Goal: Task Accomplishment & Management: Complete application form

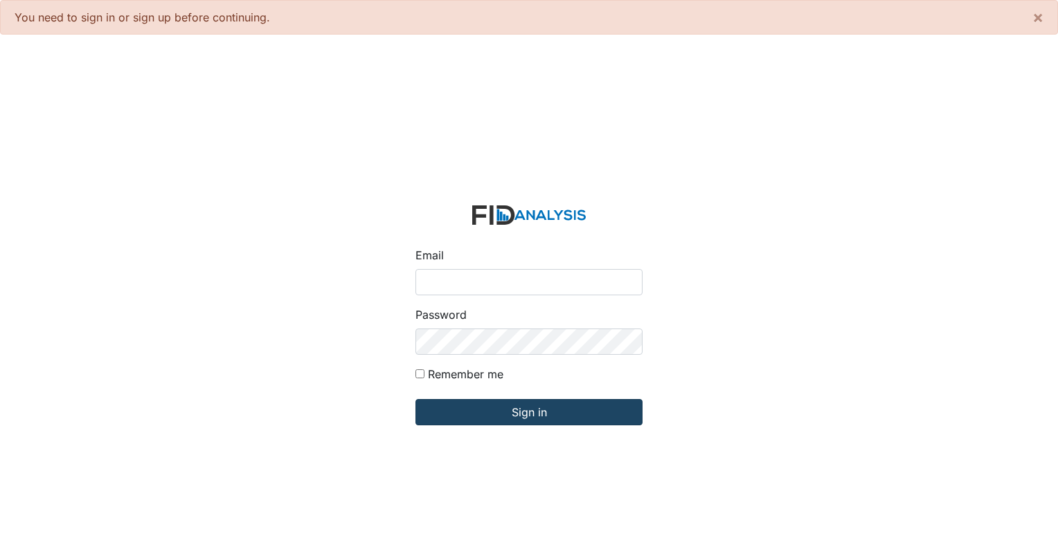
type input "[EMAIL_ADDRESS][DOMAIN_NAME]"
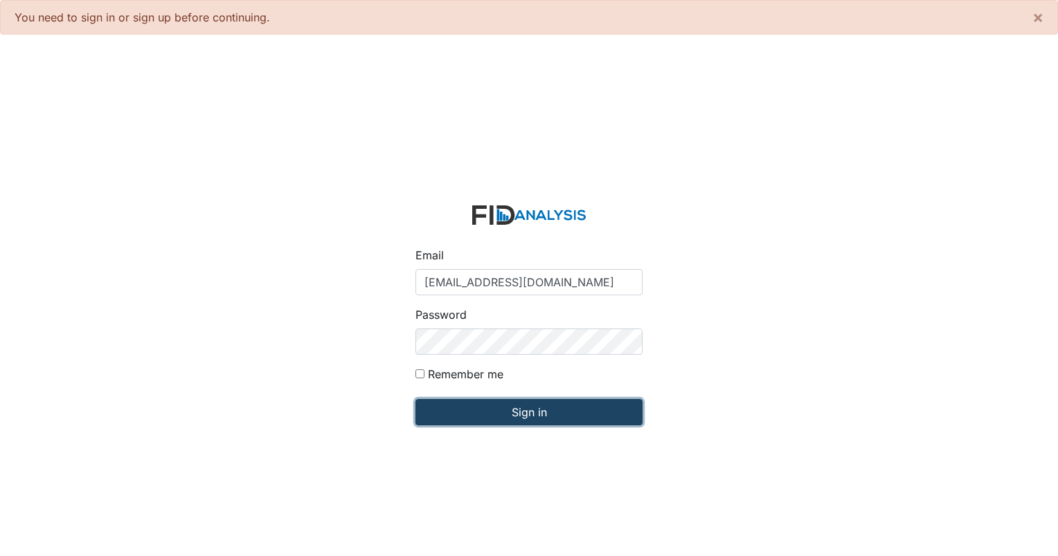
click at [522, 425] on input "Sign in" at bounding box center [528, 412] width 227 height 26
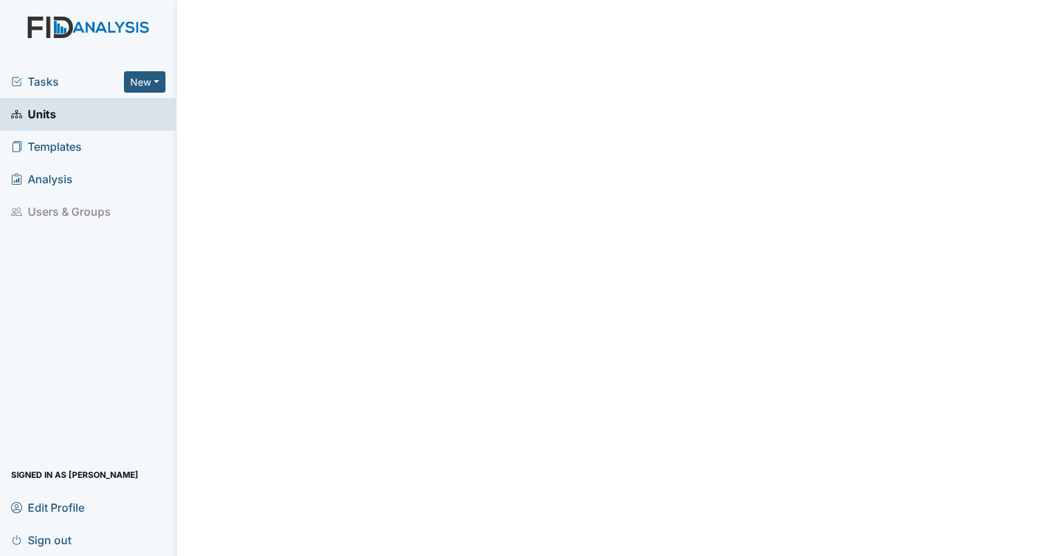
click at [59, 126] on link "Units" at bounding box center [88, 114] width 176 height 33
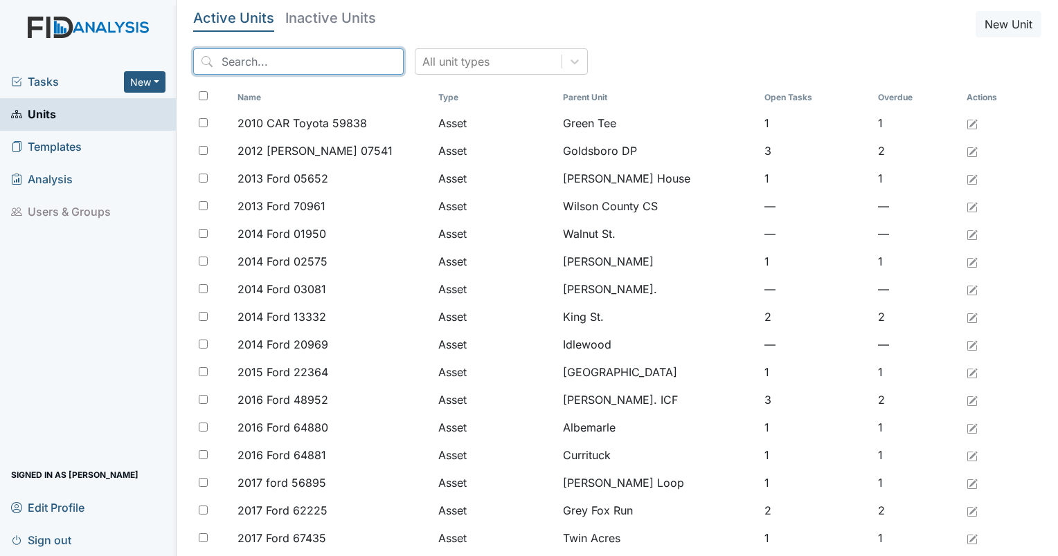
click at [291, 64] on input "search" at bounding box center [298, 61] width 210 height 26
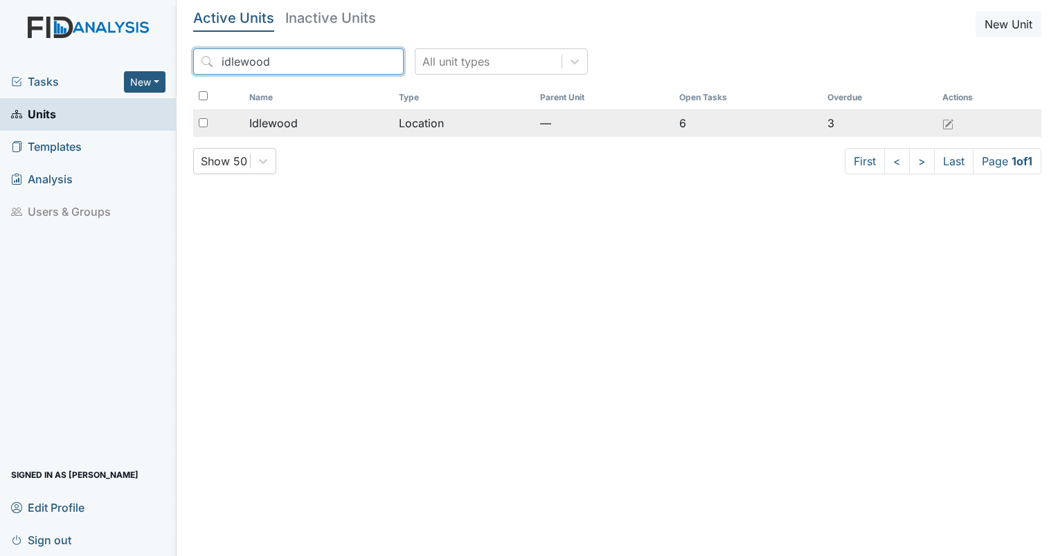
type input "idlewood"
click at [260, 127] on span "Idlewood" at bounding box center [273, 123] width 48 height 17
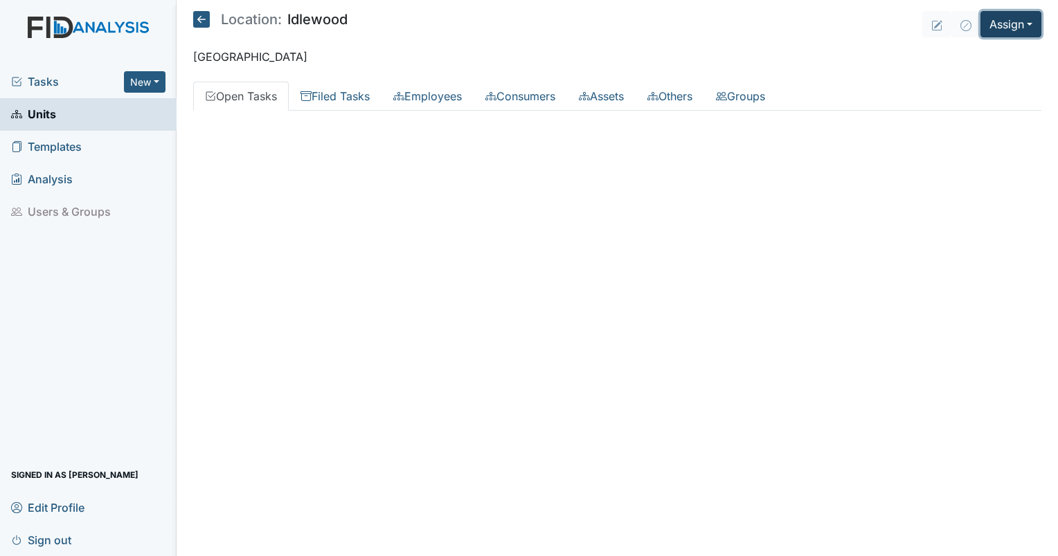
click at [1010, 30] on button "Assign" at bounding box center [1010, 24] width 61 height 26
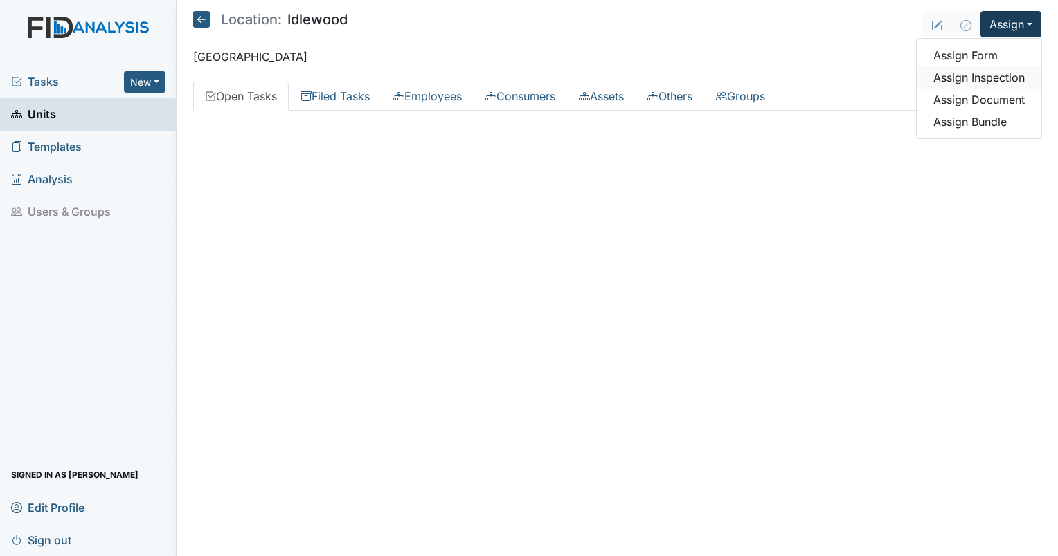
click at [968, 76] on link "Assign Inspection" at bounding box center [978, 77] width 125 height 22
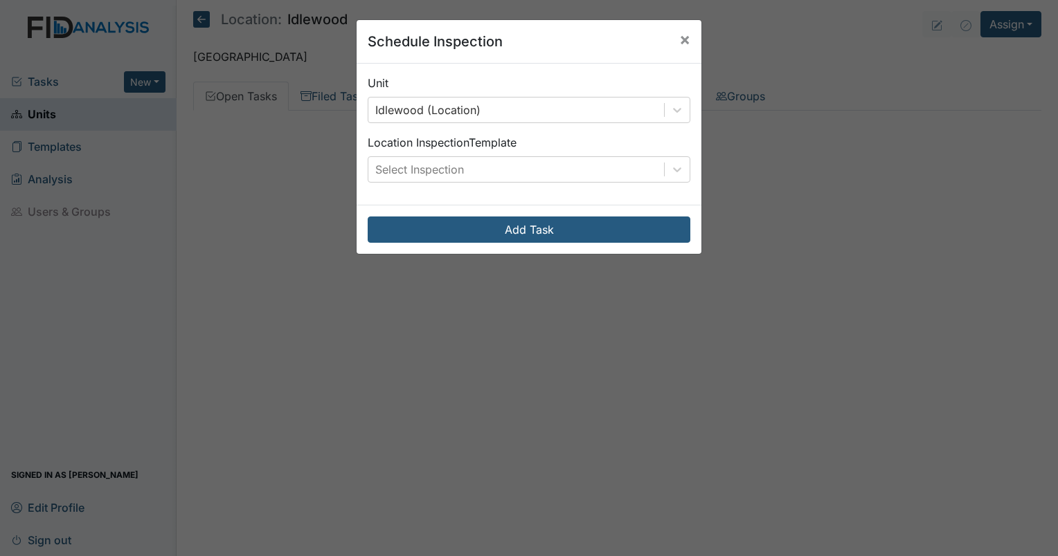
click at [460, 155] on div "Location Inspection Template Select Inspection" at bounding box center [528, 158] width 323 height 48
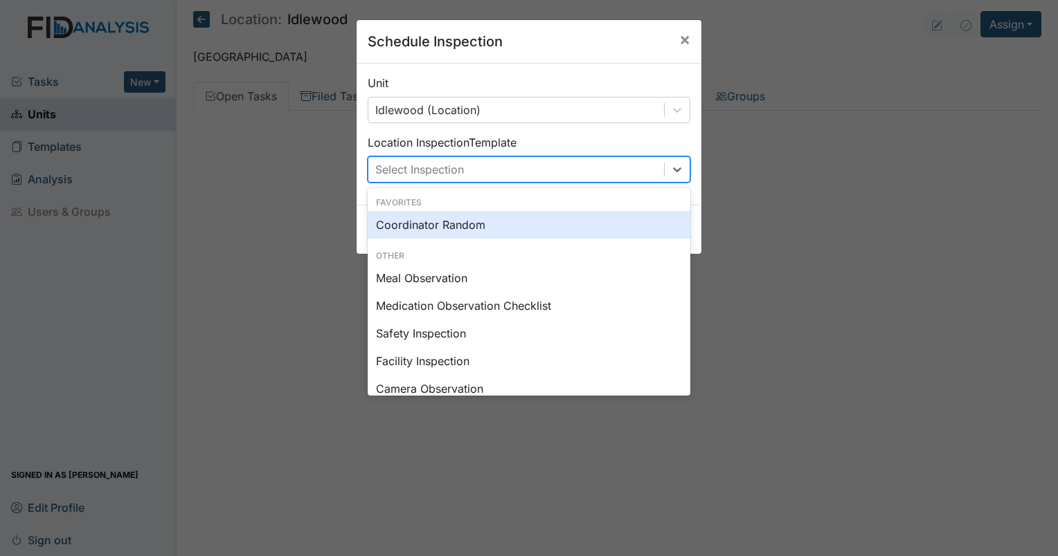
click at [450, 167] on div "Select Inspection" at bounding box center [419, 169] width 89 height 17
click at [415, 221] on div "Coordinator Random" at bounding box center [528, 225] width 323 height 28
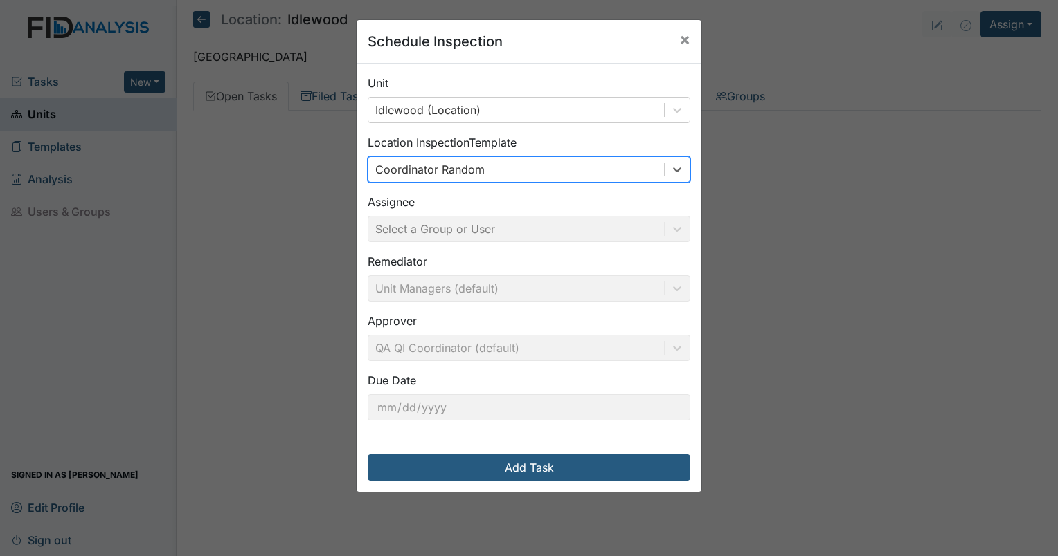
click at [429, 233] on div "Assignee Select a Group or User" at bounding box center [528, 218] width 323 height 48
click at [416, 224] on div "Assignee Select a Group or User" at bounding box center [528, 218] width 323 height 48
click at [441, 228] on div "Assignee Select a Group or User" at bounding box center [528, 218] width 323 height 48
click at [539, 187] on div "Unit Idlewood (Location) Location Inspection Template Coordinator Random Assign…" at bounding box center [528, 253] width 345 height 379
click at [518, 174] on div "Coordinator Random" at bounding box center [516, 169] width 296 height 25
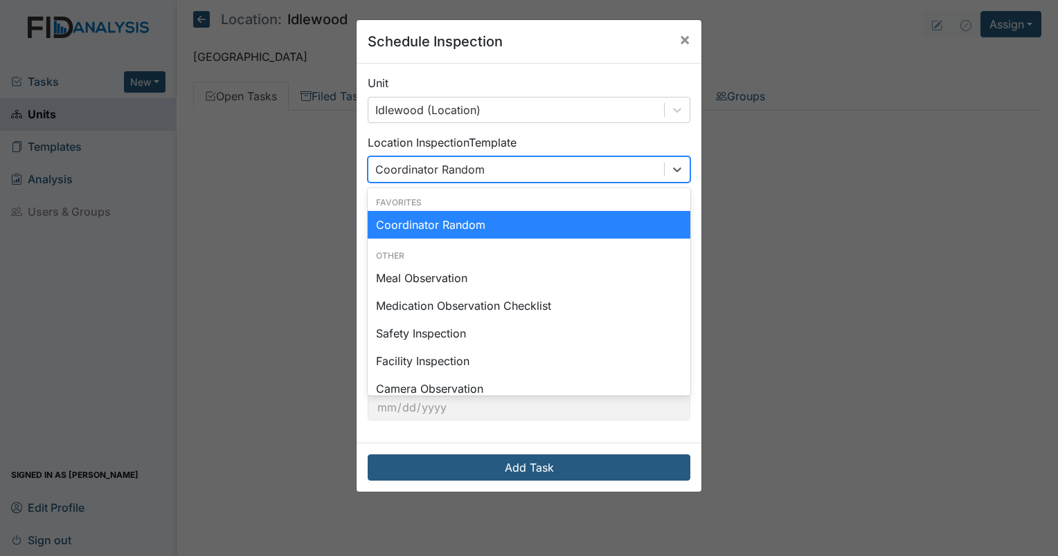
click at [471, 226] on div "Coordinator Random" at bounding box center [528, 225] width 323 height 28
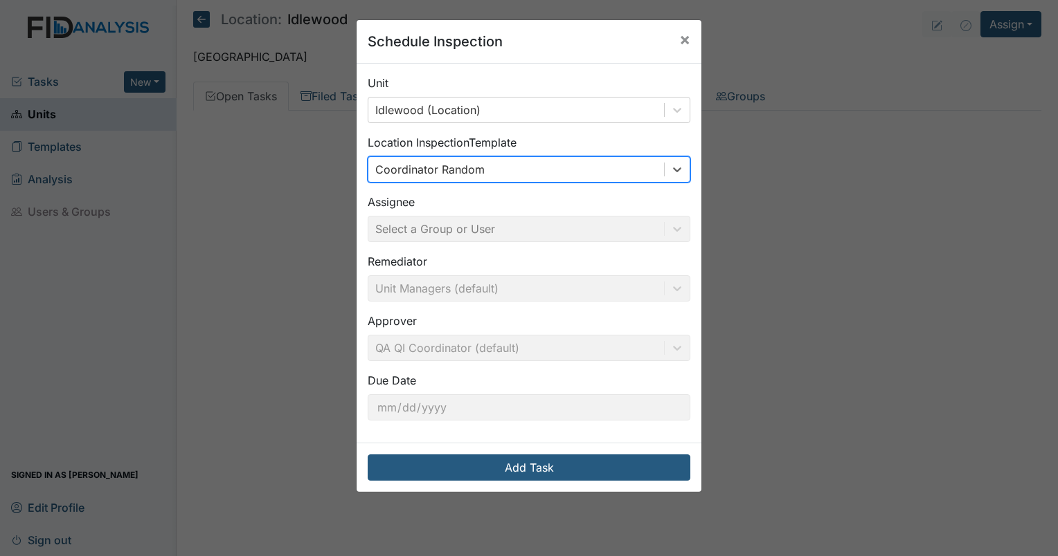
click at [499, 223] on div "Assignee Select a Group or User" at bounding box center [528, 218] width 323 height 48
click at [683, 36] on span "×" at bounding box center [684, 39] width 11 height 20
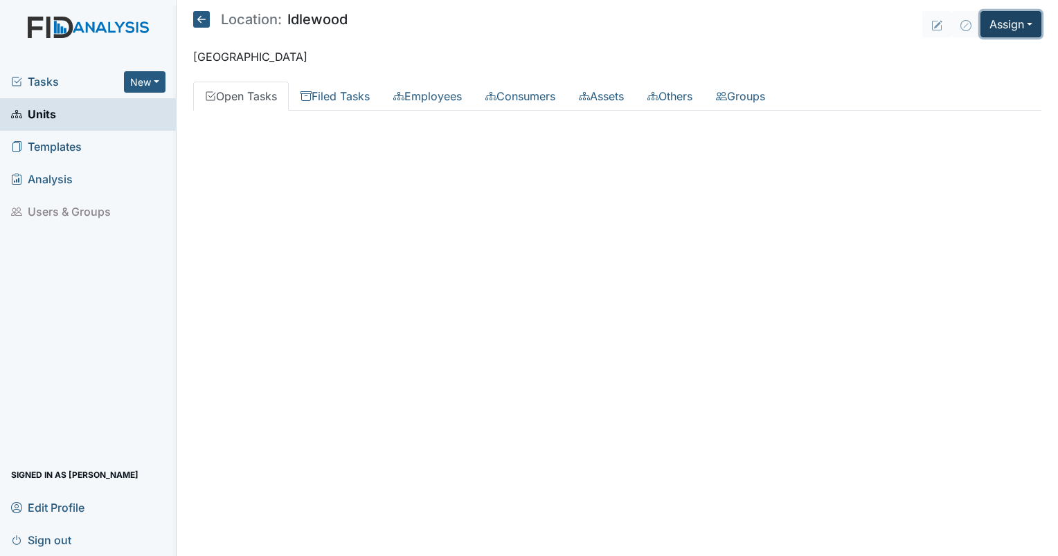
click at [1017, 18] on button "Assign" at bounding box center [1010, 24] width 61 height 26
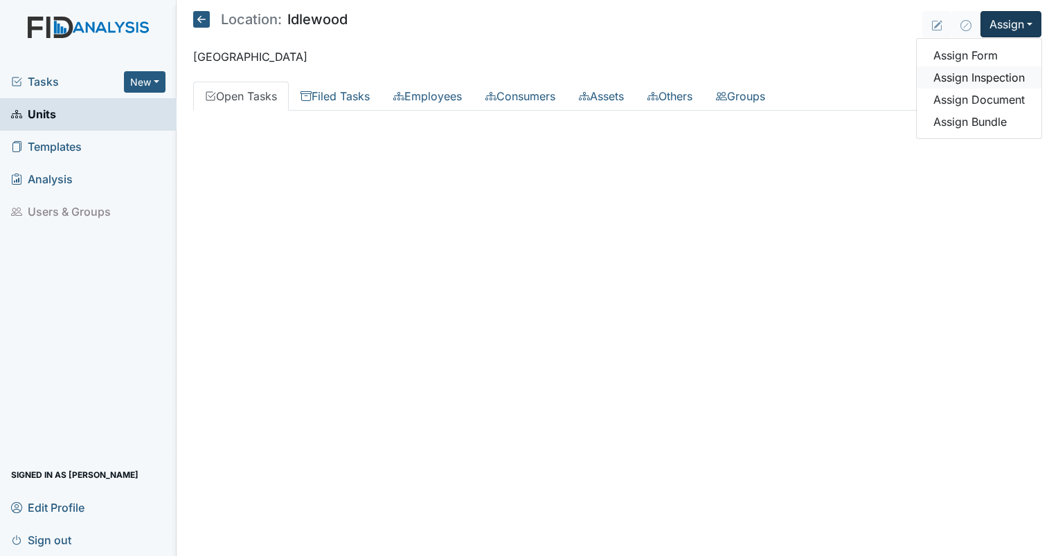
click at [977, 84] on link "Assign Inspection" at bounding box center [978, 77] width 125 height 22
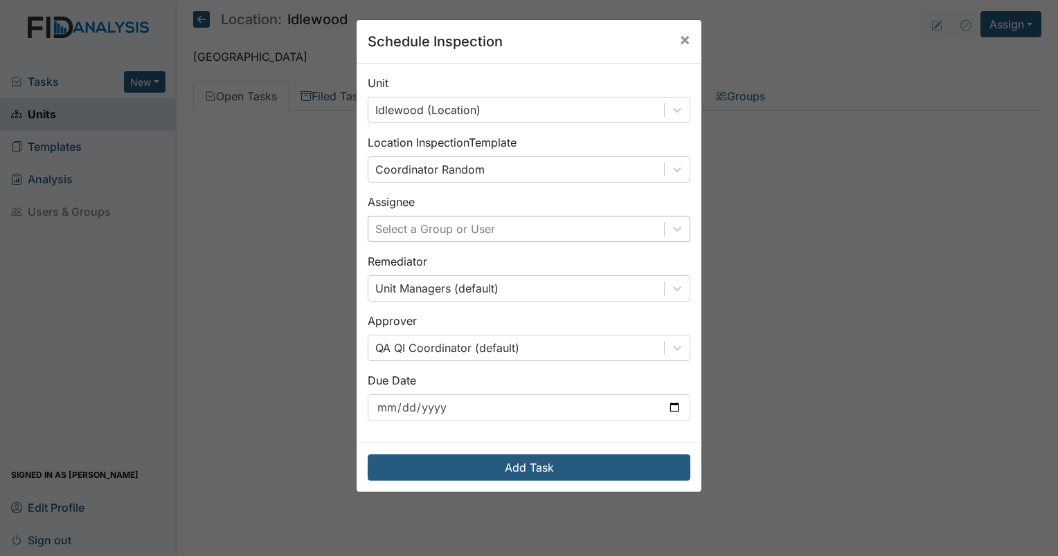
click at [446, 230] on div "Select a Group or User" at bounding box center [435, 229] width 120 height 17
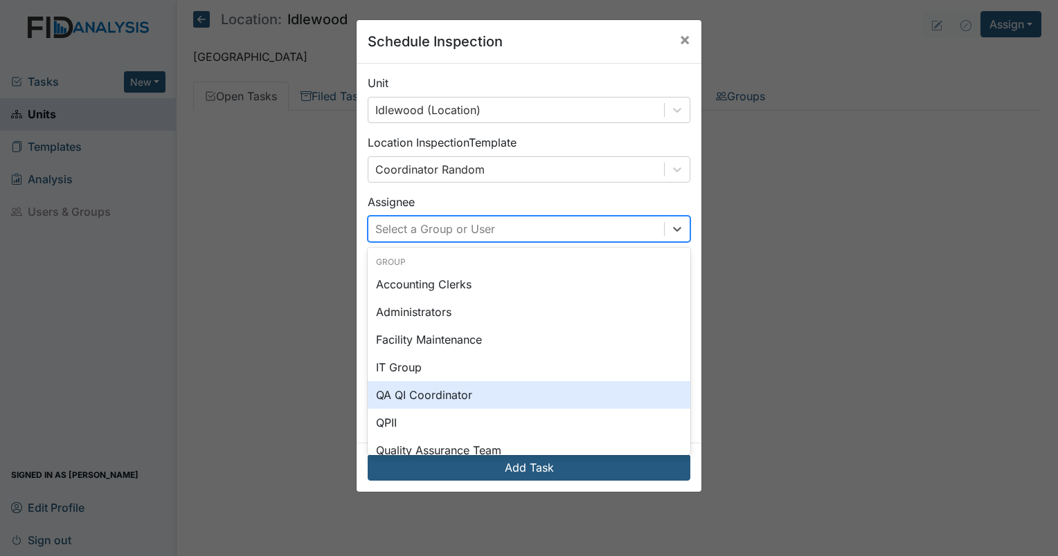
click at [422, 386] on div "QA QI Coordinator" at bounding box center [528, 395] width 323 height 28
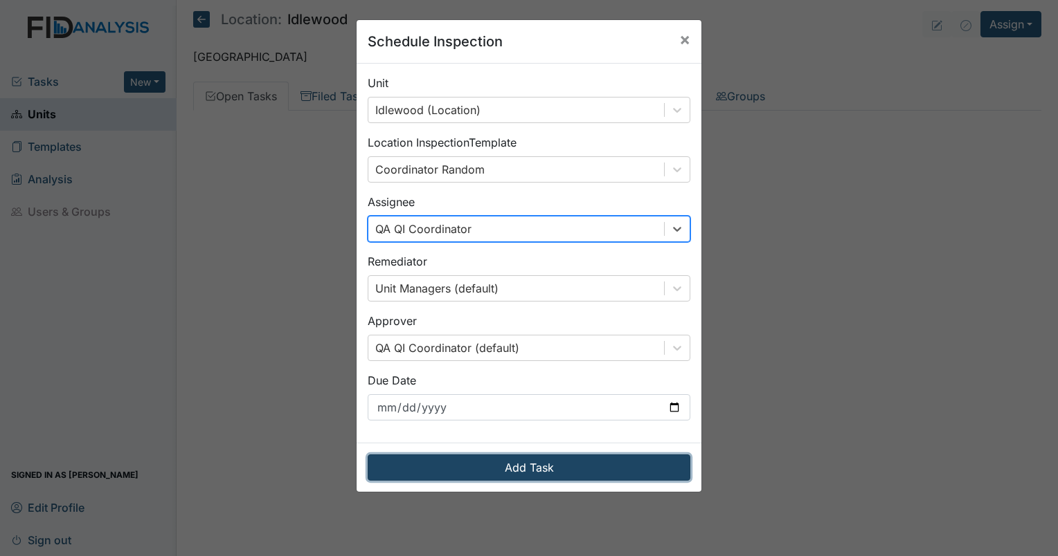
click at [469, 473] on button "Add Task" at bounding box center [528, 468] width 323 height 26
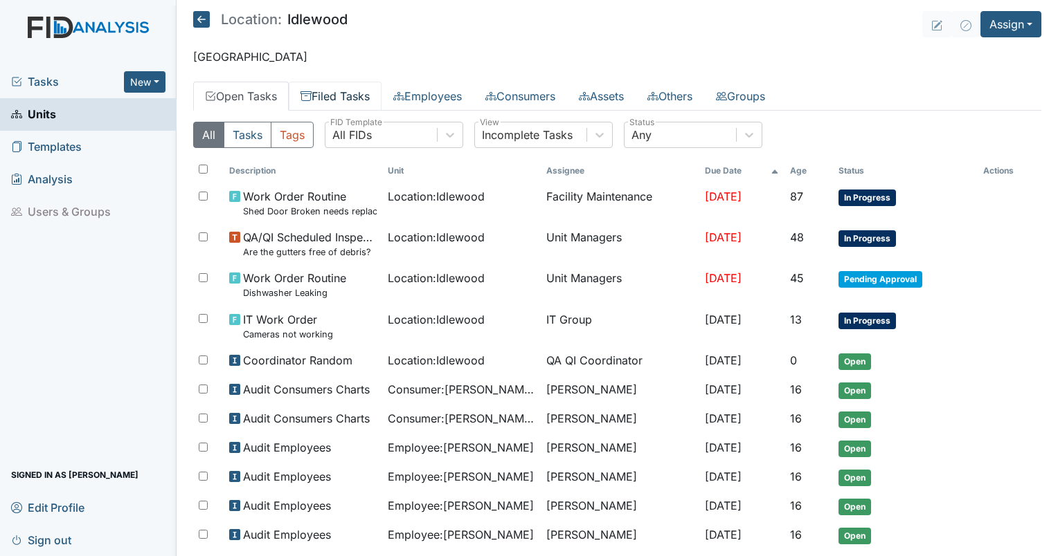
click at [340, 95] on link "Filed Tasks" at bounding box center [335, 96] width 93 height 29
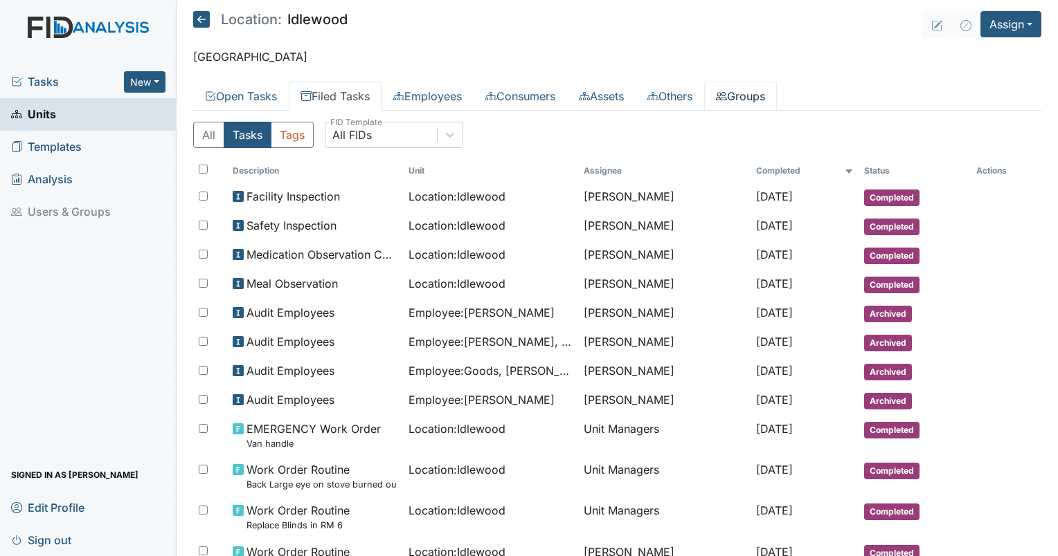
click at [771, 107] on link "Groups" at bounding box center [740, 96] width 73 height 29
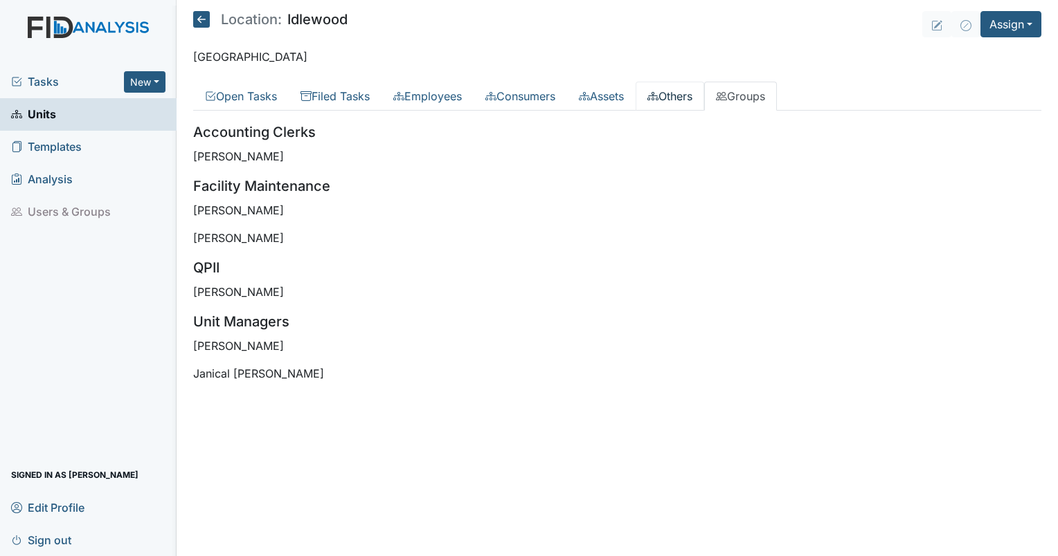
click at [658, 98] on icon at bounding box center [652, 96] width 11 height 8
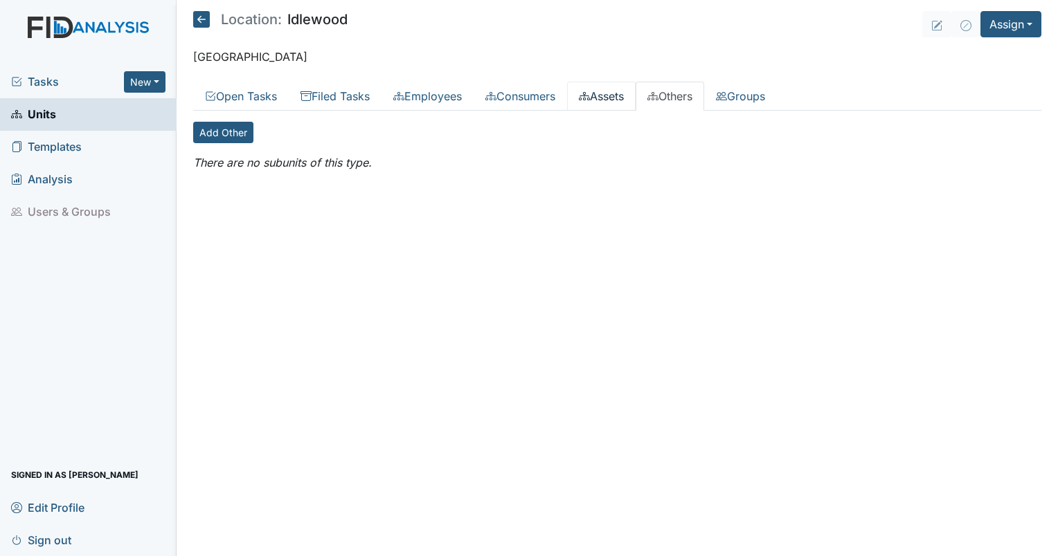
click at [593, 89] on link "Assets" at bounding box center [601, 96] width 69 height 29
click at [520, 98] on link "Consumers" at bounding box center [519, 96] width 93 height 29
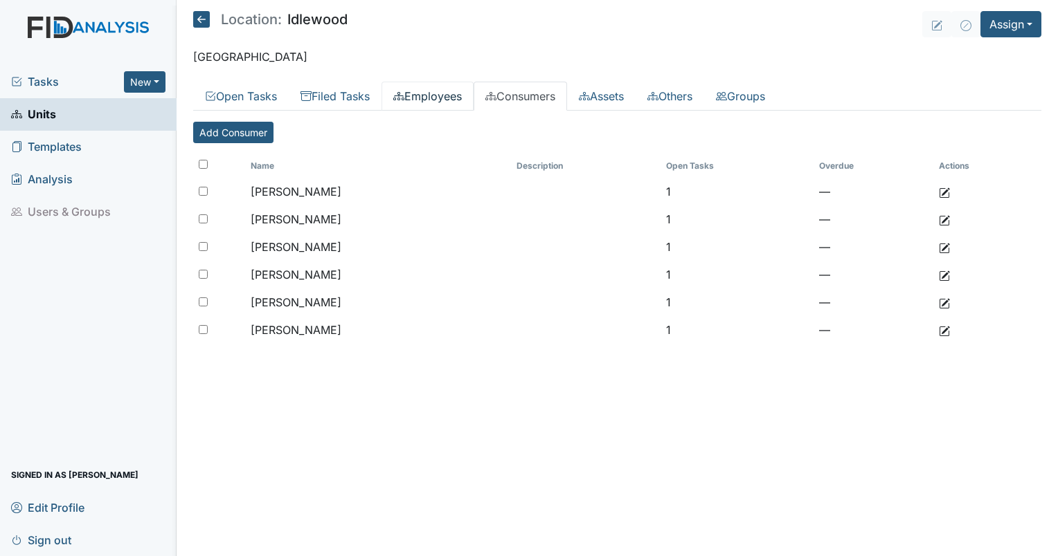
click at [426, 93] on link "Employees" at bounding box center [427, 96] width 92 height 29
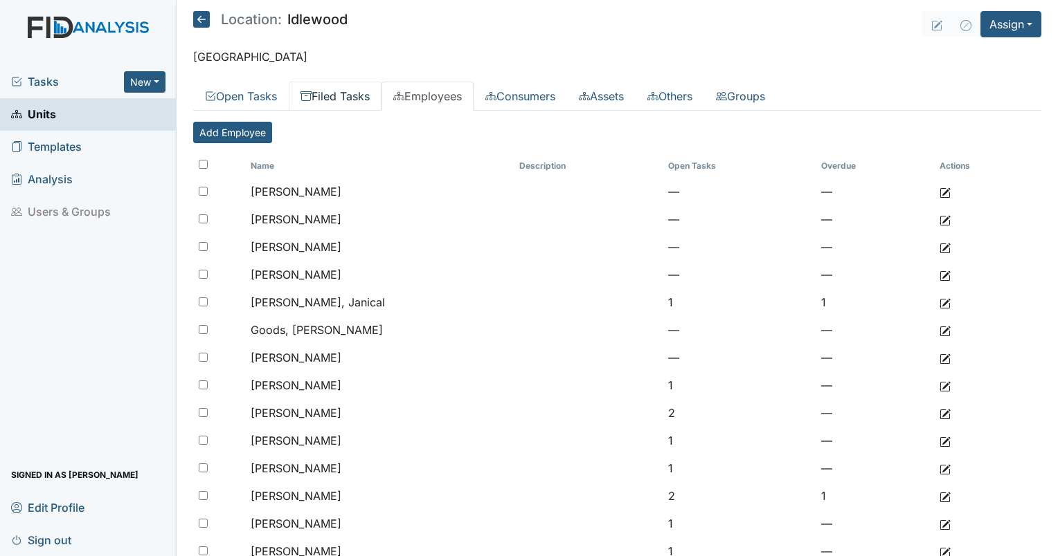
click at [346, 101] on link "Filed Tasks" at bounding box center [335, 96] width 93 height 29
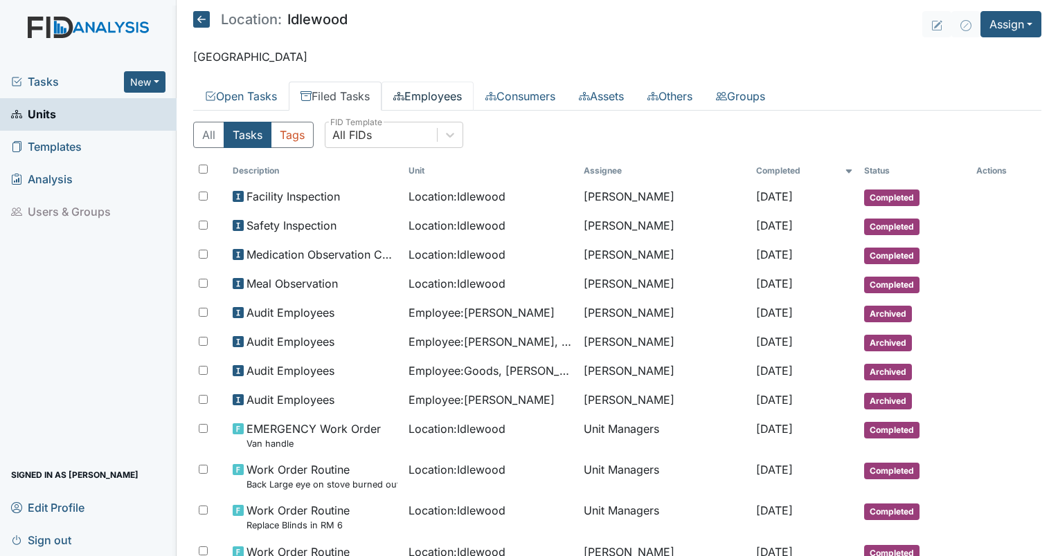
click at [416, 98] on link "Employees" at bounding box center [427, 96] width 92 height 29
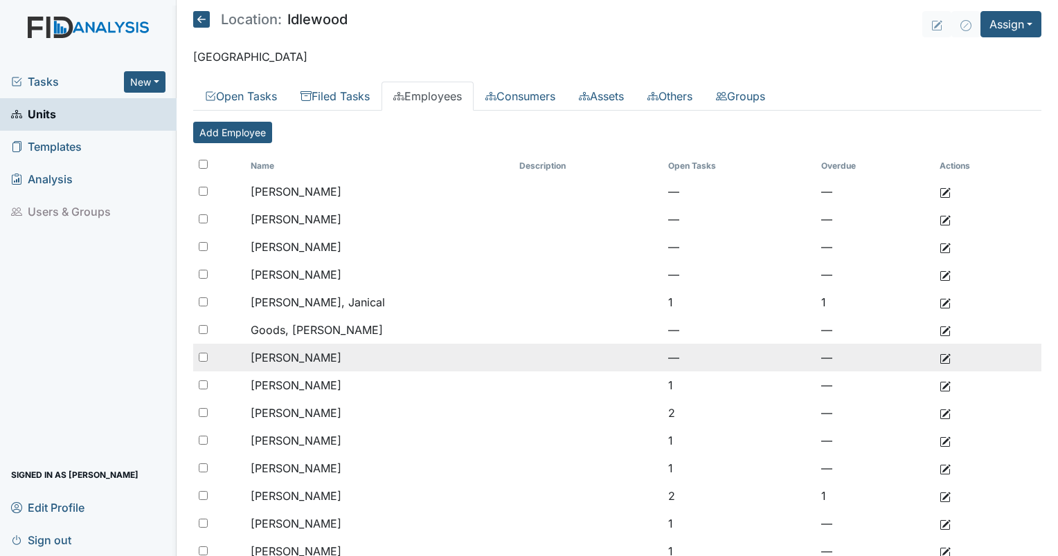
click at [280, 357] on span "Harding, Ashley" at bounding box center [296, 358] width 91 height 14
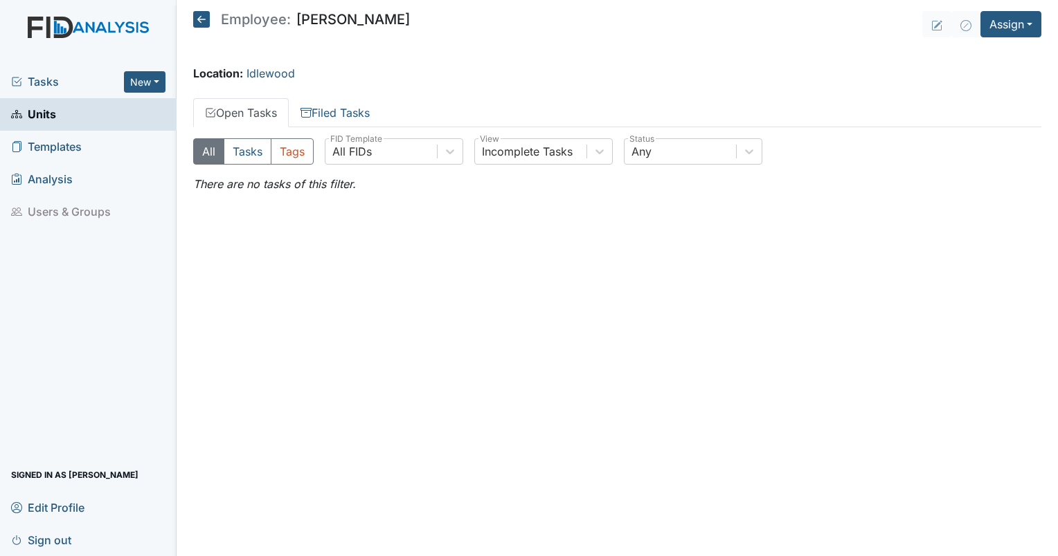
click at [205, 21] on icon at bounding box center [201, 19] width 17 height 17
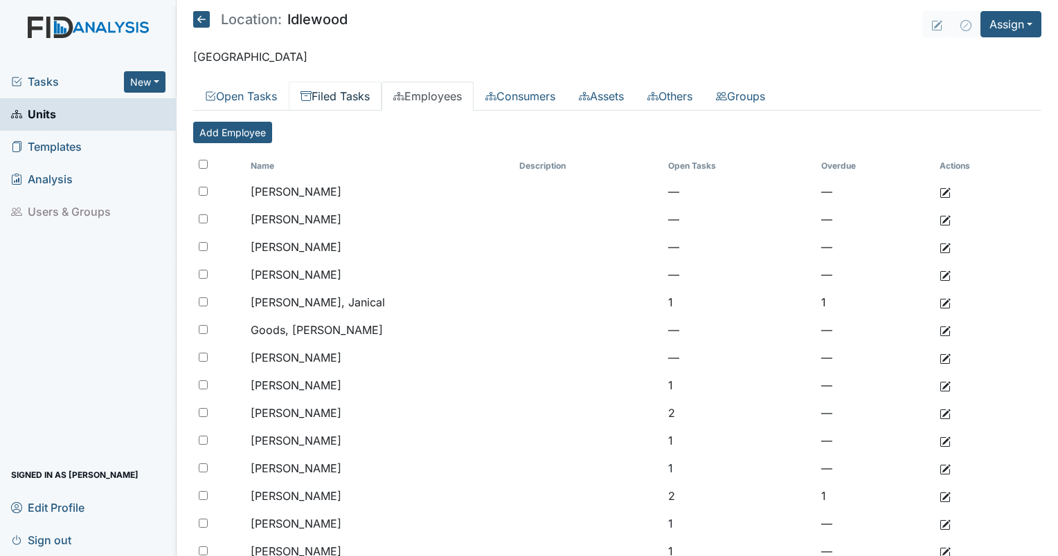
click at [347, 83] on link "Filed Tasks" at bounding box center [335, 96] width 93 height 29
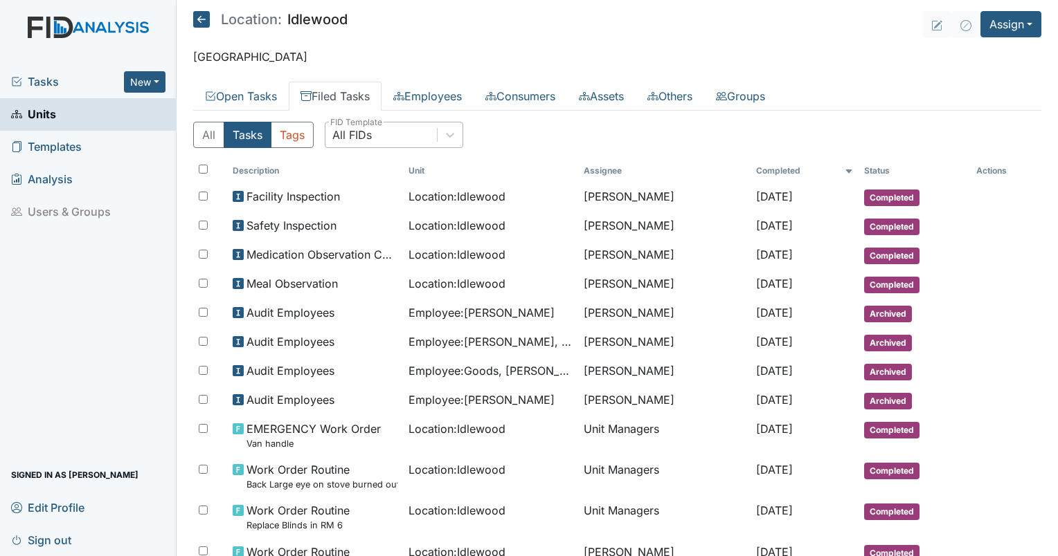
click at [352, 139] on div "All FIDs" at bounding box center [351, 135] width 39 height 17
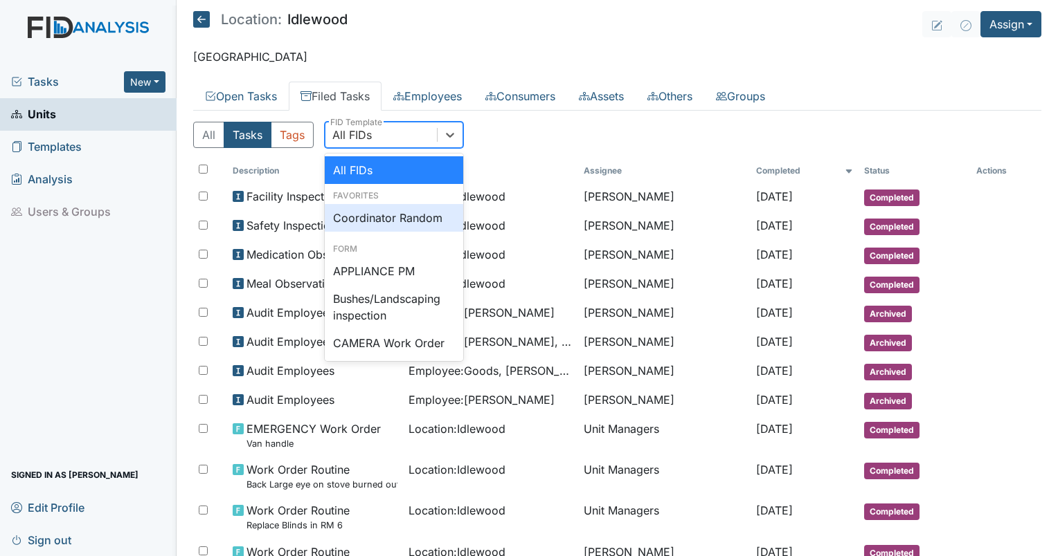
click at [410, 211] on div "Coordinator Random" at bounding box center [394, 218] width 138 height 28
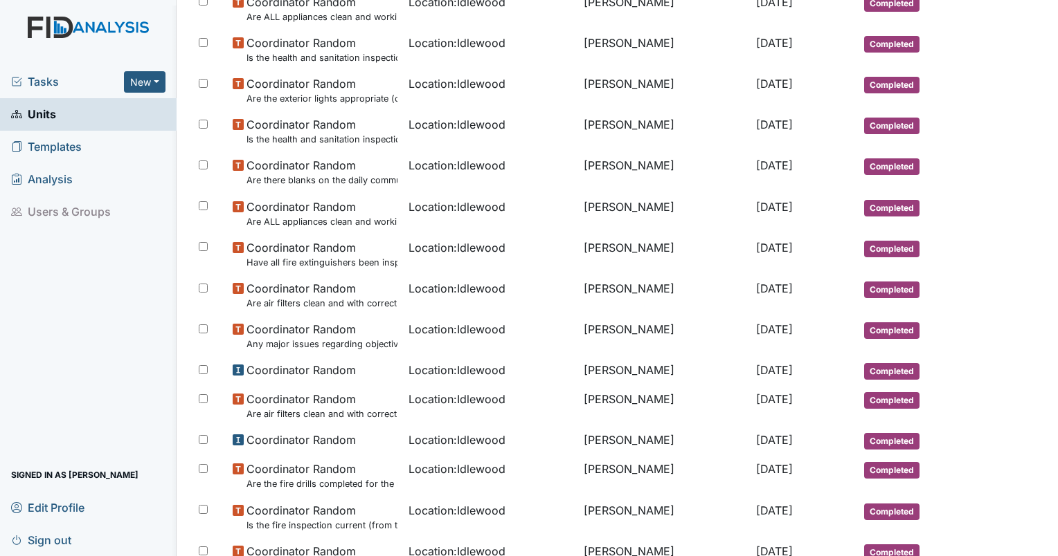
scroll to position [331, 0]
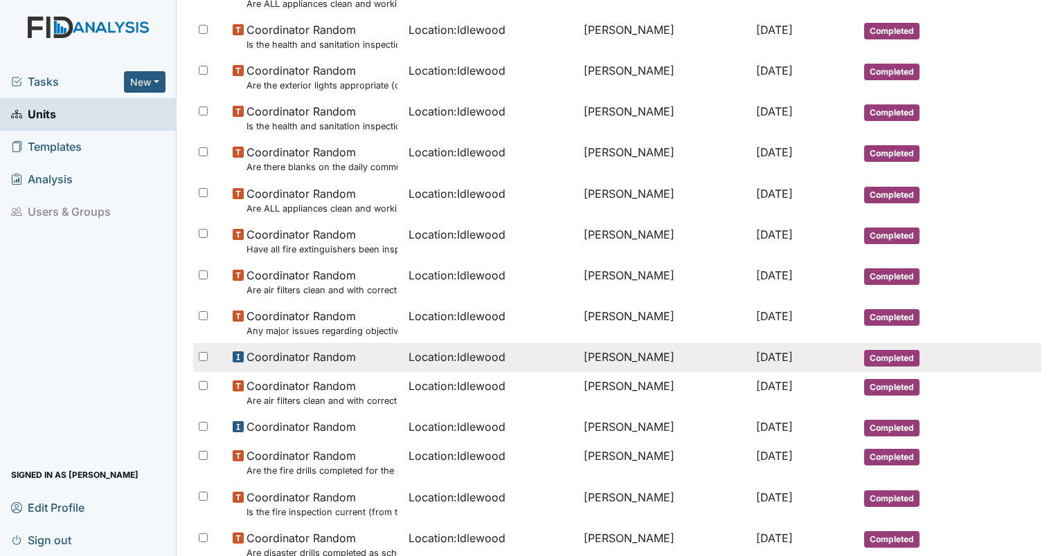
click at [437, 357] on span "Location : Idlewood" at bounding box center [456, 357] width 97 height 17
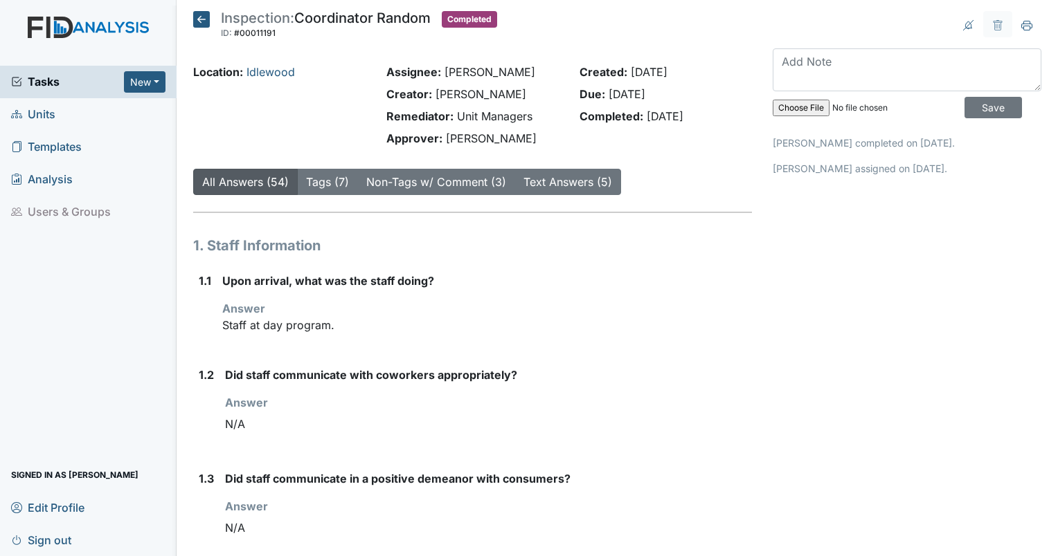
drag, startPoint x: 0, startPoint y: 0, endPoint x: 783, endPoint y: 309, distance: 842.3
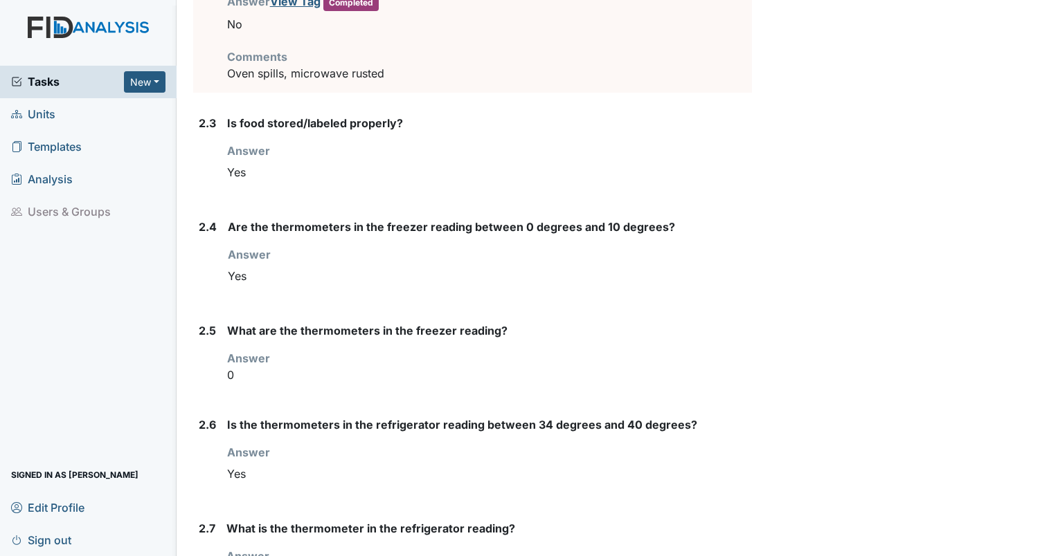
scroll to position [1635, 0]
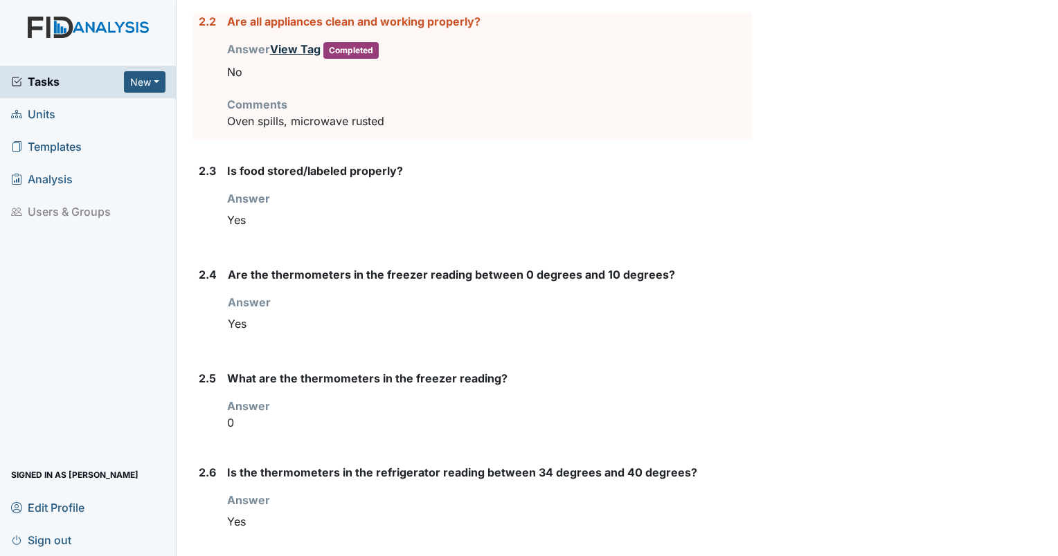
click at [284, 51] on link "View Tag" at bounding box center [295, 49] width 51 height 14
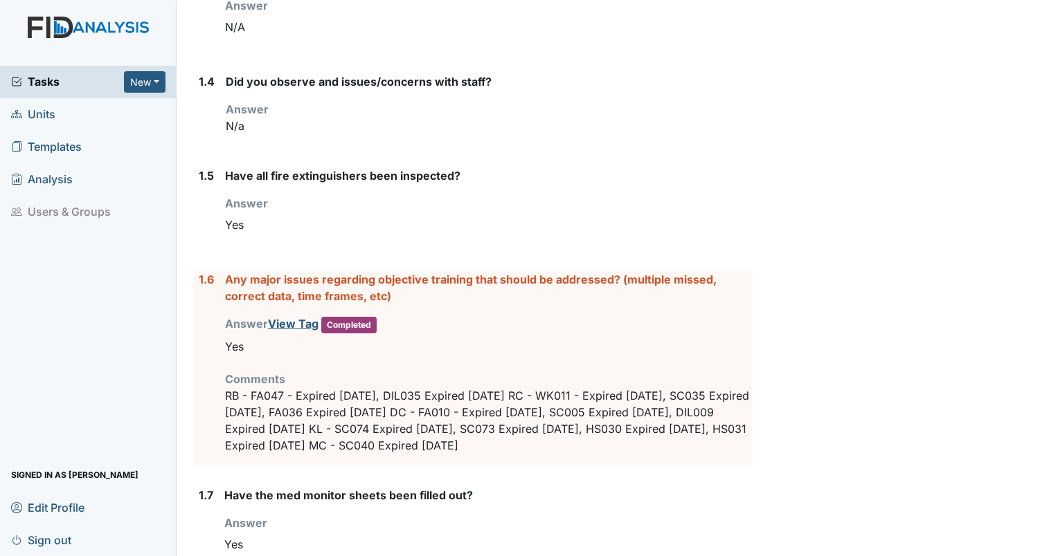
scroll to position [0, 0]
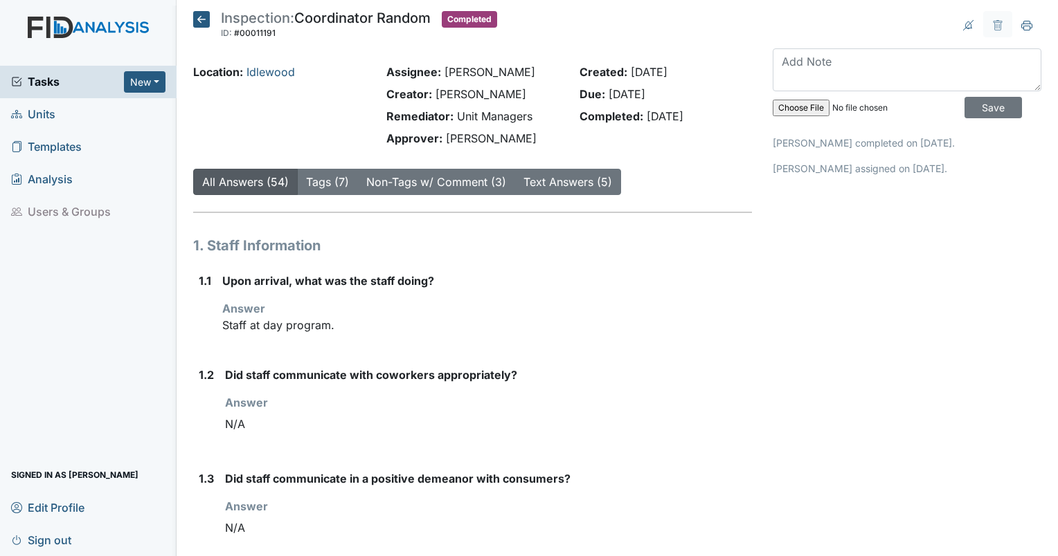
click at [208, 14] on icon at bounding box center [201, 19] width 17 height 17
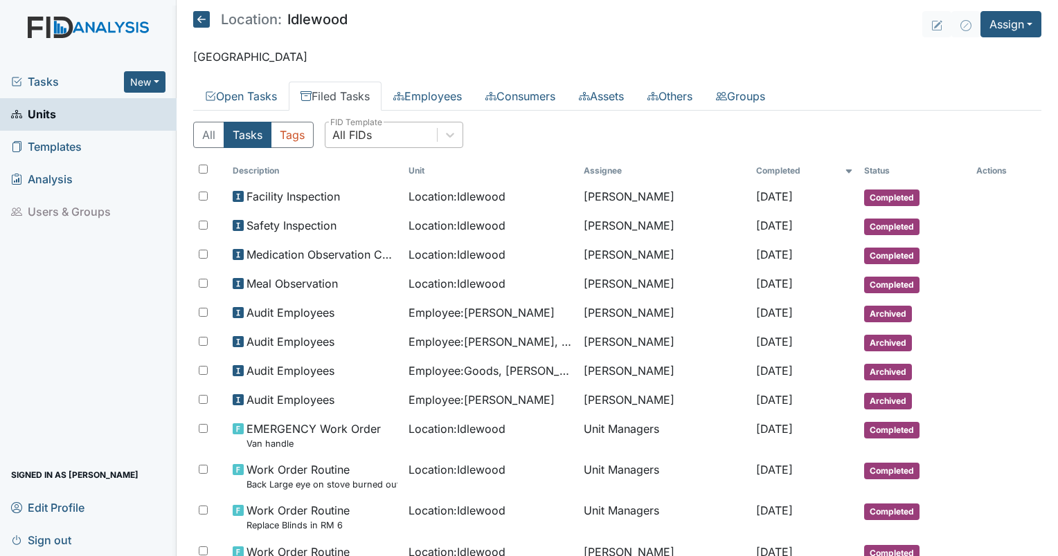
click at [363, 136] on div "All FIDs" at bounding box center [351, 135] width 39 height 17
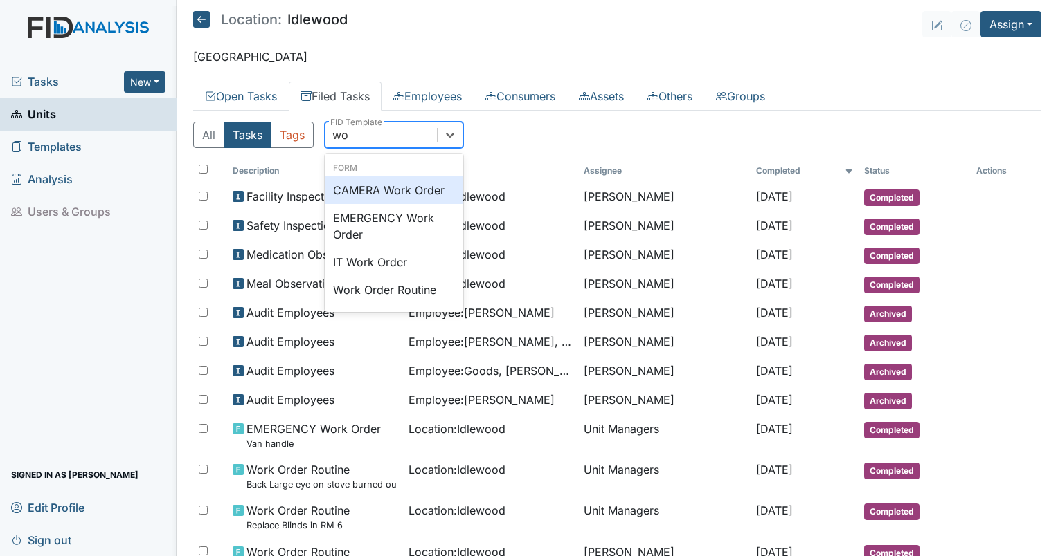
type input "wor"
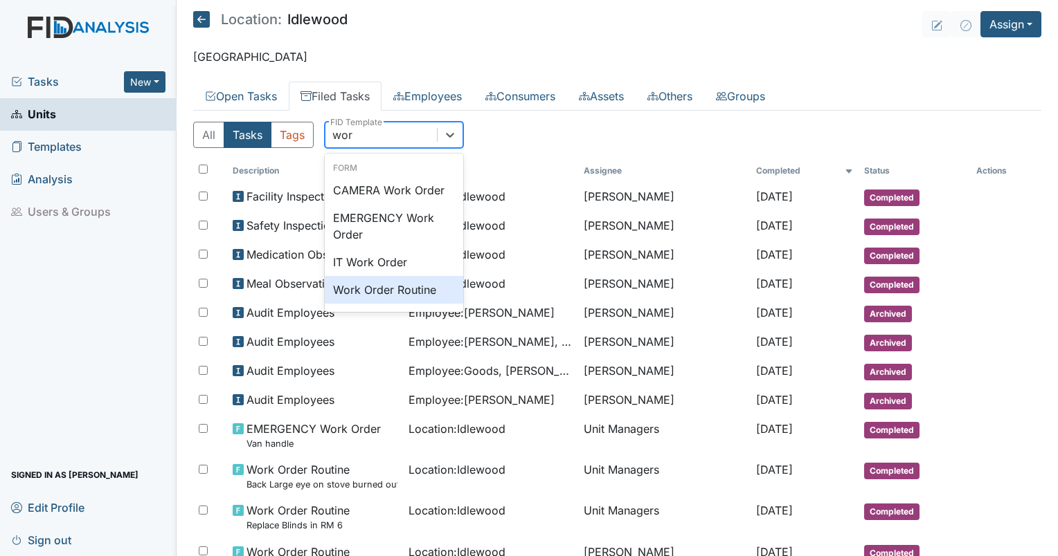
click at [424, 296] on div "Work Order Routine" at bounding box center [394, 290] width 138 height 28
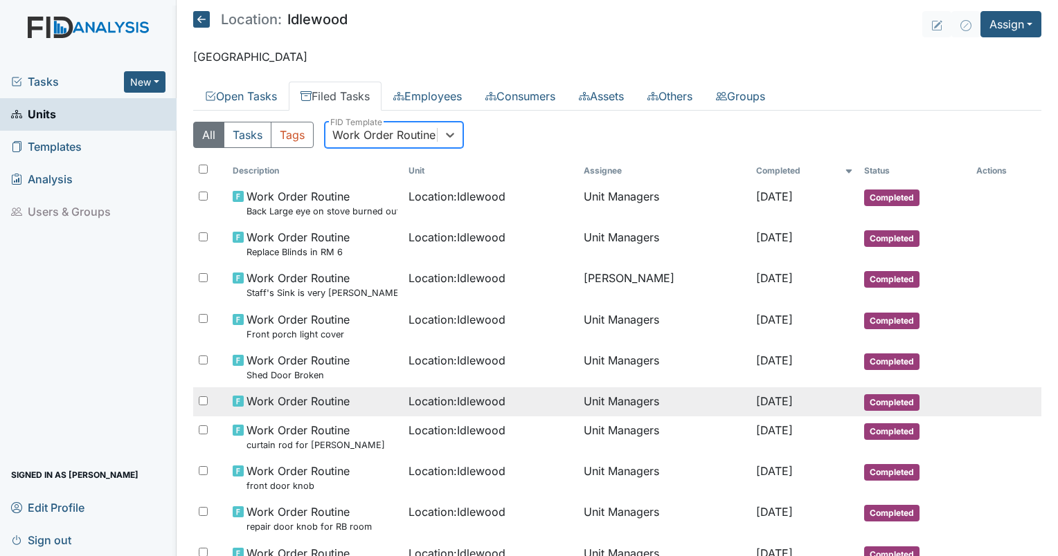
click at [328, 404] on span "Work Order Routine" at bounding box center [297, 401] width 103 height 17
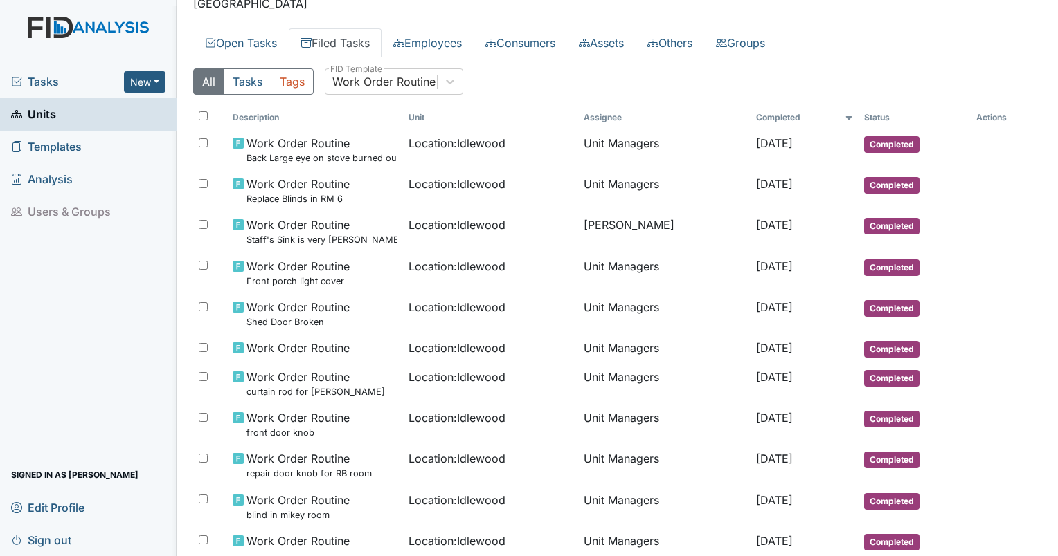
scroll to position [41, 0]
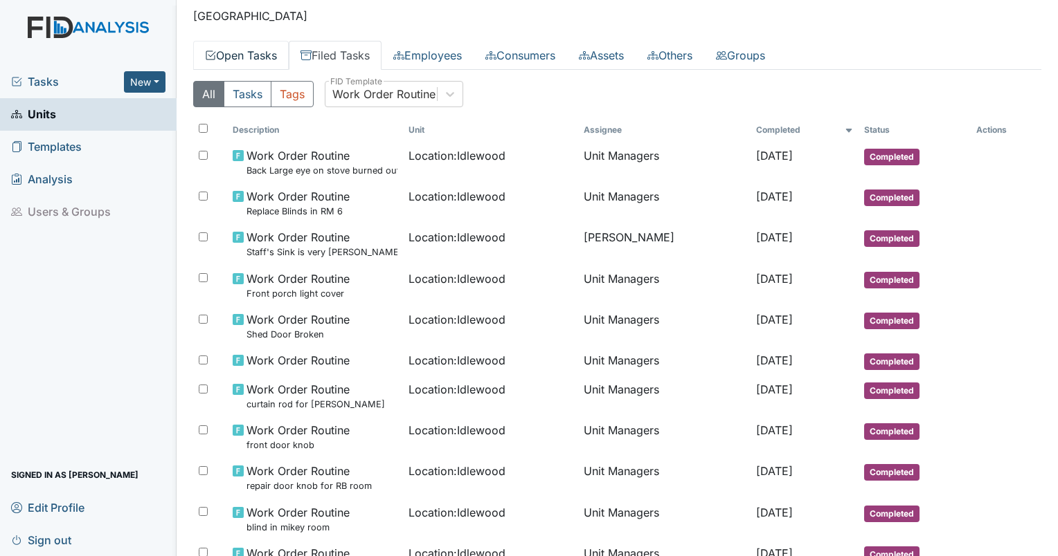
click at [235, 50] on link "Open Tasks" at bounding box center [241, 55] width 96 height 29
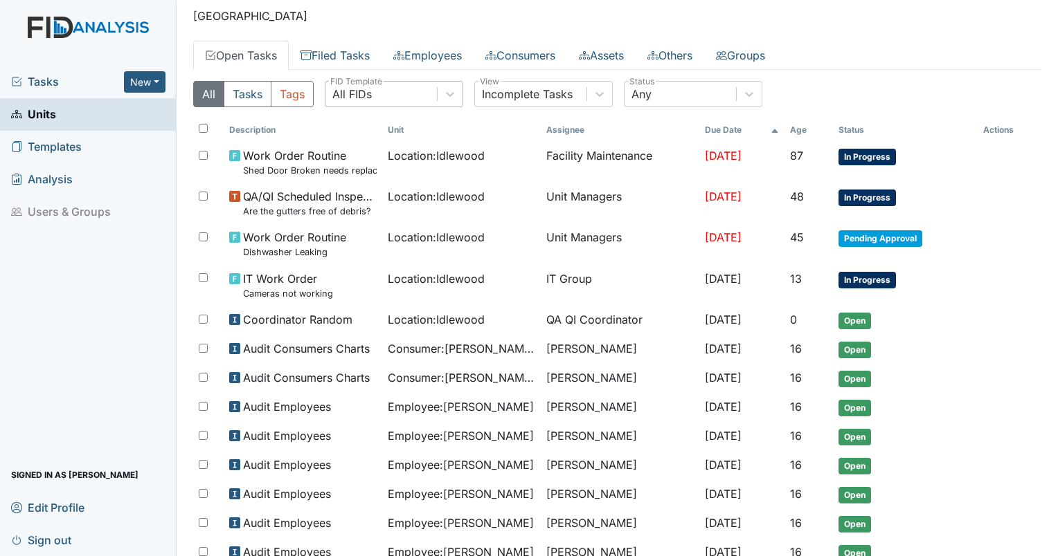
click at [347, 94] on div "All FIDs" at bounding box center [351, 94] width 39 height 17
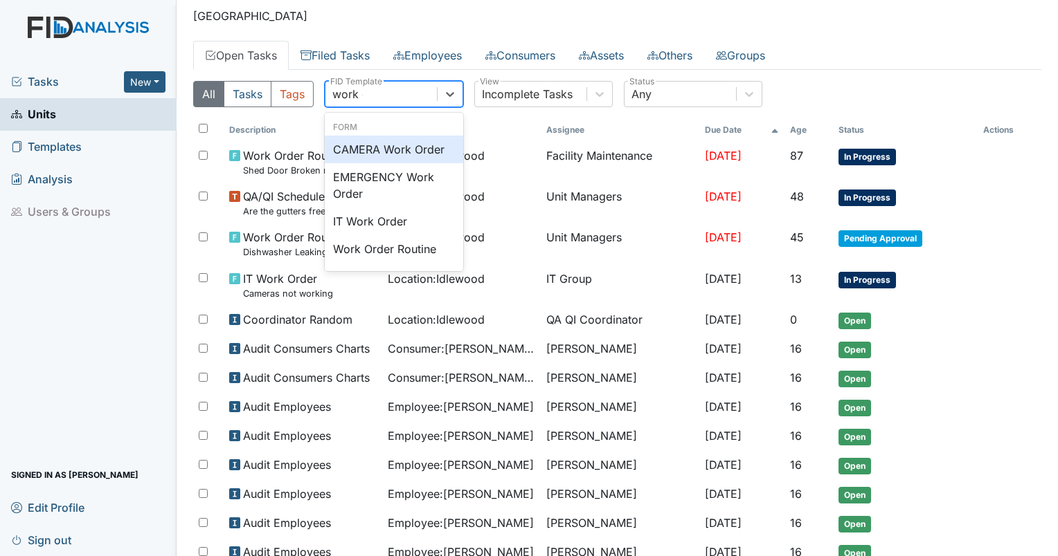
type input "work or"
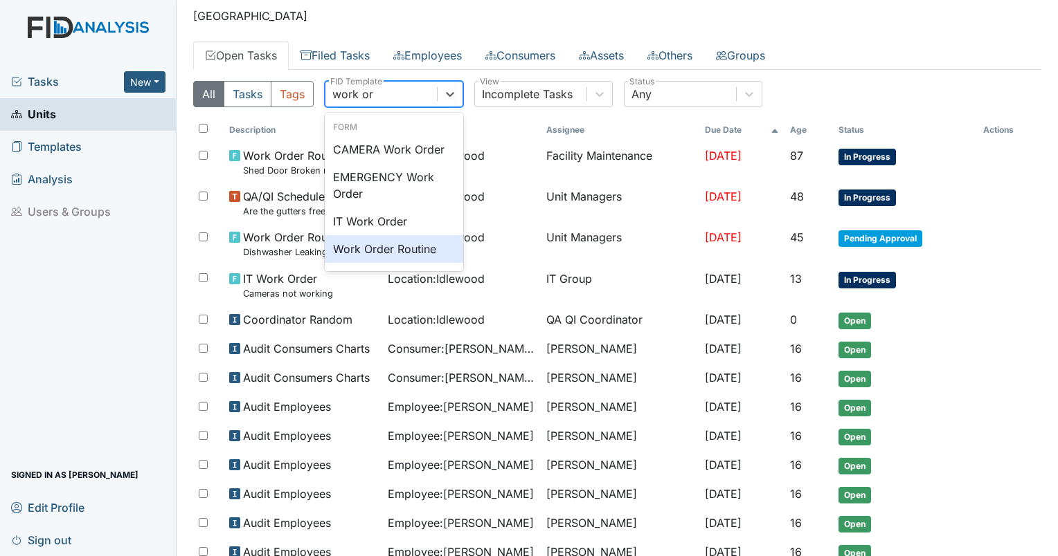
click at [365, 249] on div "Work Order Routine" at bounding box center [394, 249] width 138 height 28
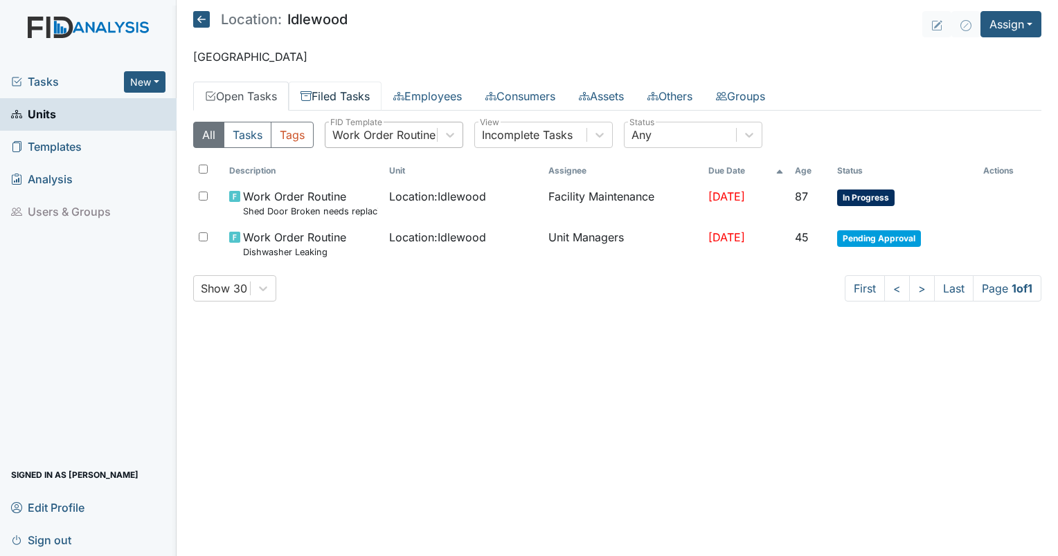
click at [340, 100] on link "Filed Tasks" at bounding box center [335, 96] width 93 height 29
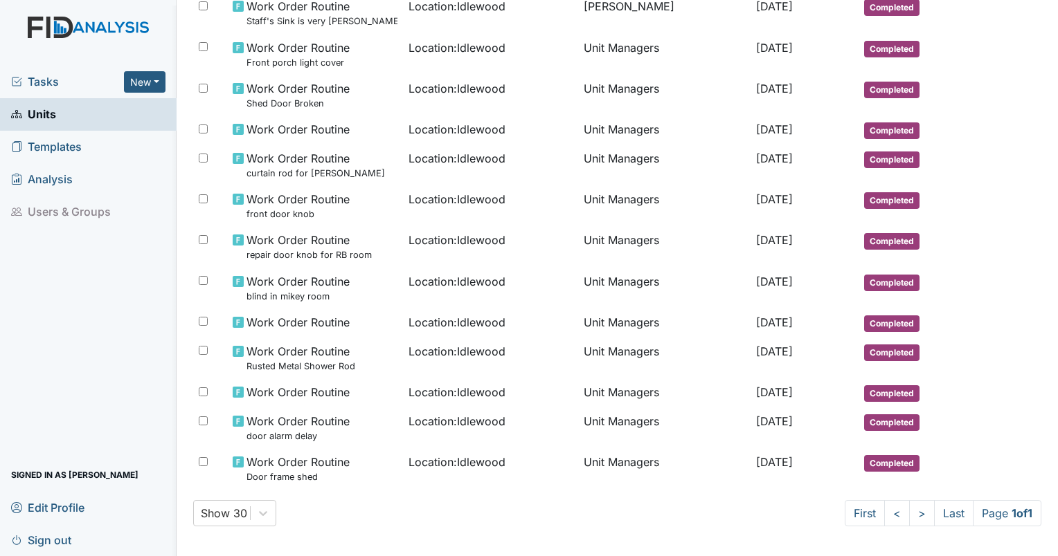
scroll to position [273, 0]
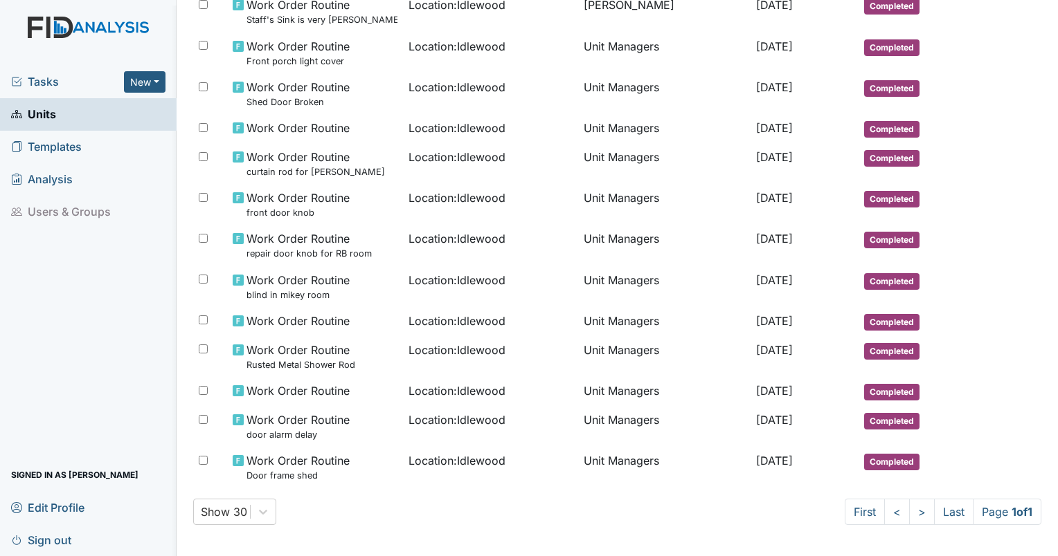
click at [500, 499] on div "Show 30 First < > Last Page 1 of 1" at bounding box center [617, 512] width 848 height 26
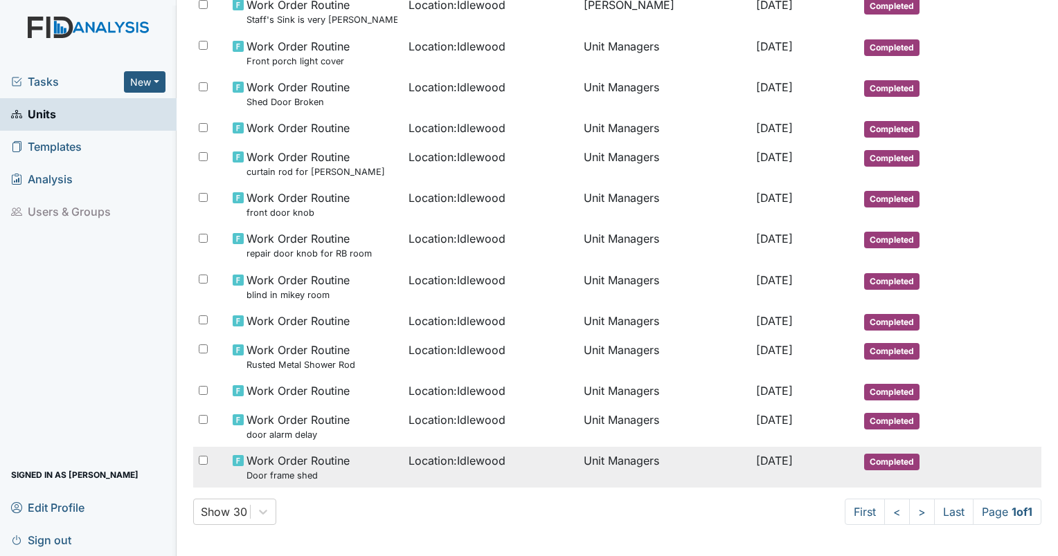
click at [418, 482] on td "Location : Idlewood" at bounding box center [491, 467] width 176 height 41
click at [271, 456] on span "Work Order Routine Door frame shed" at bounding box center [297, 468] width 103 height 30
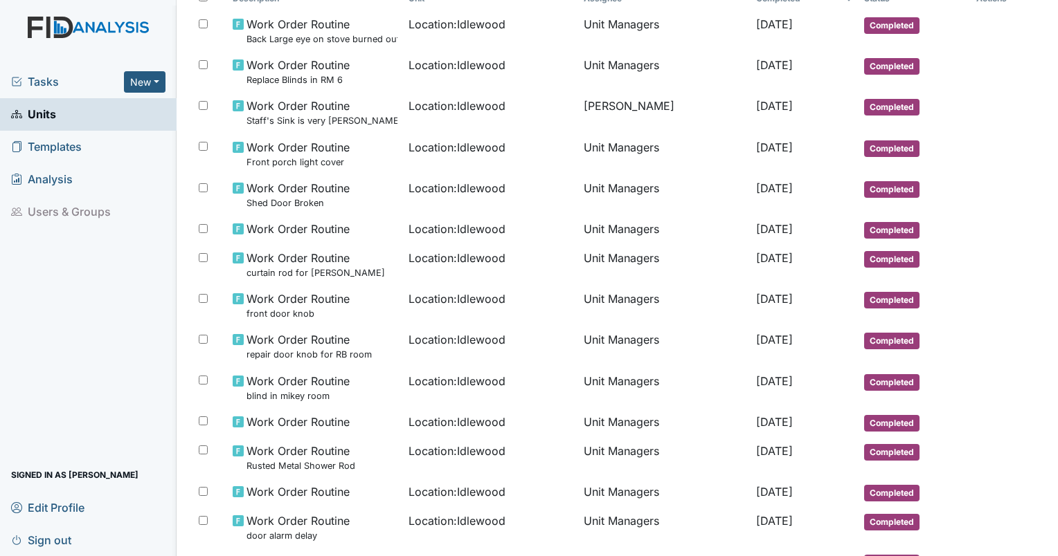
scroll to position [163, 0]
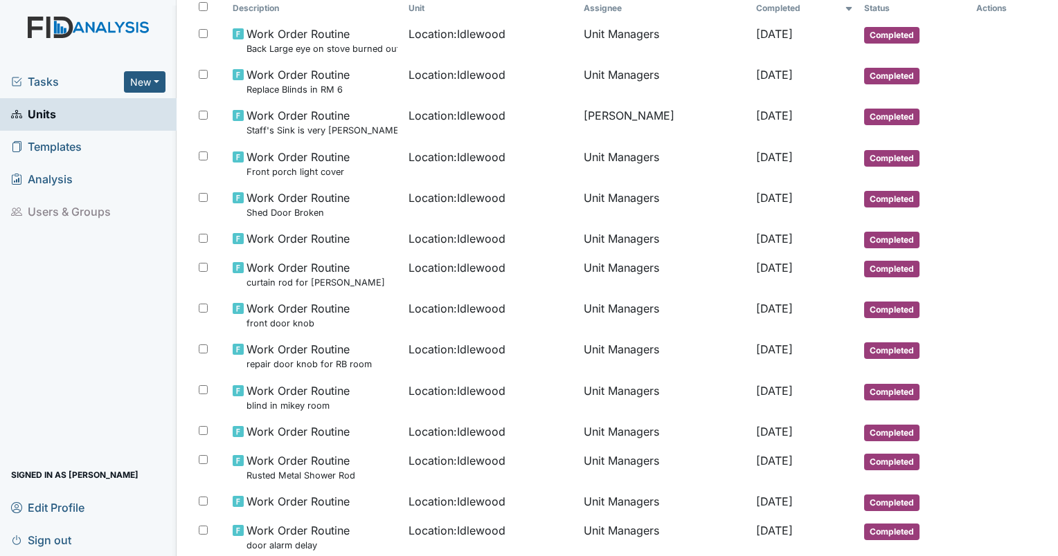
drag, startPoint x: 1051, startPoint y: 12, endPoint x: 122, endPoint y: 323, distance: 979.8
click at [122, 323] on div "Tasks New Form Inspection Document Bundle Units Templates Analysis Users & Grou…" at bounding box center [88, 311] width 176 height 491
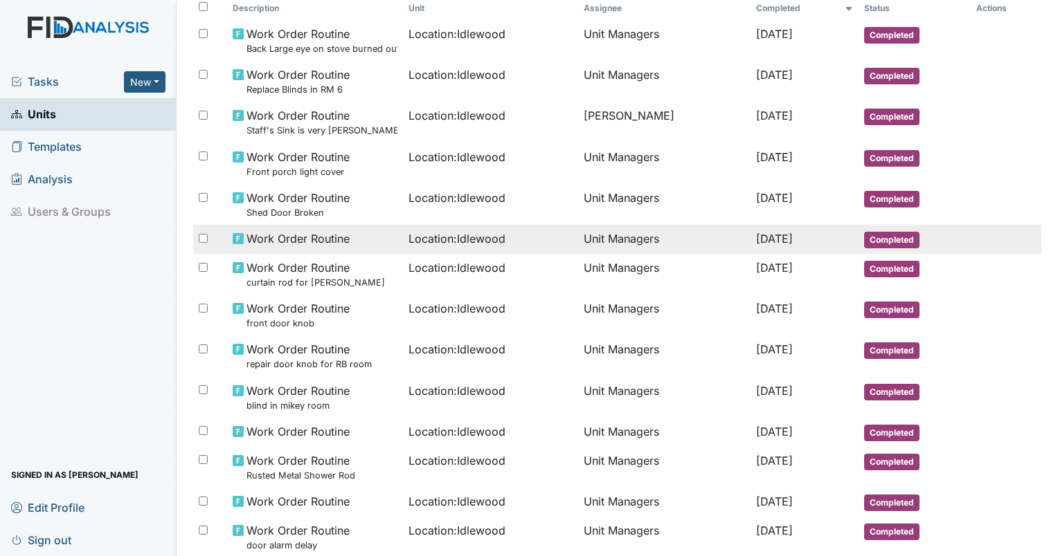
click at [254, 228] on td "Work Order Routine" at bounding box center [315, 239] width 176 height 29
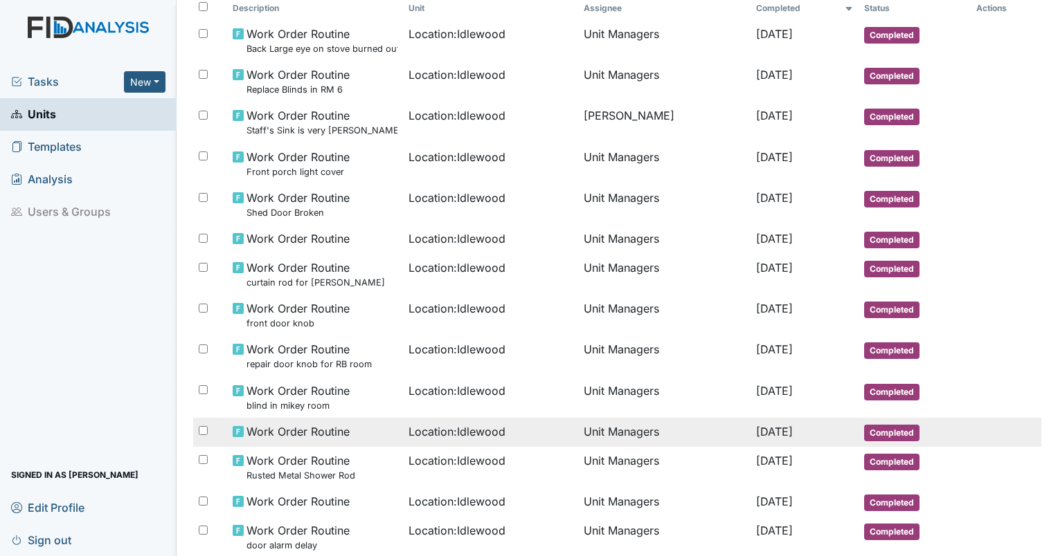
click at [301, 437] on span "Work Order Routine" at bounding box center [297, 432] width 103 height 17
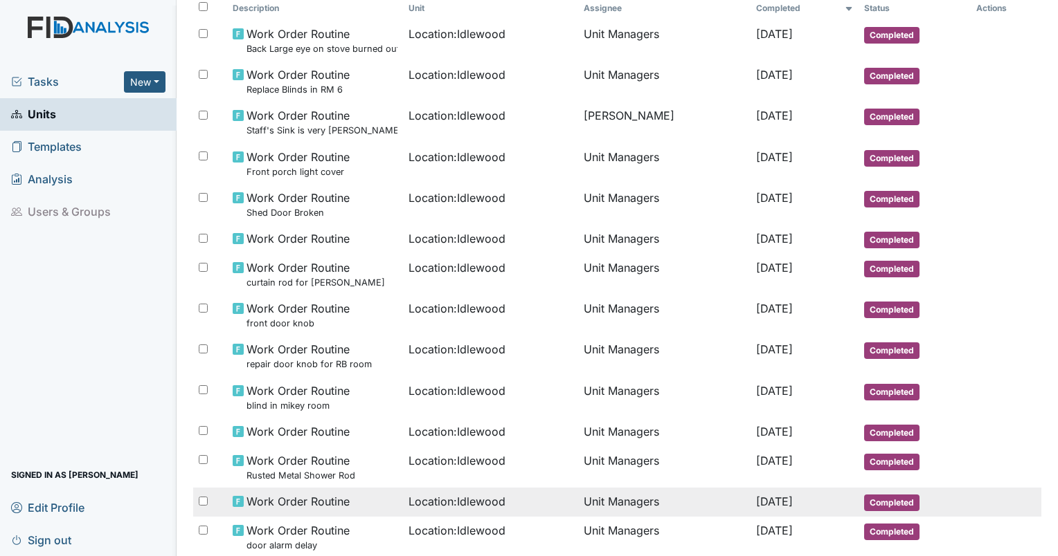
click at [313, 505] on span "Work Order Routine" at bounding box center [297, 501] width 103 height 17
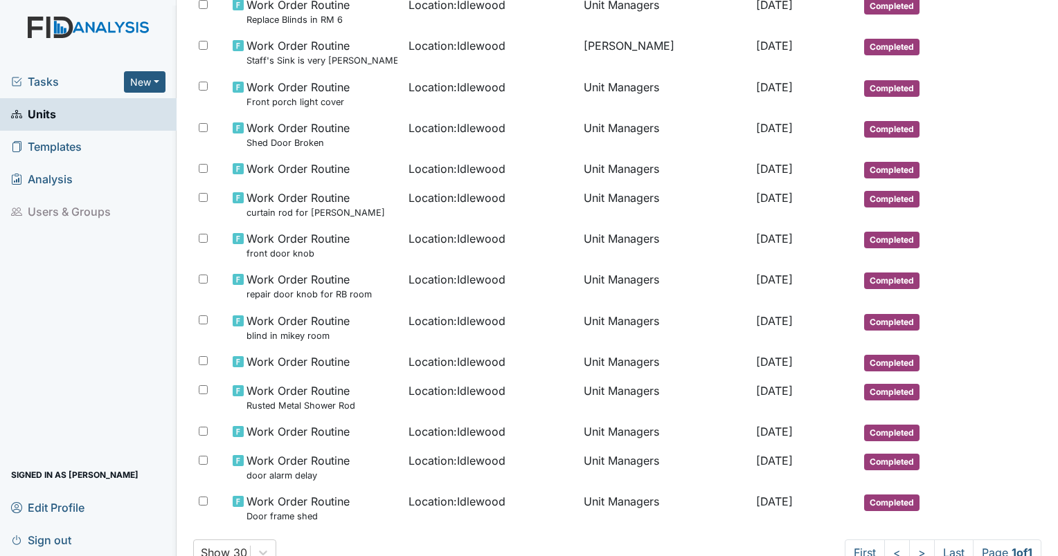
scroll to position [273, 0]
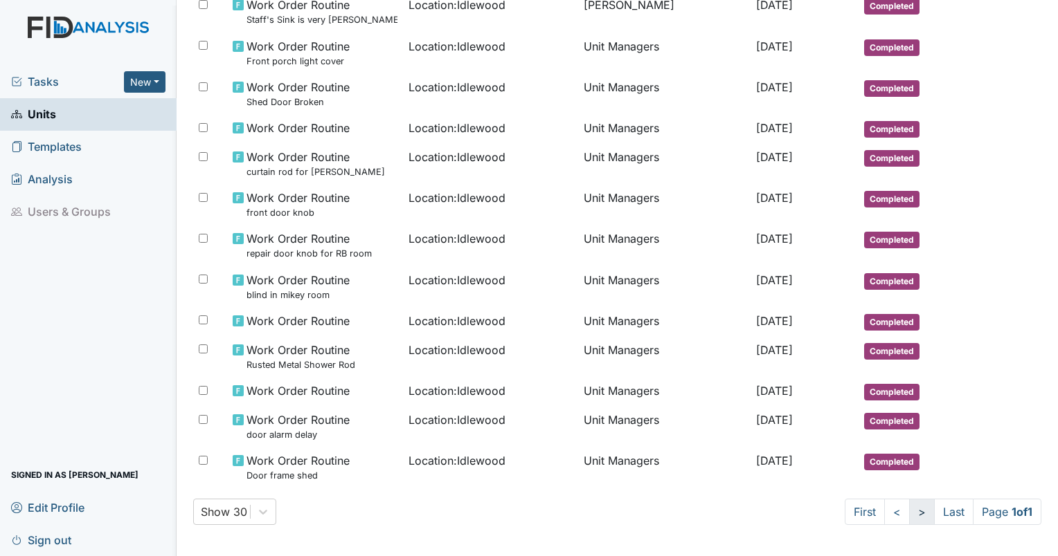
click at [909, 511] on link ">" at bounding box center [922, 512] width 26 height 26
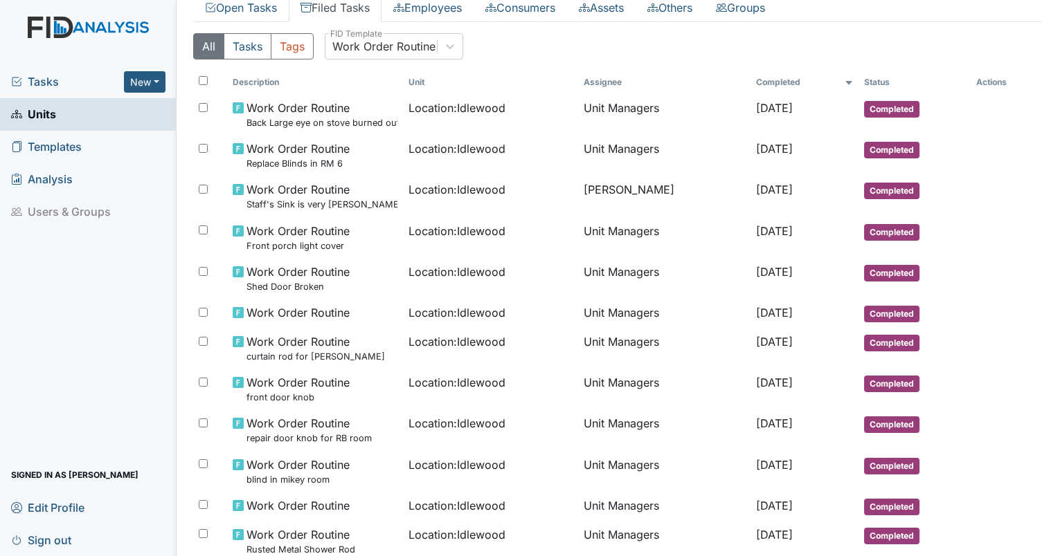
scroll to position [66, 0]
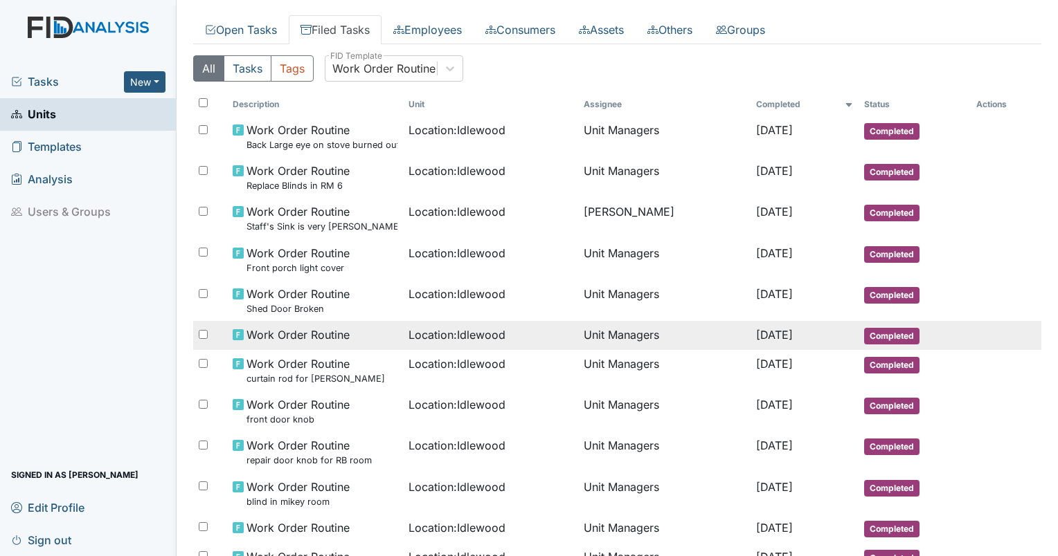
click at [288, 332] on span "Work Order Routine" at bounding box center [297, 335] width 103 height 17
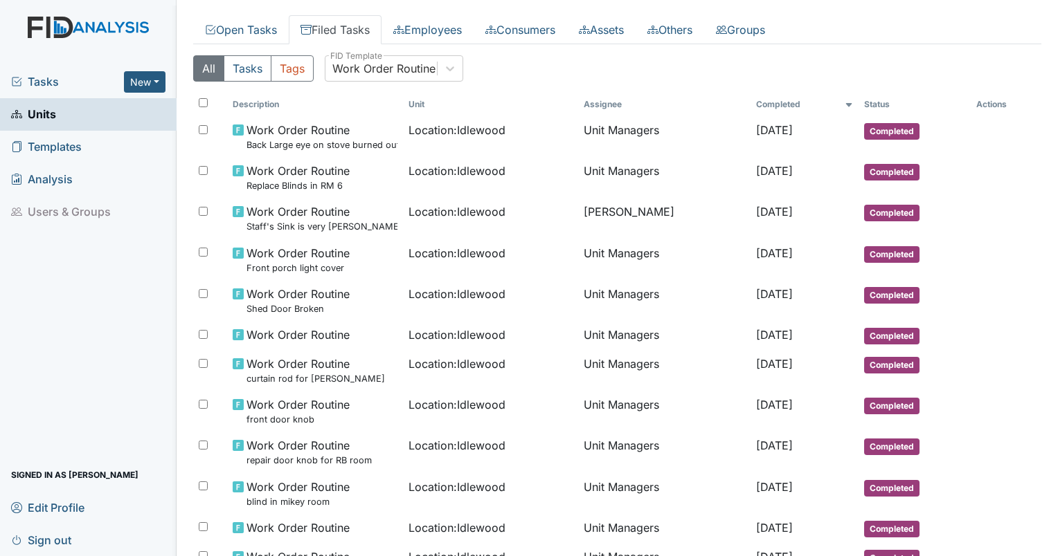
click at [252, 44] on div "All Tasks Tags Work Order Routine FID Template Incomplete Tasks View Any Status…" at bounding box center [617, 399] width 848 height 710
click at [246, 36] on link "Open Tasks" at bounding box center [241, 29] width 96 height 29
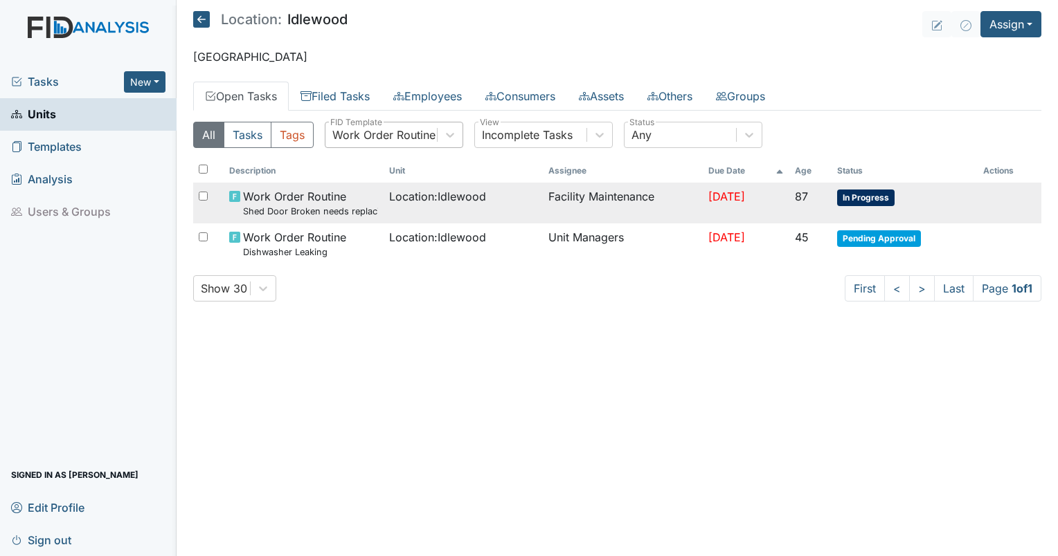
click at [332, 213] on small "Shed Door Broken needs replacing" at bounding box center [310, 211] width 135 height 13
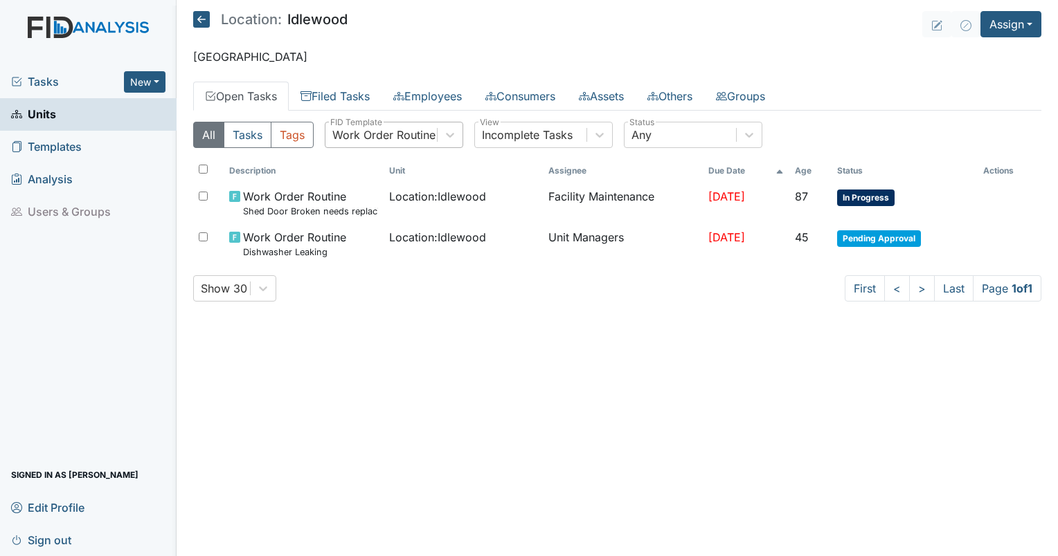
click at [48, 84] on span "Tasks" at bounding box center [67, 81] width 113 height 17
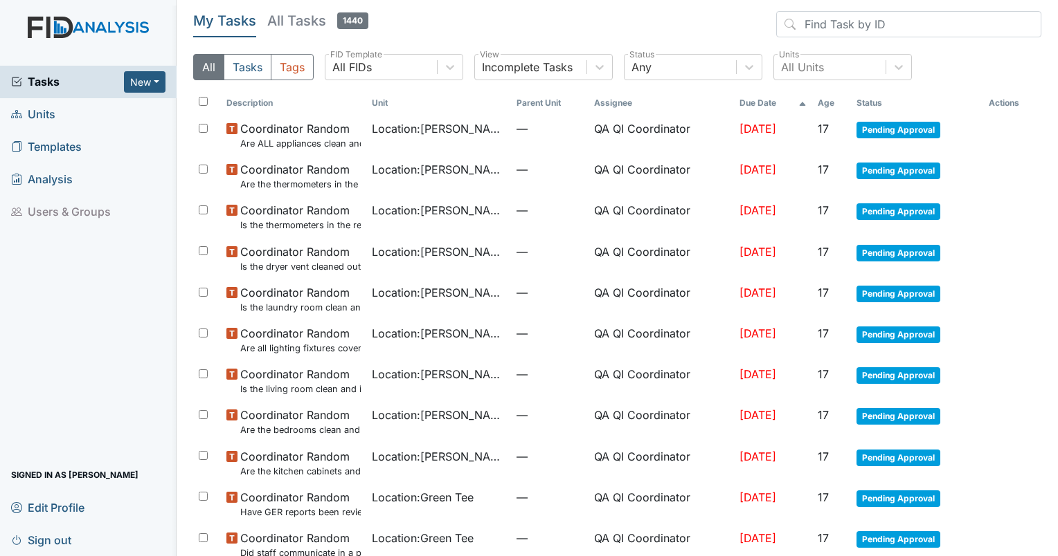
click at [822, 102] on th "Age" at bounding box center [831, 103] width 39 height 24
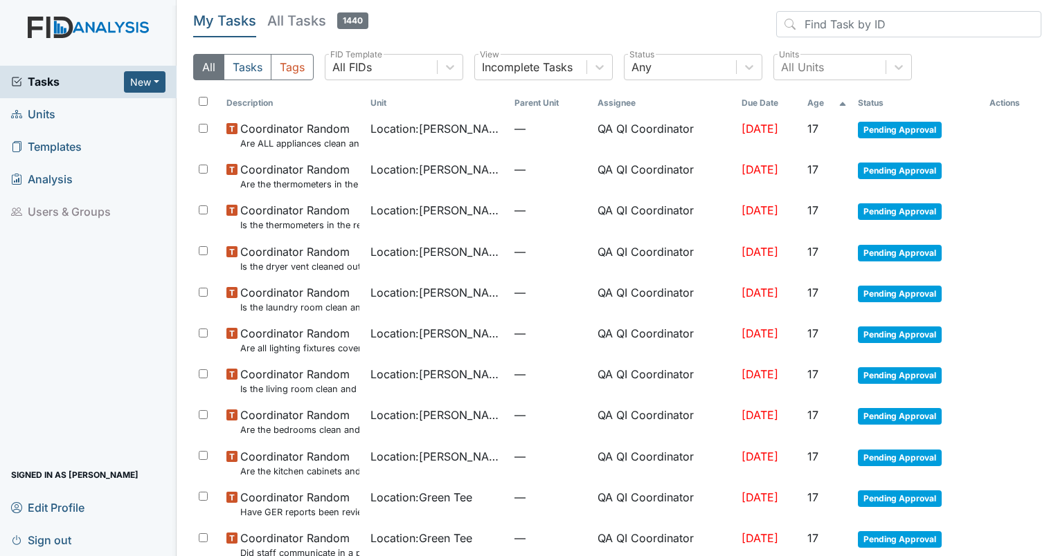
click at [822, 102] on th "Age" at bounding box center [826, 103] width 50 height 24
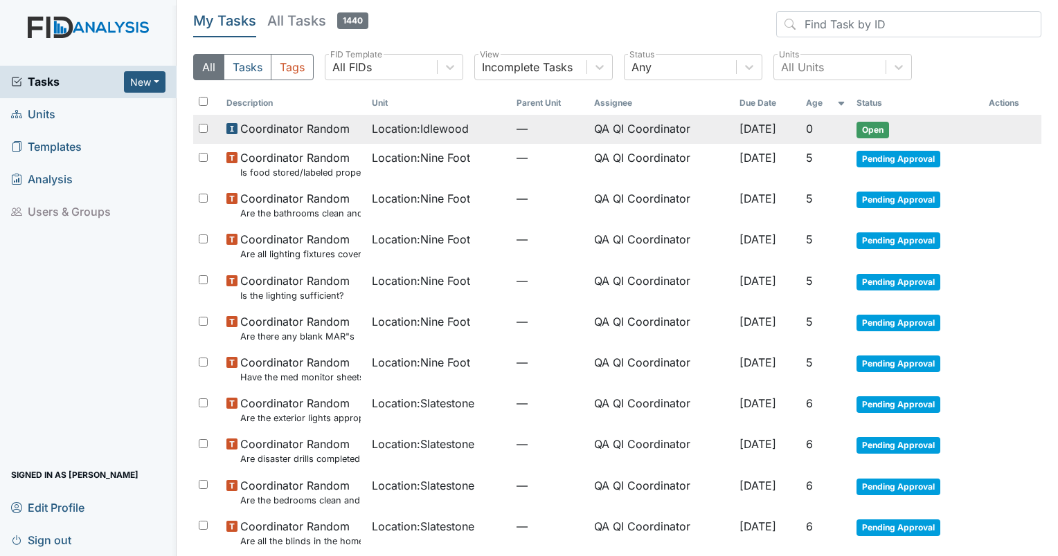
click at [392, 134] on span "Location : Idlewood" at bounding box center [420, 128] width 97 height 17
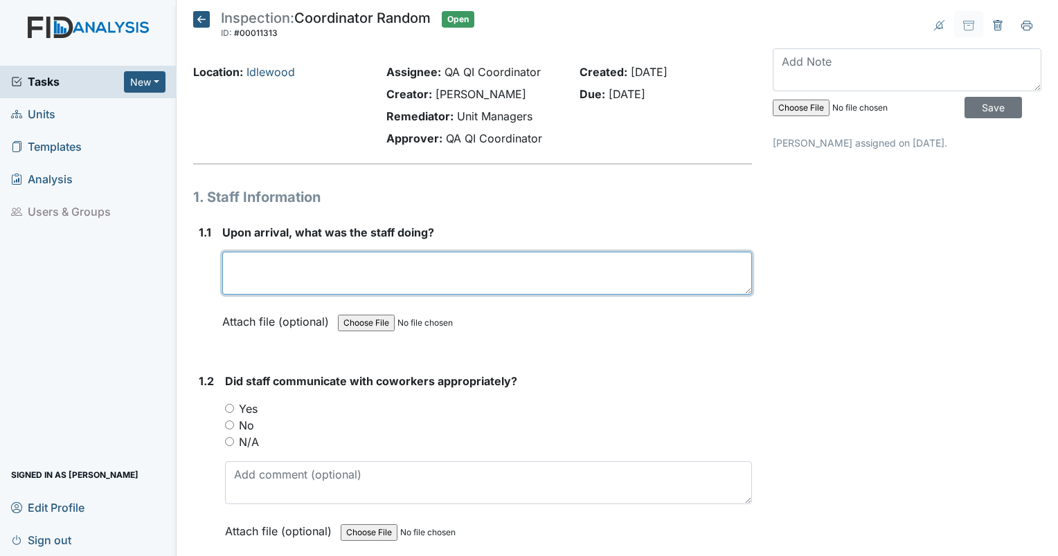
click at [316, 283] on textarea at bounding box center [486, 273] width 529 height 43
type textarea "staff was cleaning and organizing the home. two residents were in the home and …"
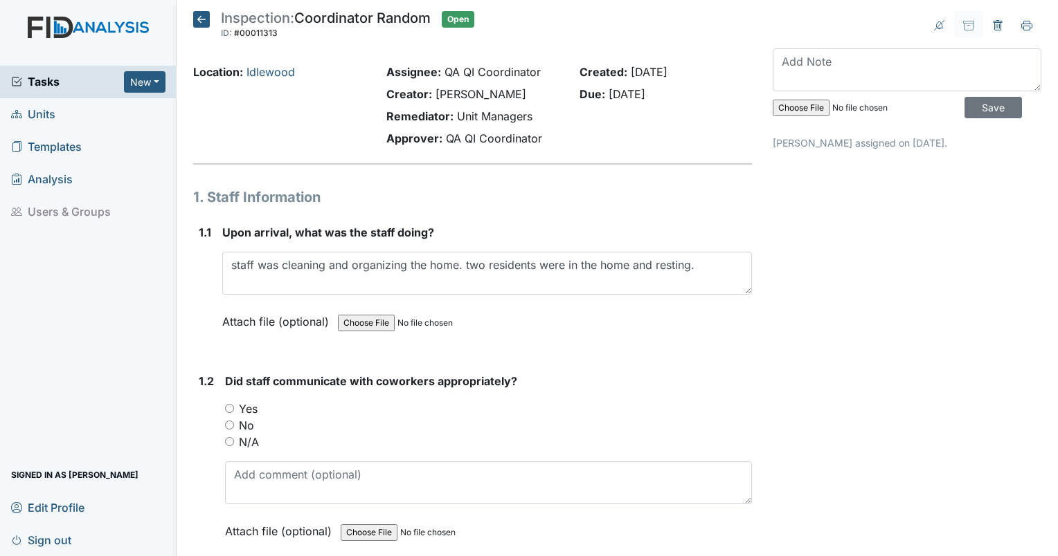
click at [228, 401] on div "Yes" at bounding box center [488, 409] width 527 height 17
click at [228, 406] on input "Yes" at bounding box center [229, 408] width 9 height 9
radio input "true"
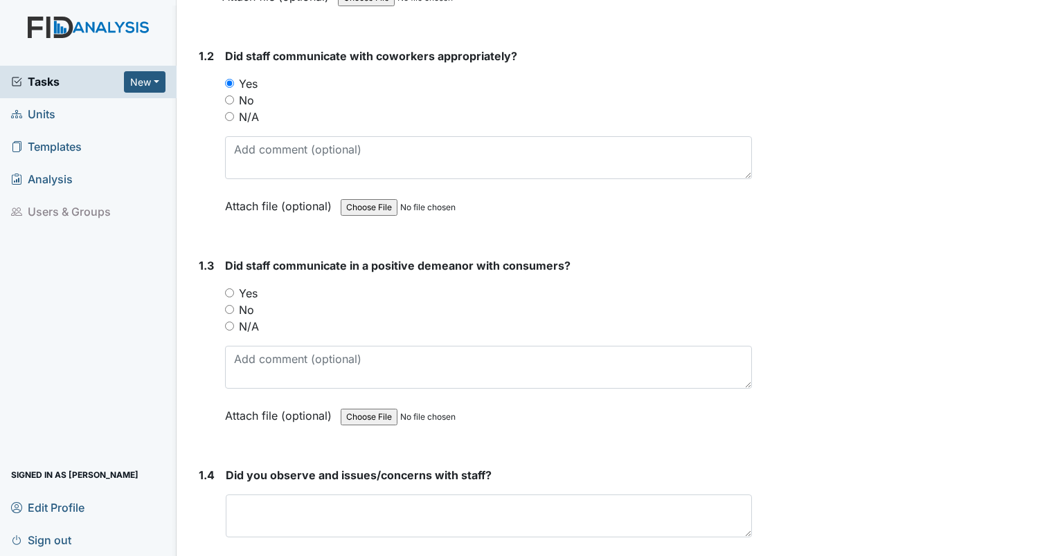
scroll to position [374, 0]
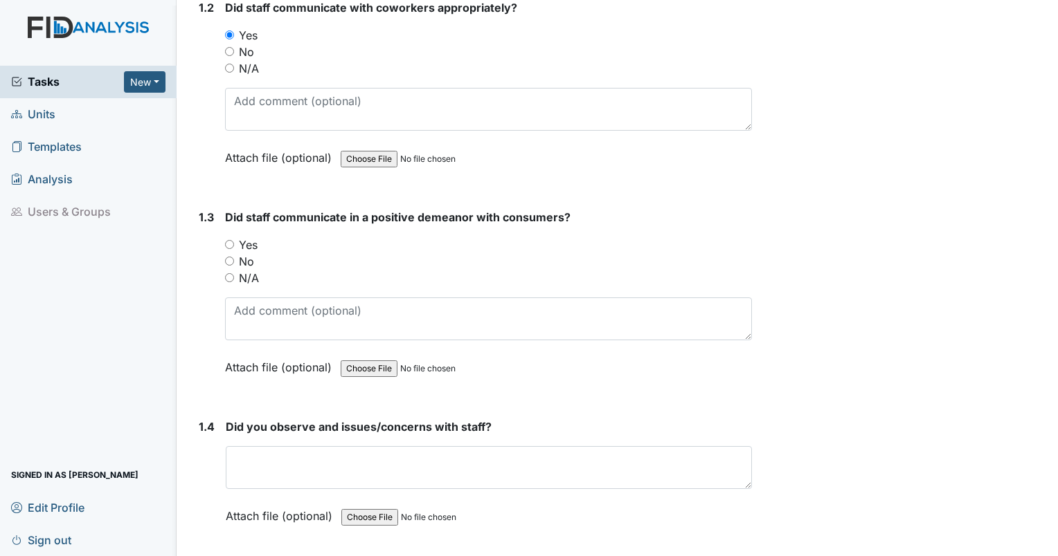
click at [228, 242] on input "Yes" at bounding box center [229, 244] width 9 height 9
radio input "true"
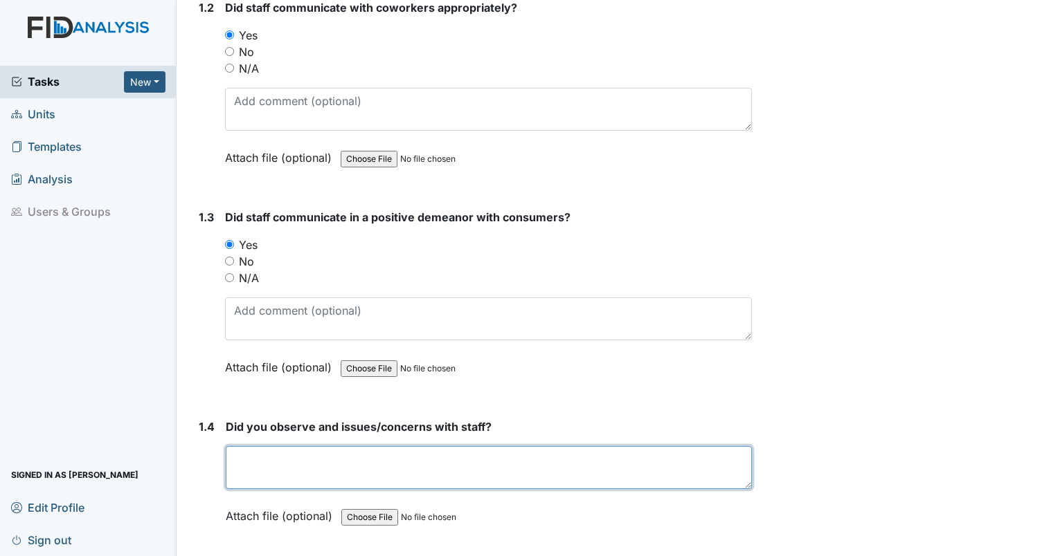
click at [579, 463] on textarea at bounding box center [489, 467] width 526 height 43
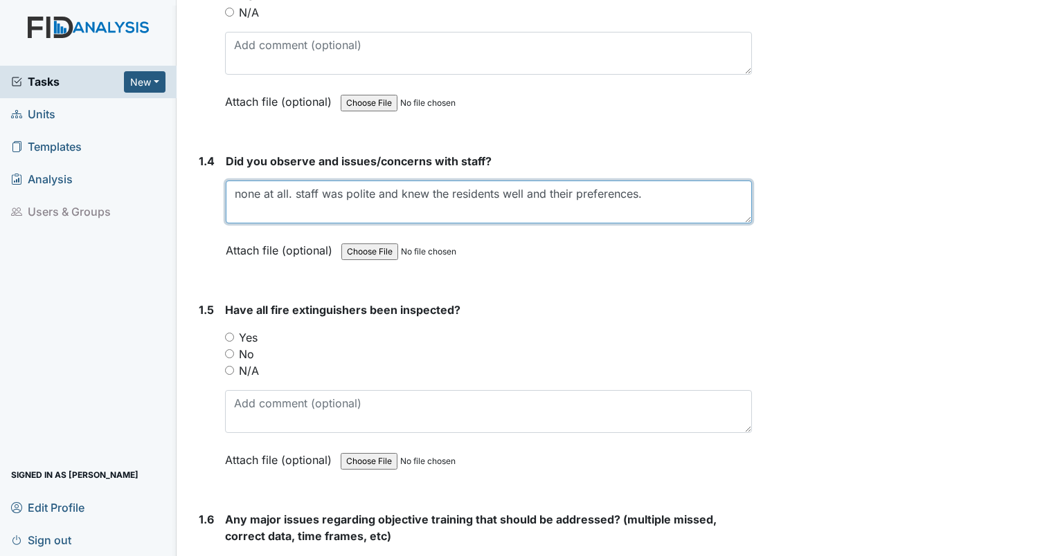
scroll to position [663, 0]
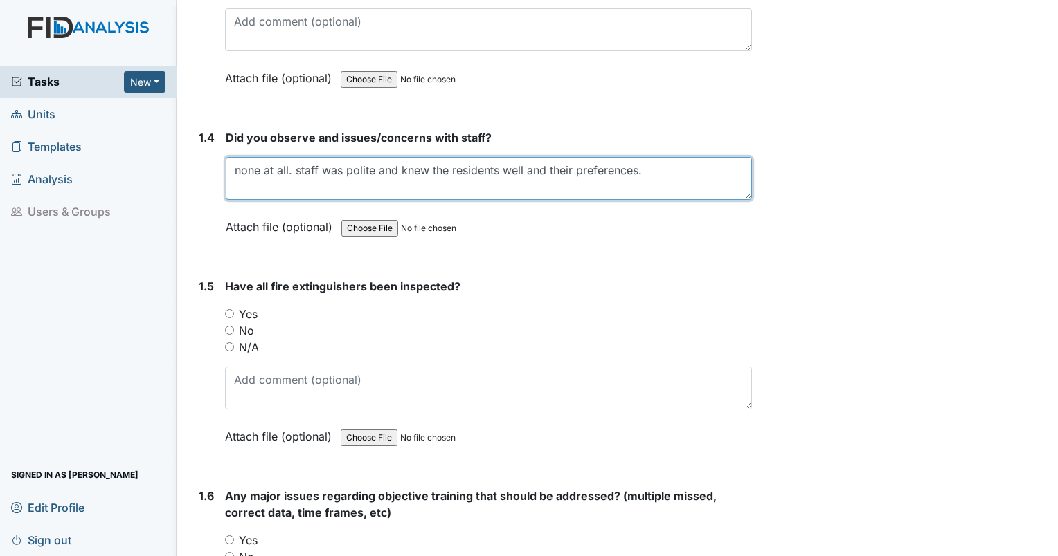
type textarea "none at all. staff was polite and knew the residents well and their preferences."
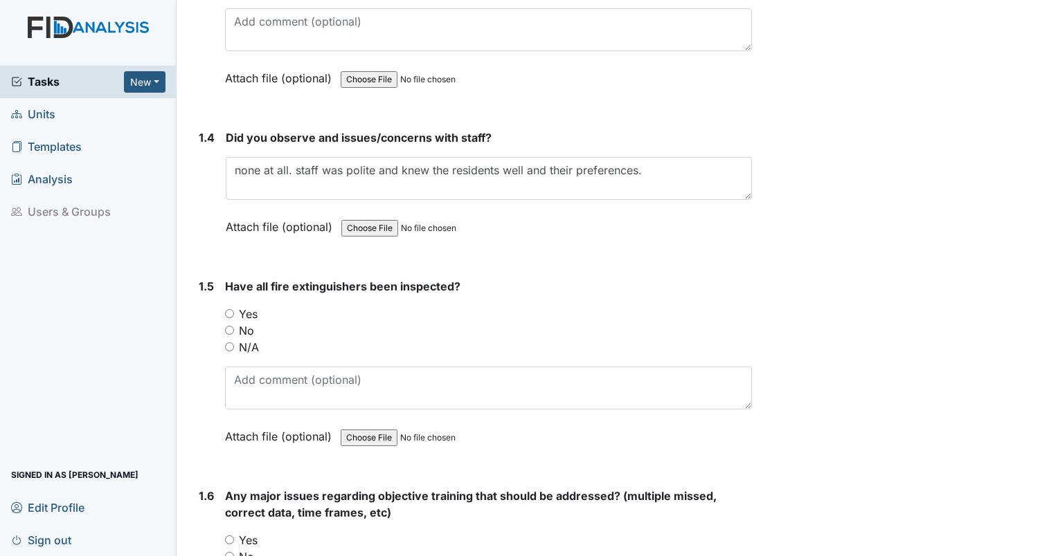
click at [228, 312] on input "Yes" at bounding box center [229, 313] width 9 height 9
radio input "true"
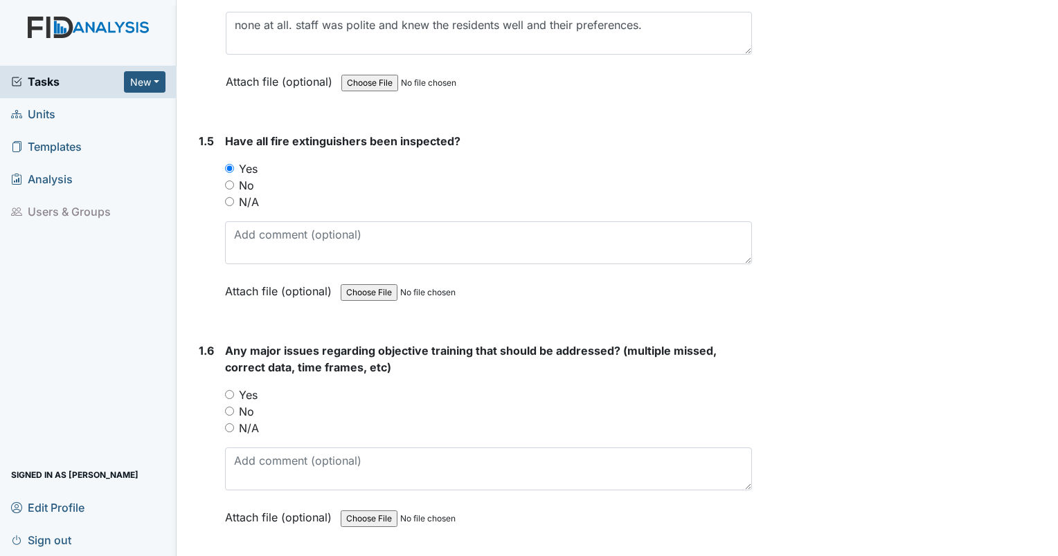
scroll to position [808, 0]
click at [229, 410] on input "No" at bounding box center [229, 411] width 9 height 9
radio input "true"
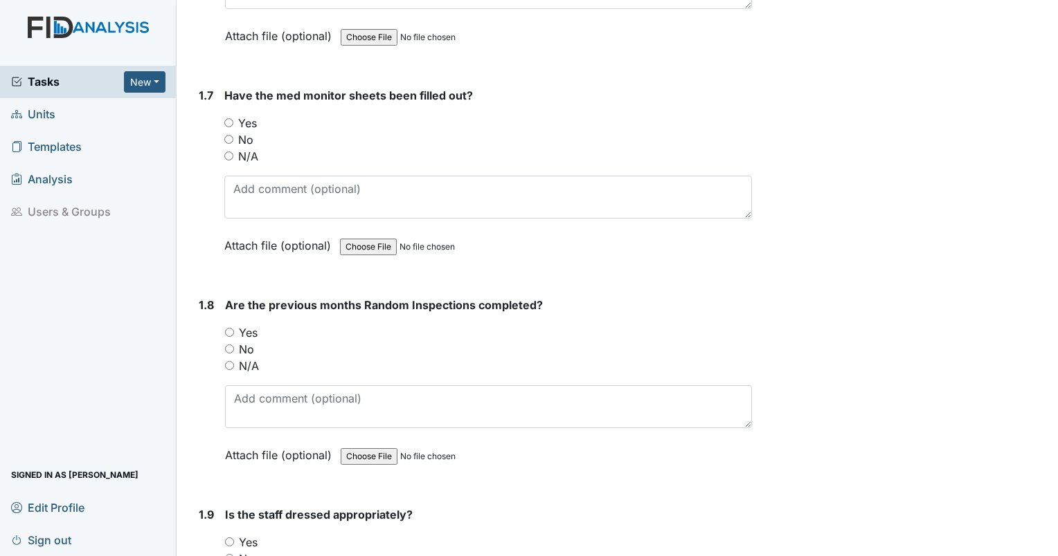
scroll to position [1302, 0]
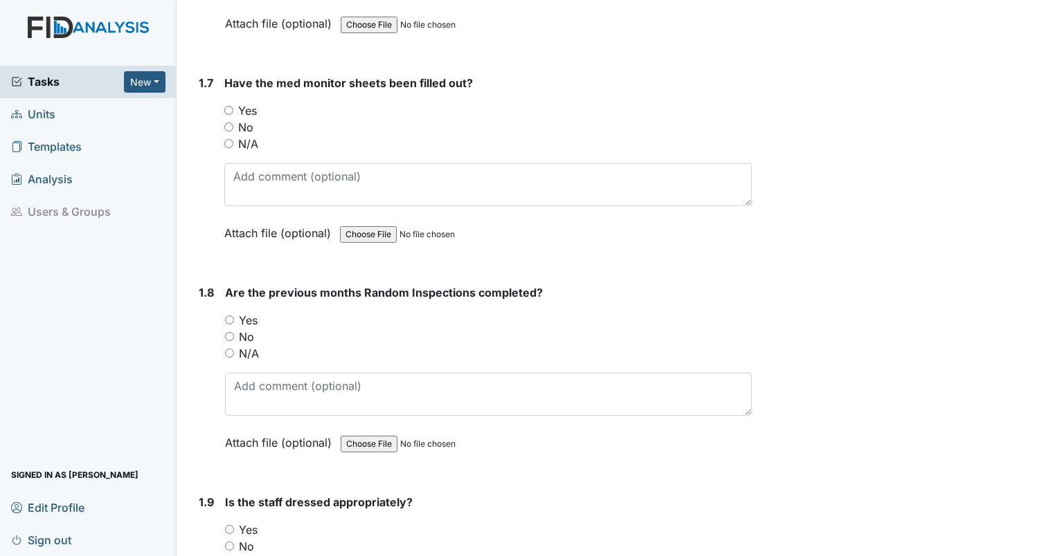
click at [227, 107] on input "Yes" at bounding box center [228, 110] width 9 height 9
radio input "true"
click at [228, 316] on input "Yes" at bounding box center [229, 320] width 9 height 9
radio input "true"
click at [230, 525] on input "Yes" at bounding box center [229, 529] width 9 height 9
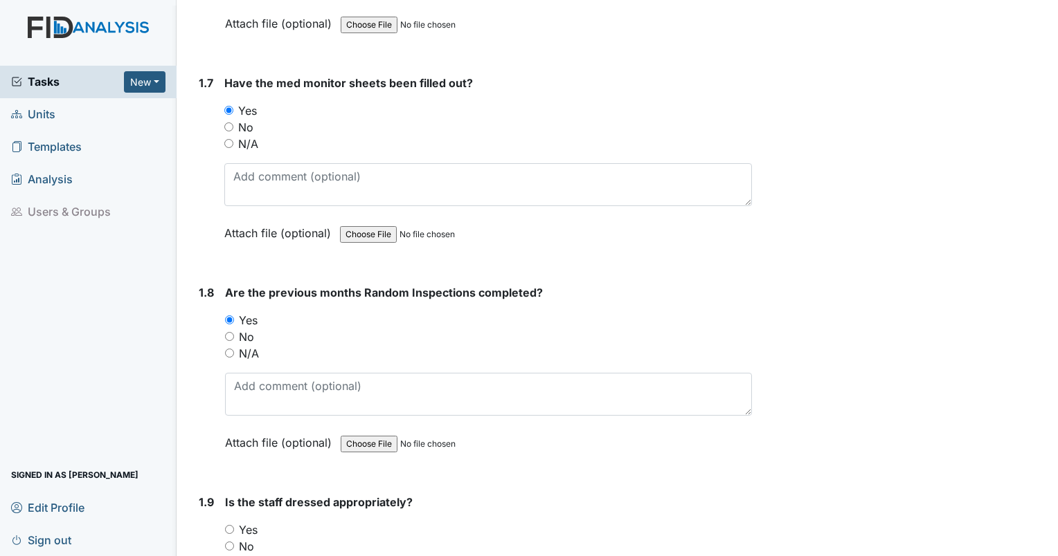
radio input "true"
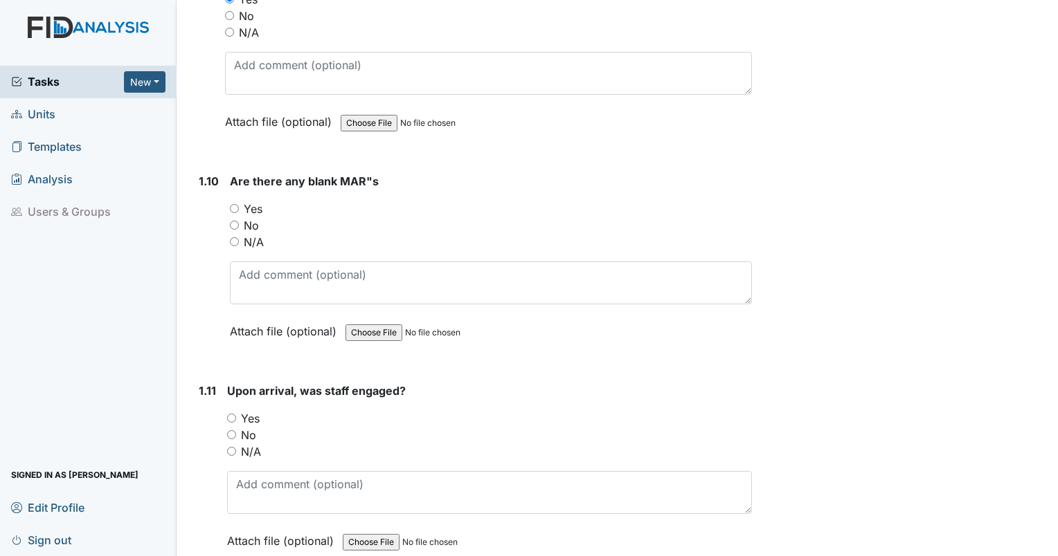
scroll to position [1858, 0]
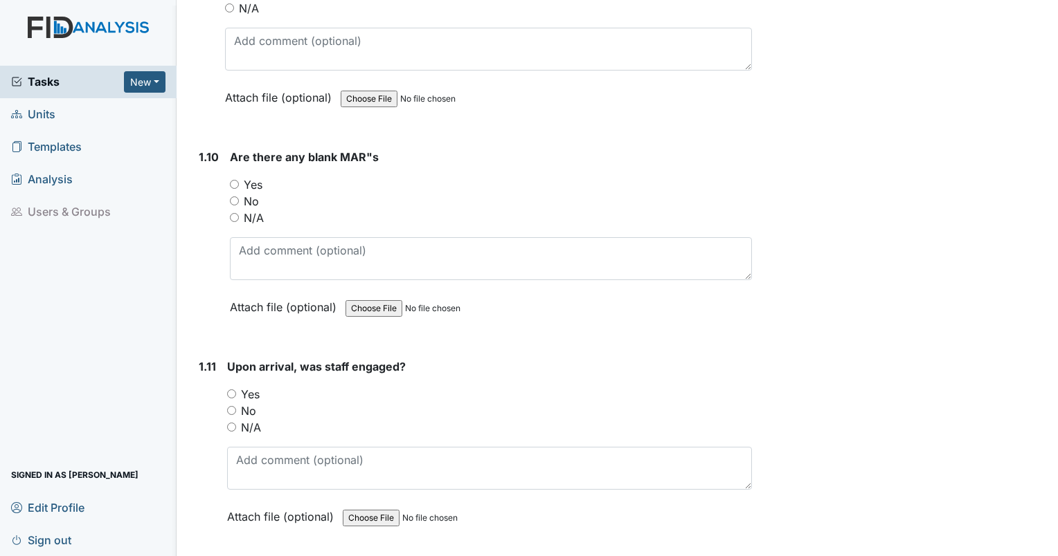
click at [234, 197] on input "No" at bounding box center [234, 201] width 9 height 9
radio input "true"
click at [230, 391] on div "Yes" at bounding box center [489, 394] width 525 height 17
click at [230, 390] on div "Yes" at bounding box center [489, 394] width 525 height 17
click at [230, 390] on input "Yes" at bounding box center [231, 394] width 9 height 9
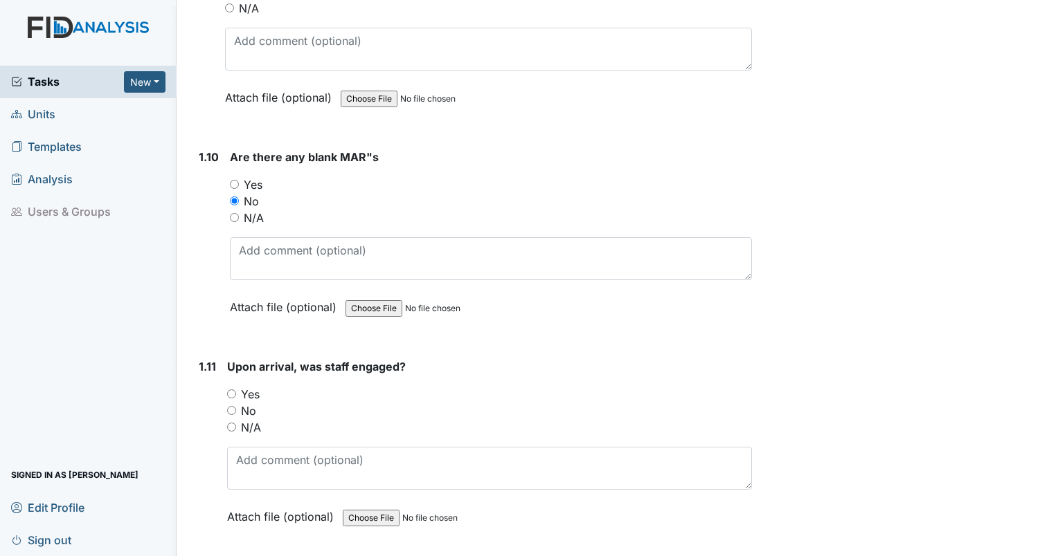
radio input "true"
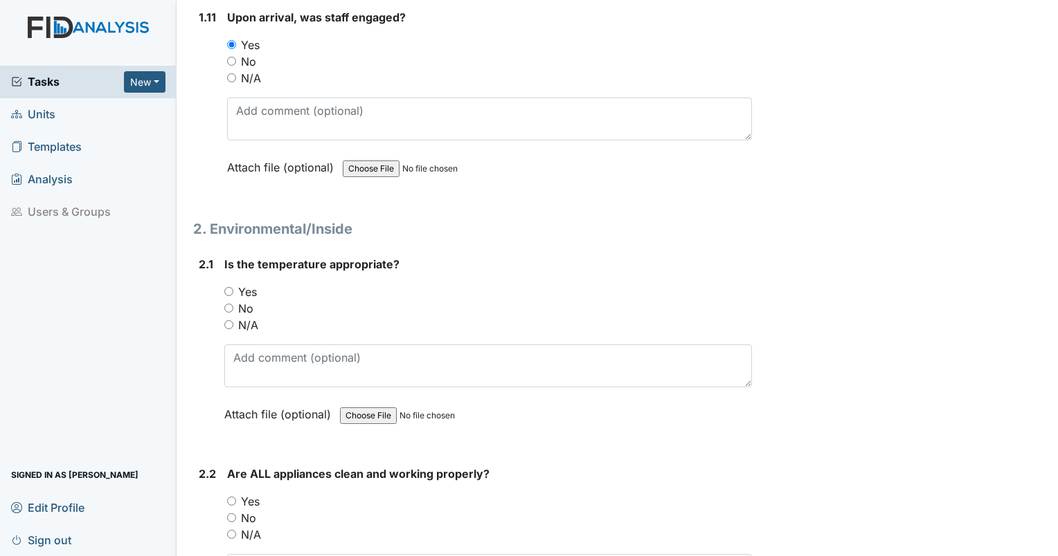
scroll to position [2231, 0]
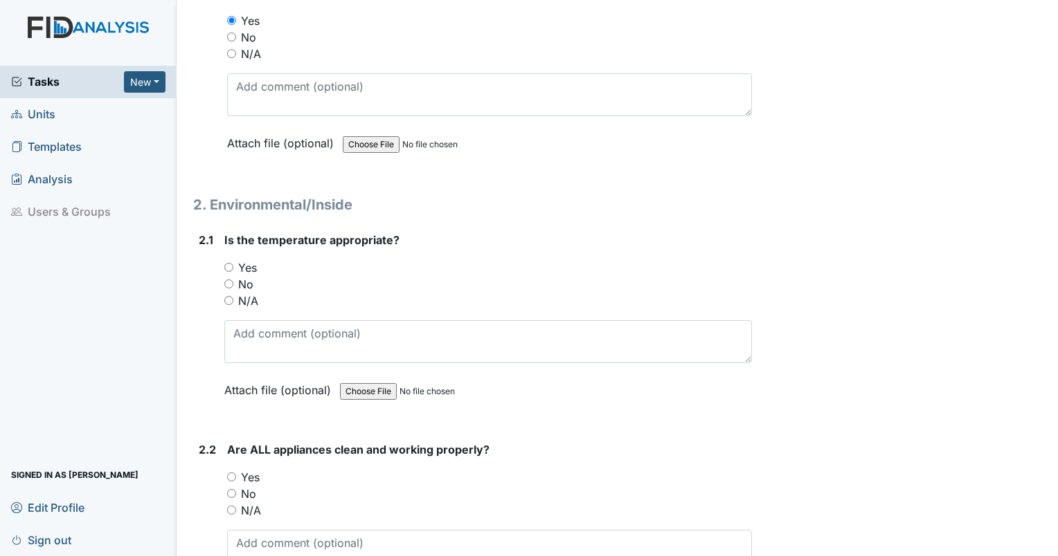
click at [228, 263] on input "Yes" at bounding box center [228, 267] width 9 height 9
radio input "true"
click at [231, 489] on input "No" at bounding box center [231, 493] width 9 height 9
radio input "true"
click at [238, 530] on textarea at bounding box center [489, 551] width 525 height 43
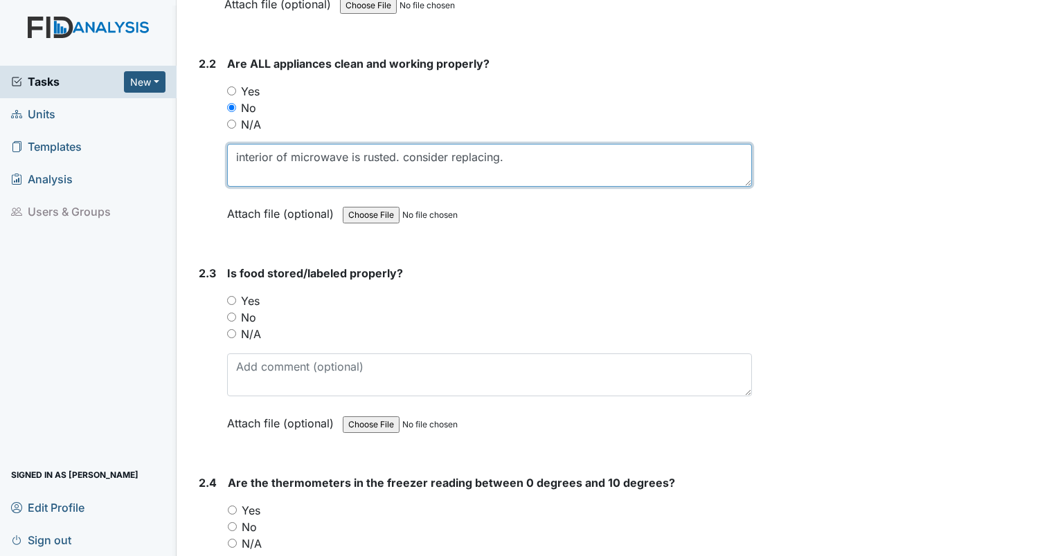
scroll to position [2642, 0]
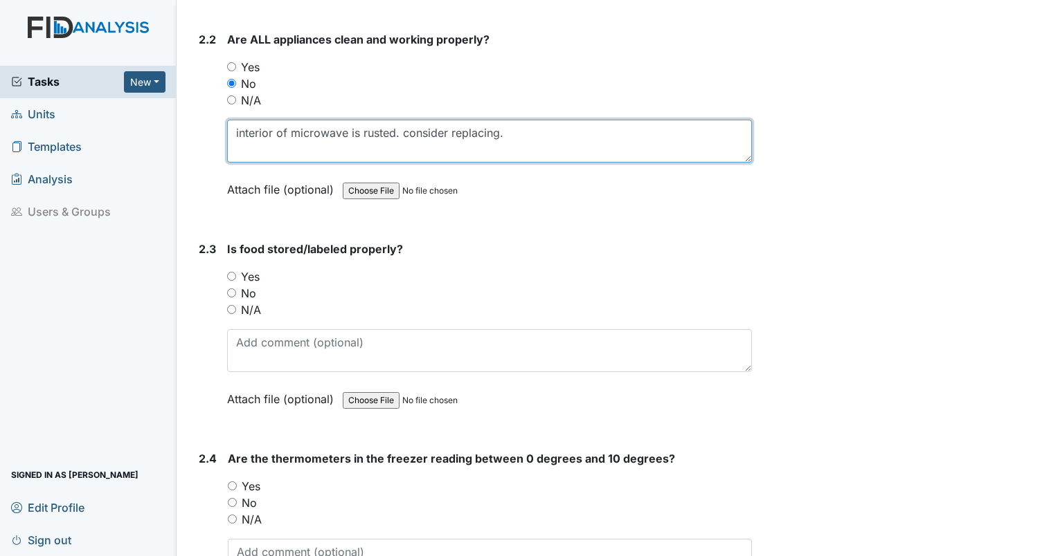
type textarea "interior of microwave is rusted. consider replacing."
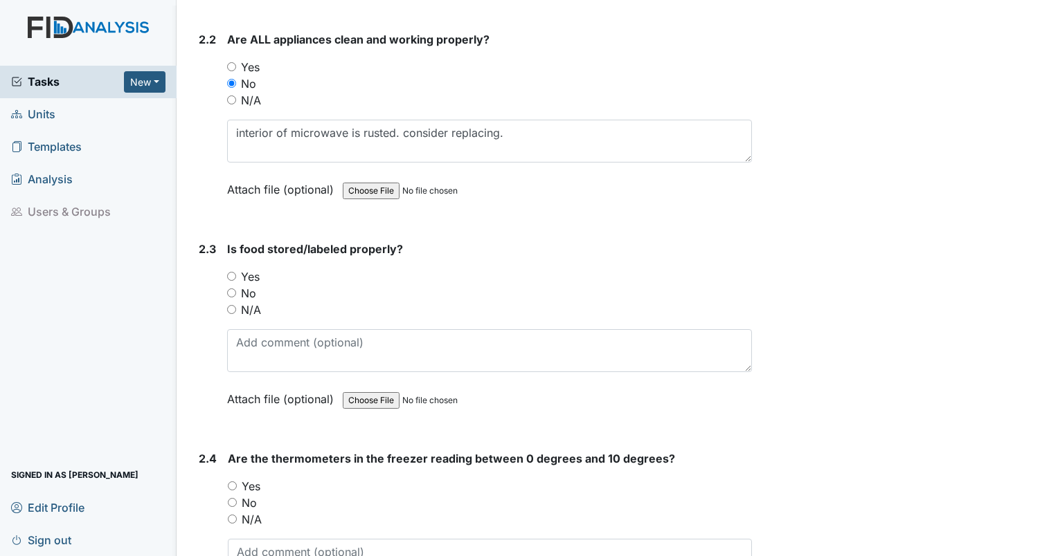
click at [228, 272] on input "Yes" at bounding box center [231, 276] width 9 height 9
radio input "true"
click at [238, 478] on div "Yes" at bounding box center [490, 486] width 524 height 17
click at [237, 478] on div "Yes" at bounding box center [490, 486] width 524 height 17
drag, startPoint x: 237, startPoint y: 477, endPoint x: 228, endPoint y: 474, distance: 9.4
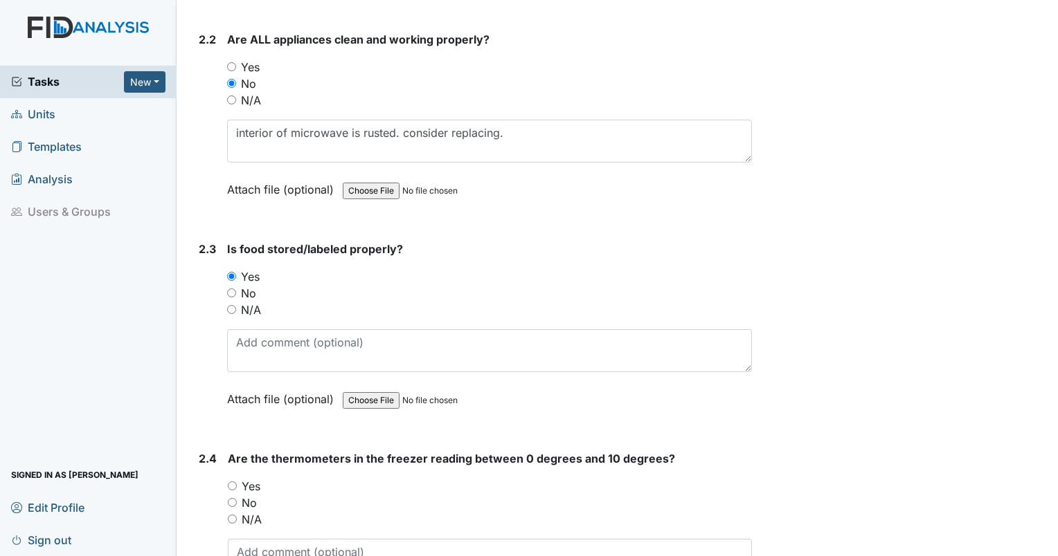
click at [228, 482] on input "Yes" at bounding box center [232, 486] width 9 height 9
radio input "true"
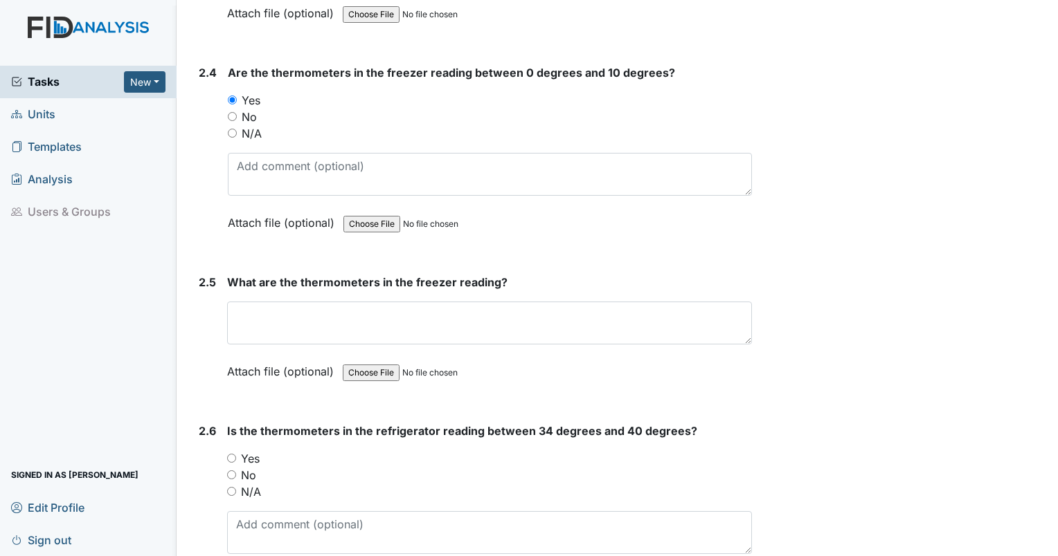
scroll to position [3040, 0]
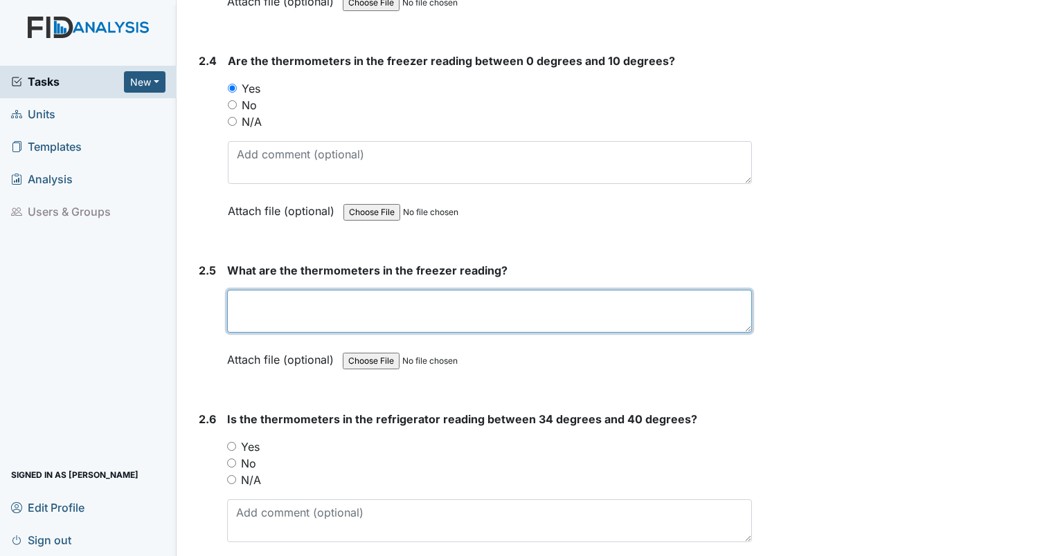
click at [379, 303] on textarea at bounding box center [489, 311] width 525 height 43
type textarea "0"
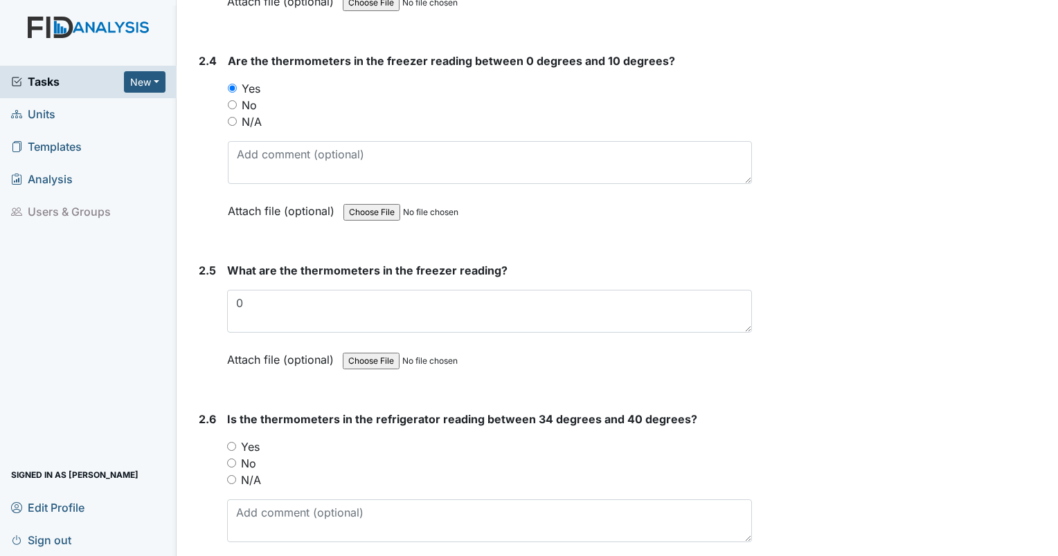
click at [234, 442] on input "Yes" at bounding box center [231, 446] width 9 height 9
radio input "true"
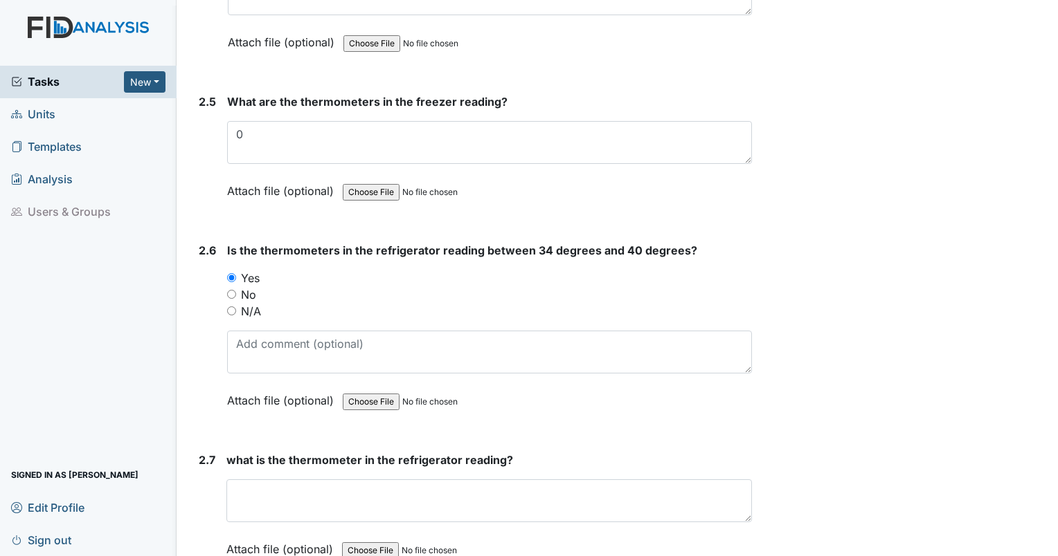
scroll to position [3305, 0]
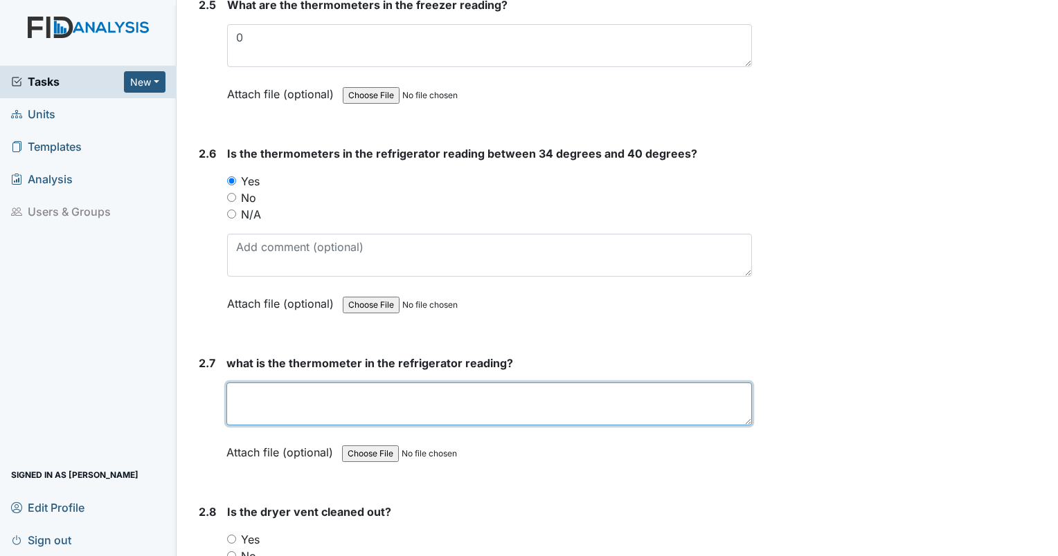
click at [594, 399] on textarea at bounding box center [488, 404] width 525 height 43
type textarea "40"
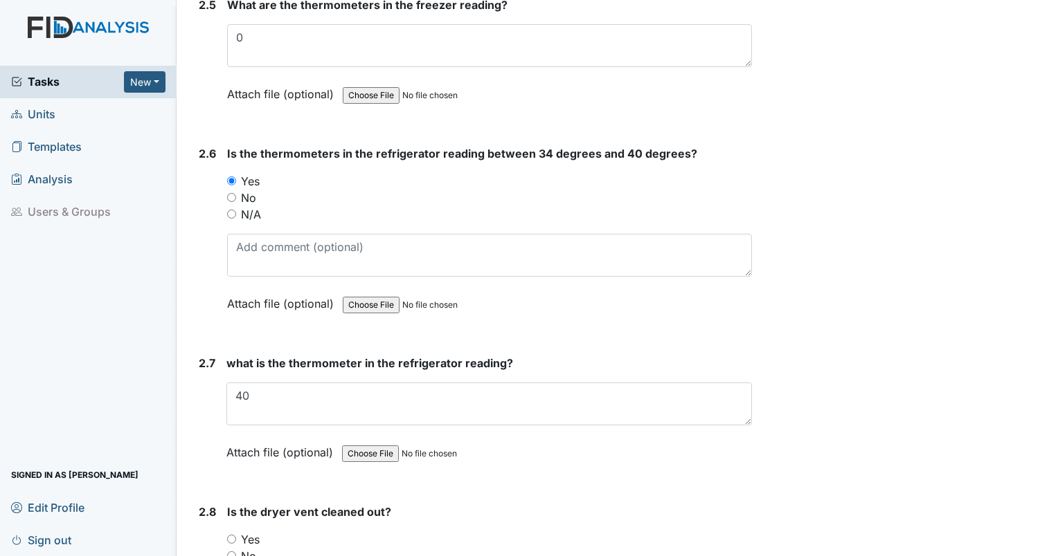
click at [233, 552] on input "No" at bounding box center [231, 556] width 9 height 9
radio input "true"
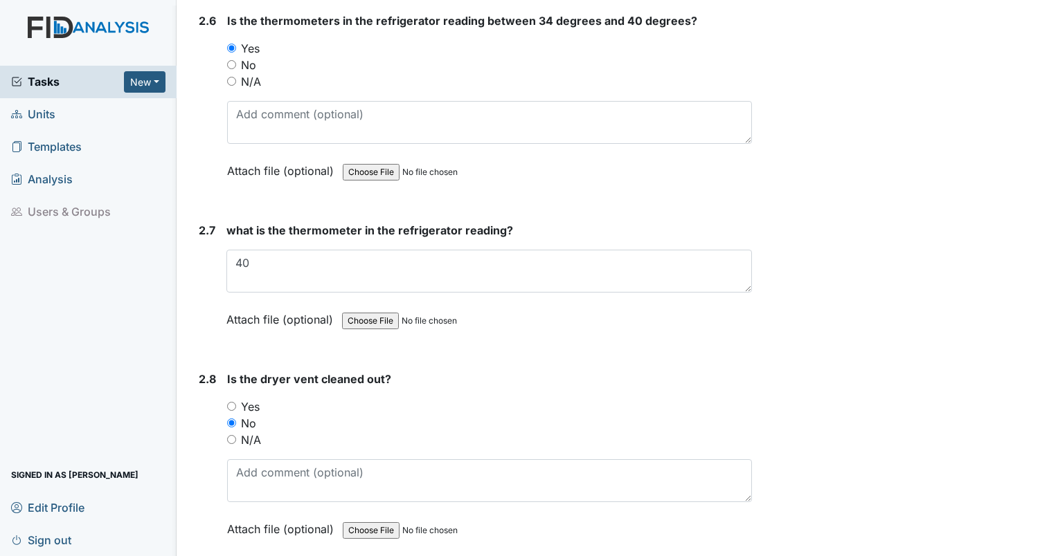
scroll to position [3571, 0]
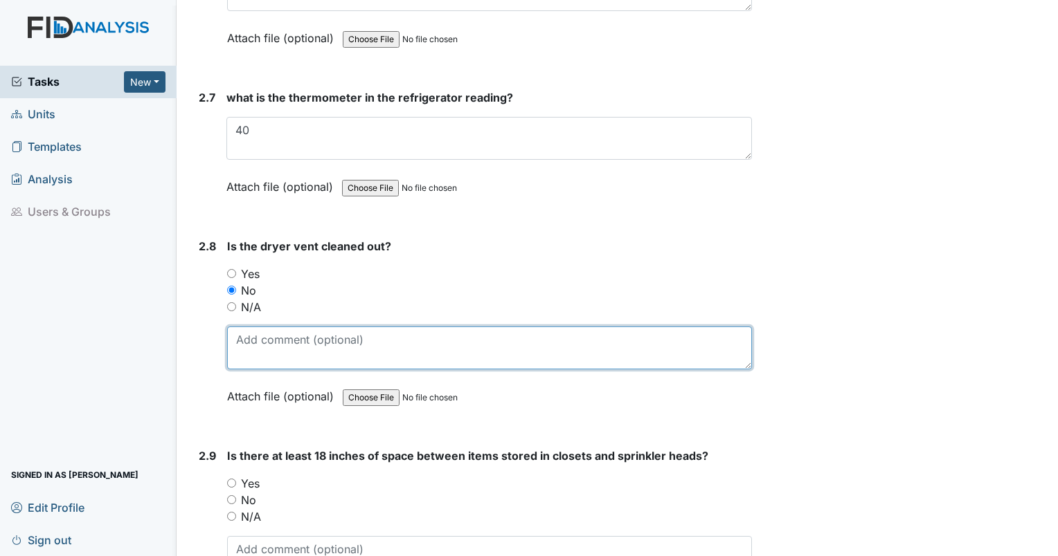
click at [592, 338] on textarea at bounding box center [489, 348] width 525 height 43
type textarea "lint in dryer vent while dryer is empty."
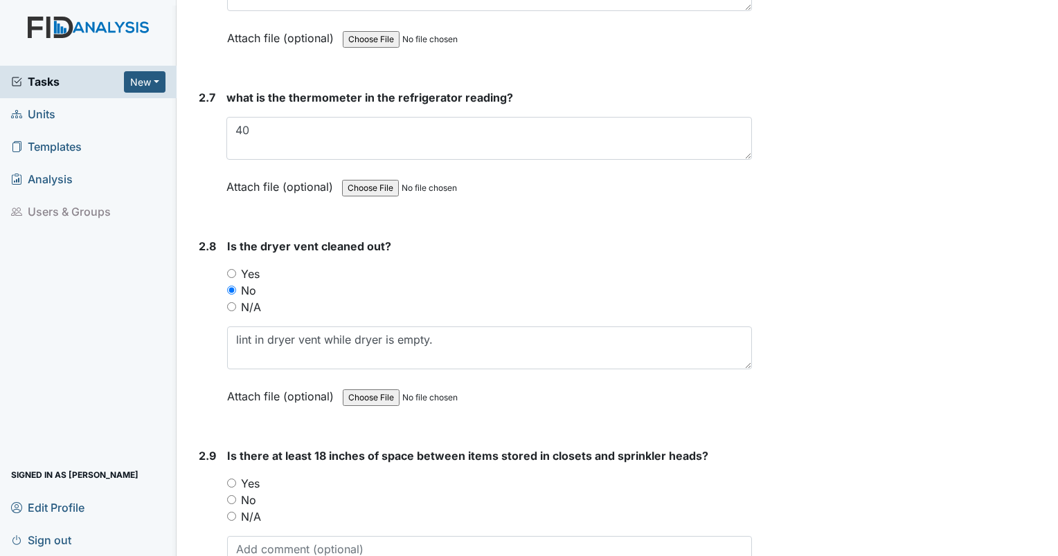
click at [230, 496] on input "No" at bounding box center [231, 500] width 9 height 9
radio input "true"
click at [227, 512] on input "N/A" at bounding box center [231, 516] width 9 height 9
radio input "true"
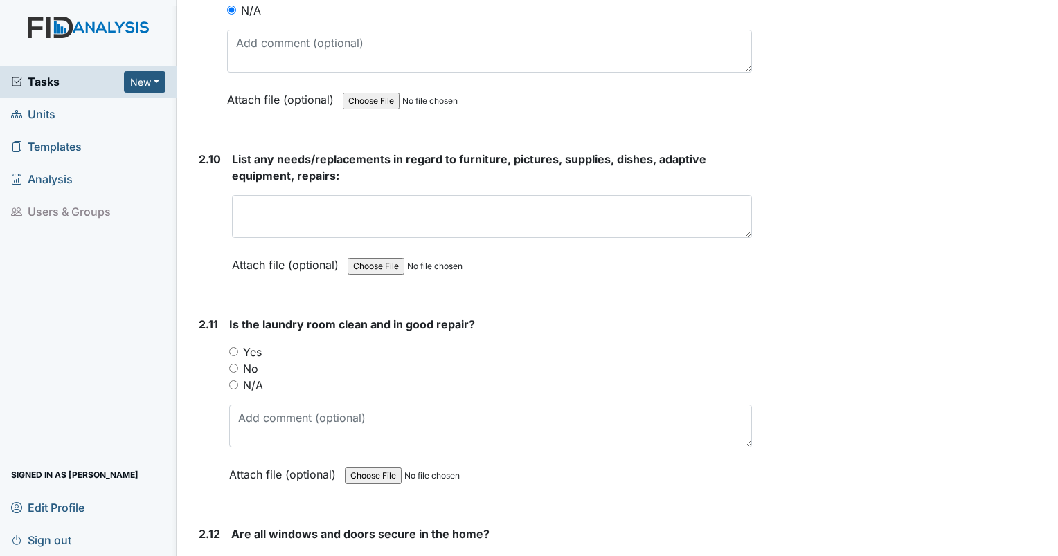
scroll to position [4114, 0]
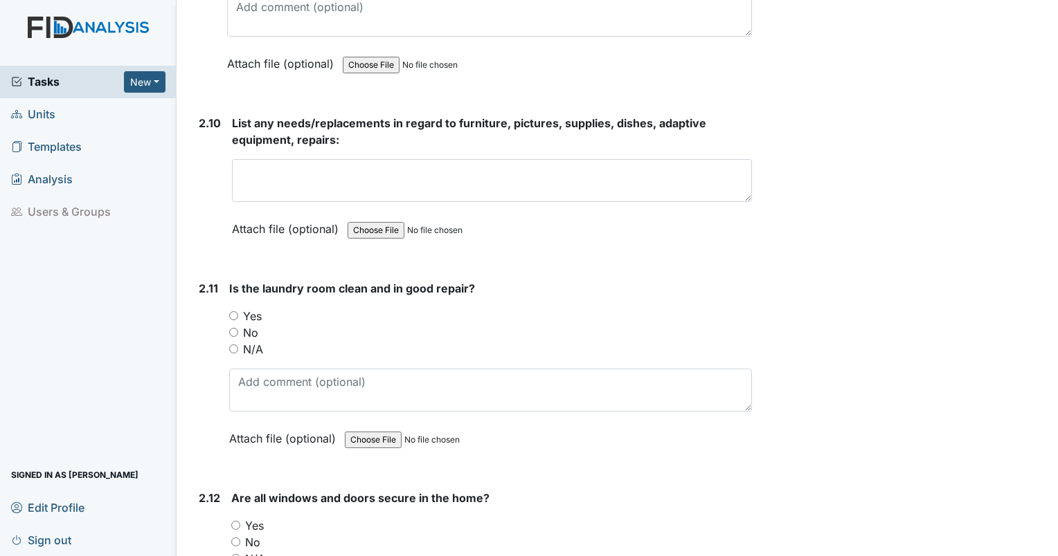
click at [234, 311] on input "Yes" at bounding box center [233, 315] width 9 height 9
radio input "true"
click at [237, 521] on input "Yes" at bounding box center [235, 525] width 9 height 9
radio input "true"
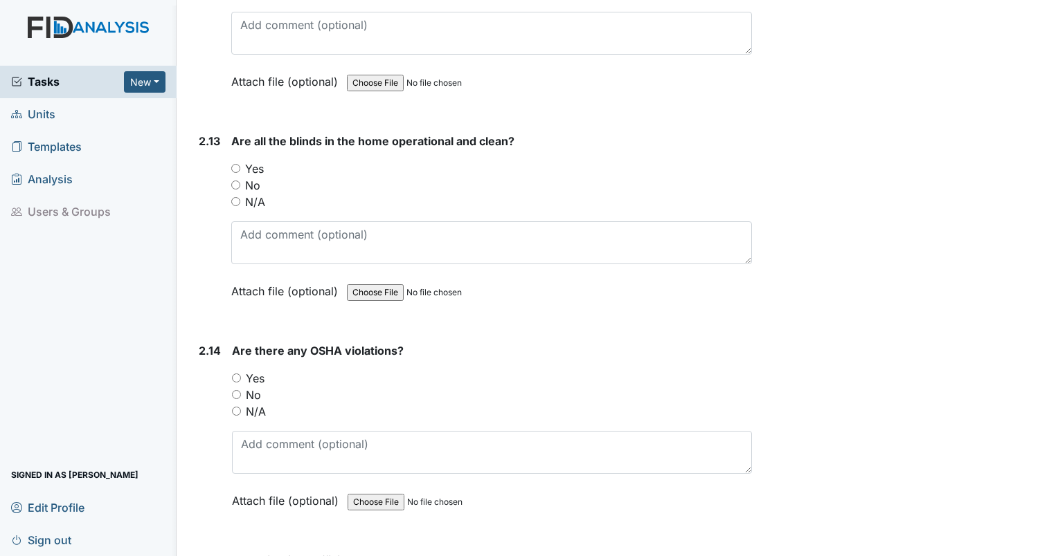
scroll to position [4705, 0]
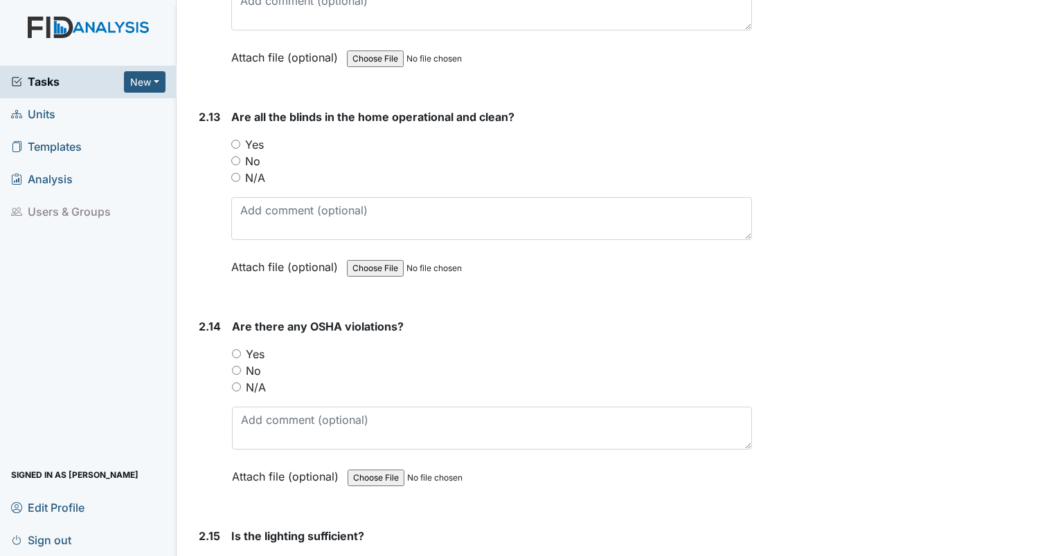
click at [233, 156] on input "No" at bounding box center [235, 160] width 9 height 9
radio input "true"
click at [233, 156] on input "No" at bounding box center [235, 160] width 9 height 9
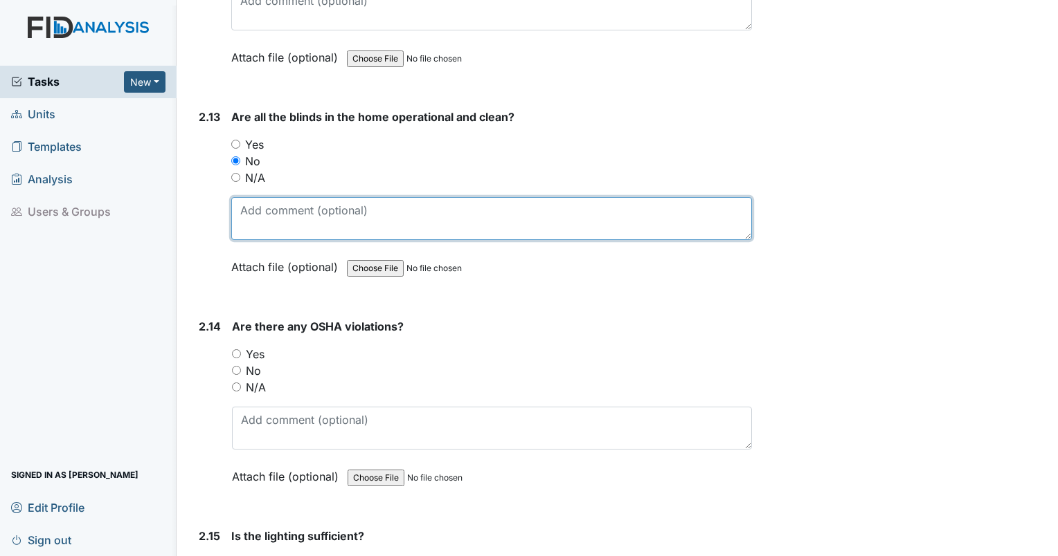
click at [257, 199] on textarea at bounding box center [491, 218] width 520 height 43
type textarea "dining room blinds damaged."
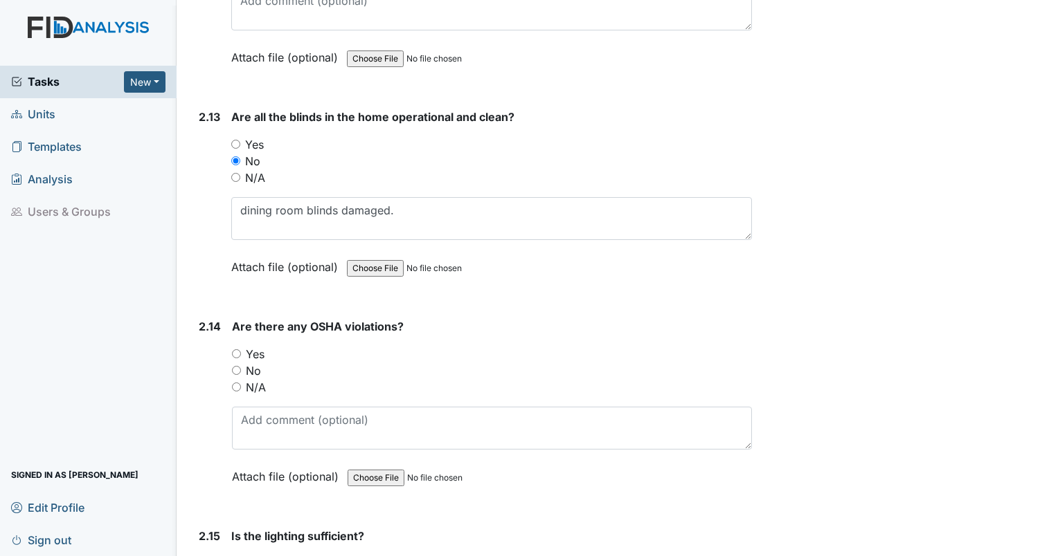
click at [235, 366] on input "No" at bounding box center [236, 370] width 9 height 9
radio input "true"
click at [237, 556] on input "Yes" at bounding box center [235, 563] width 9 height 9
radio input "true"
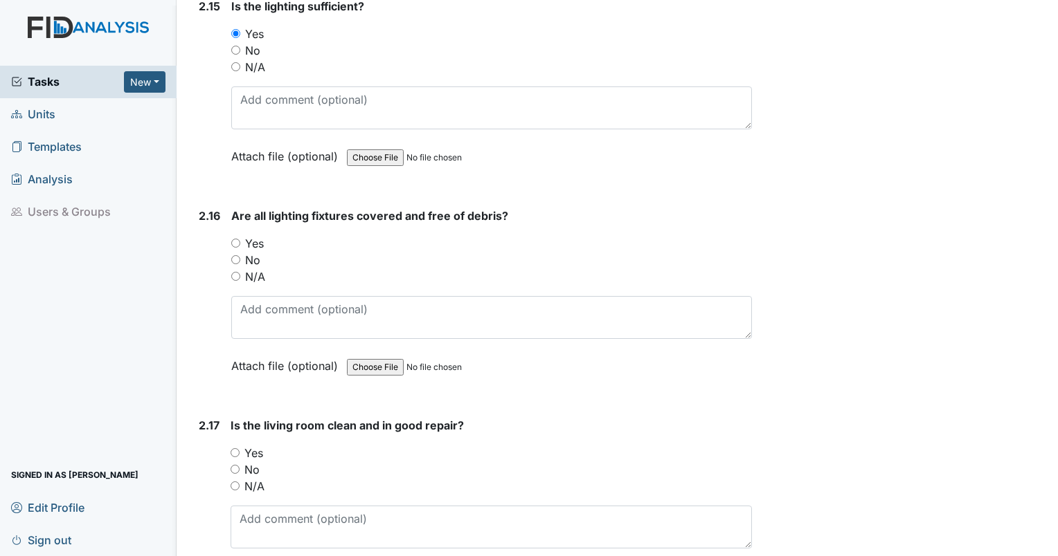
scroll to position [5296, 0]
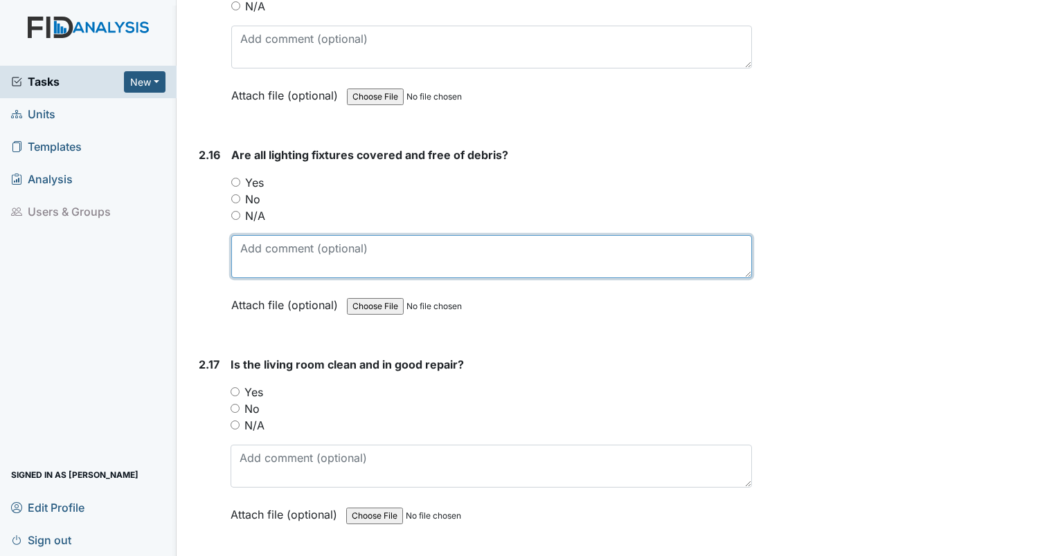
click at [523, 252] on textarea at bounding box center [491, 256] width 520 height 43
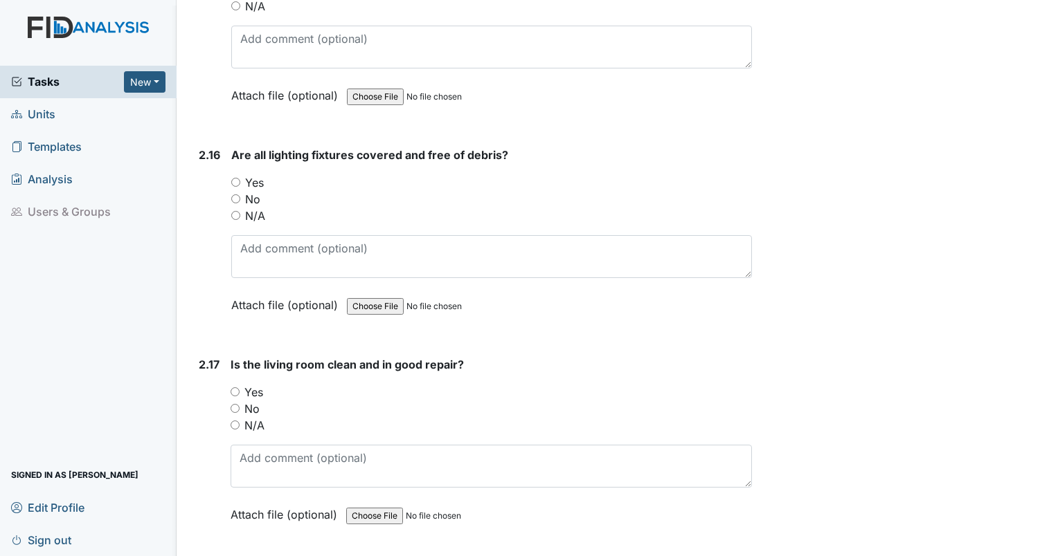
click at [235, 178] on input "Yes" at bounding box center [235, 182] width 9 height 9
radio input "true"
click at [232, 388] on input "Yes" at bounding box center [234, 392] width 9 height 9
radio input "true"
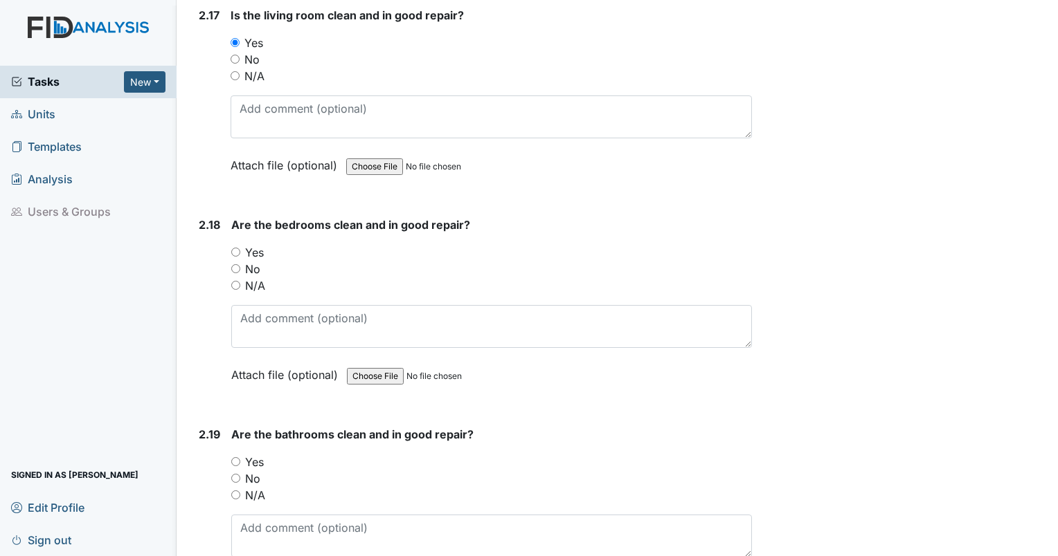
scroll to position [5634, 0]
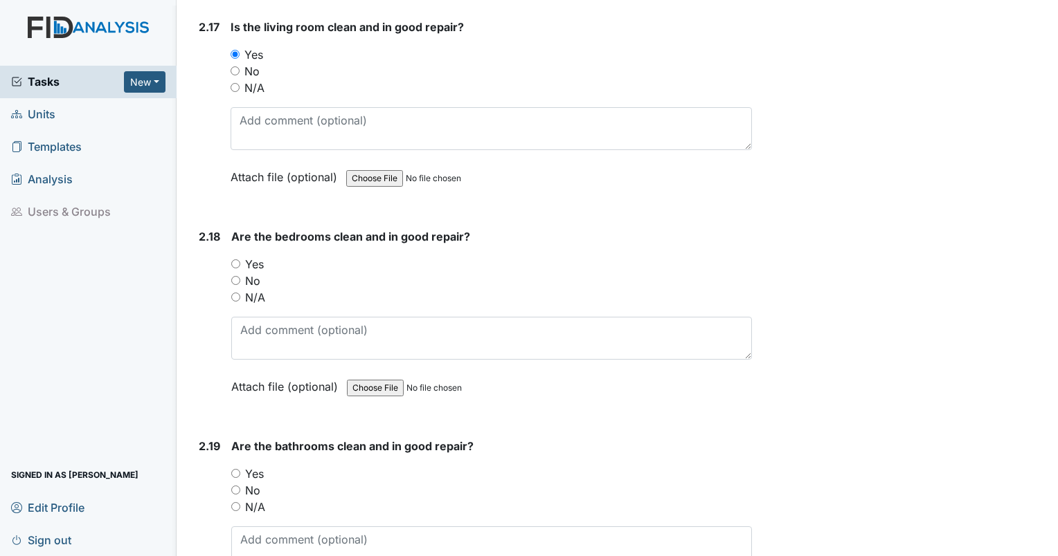
click at [235, 276] on input "No" at bounding box center [235, 280] width 9 height 9
radio input "true"
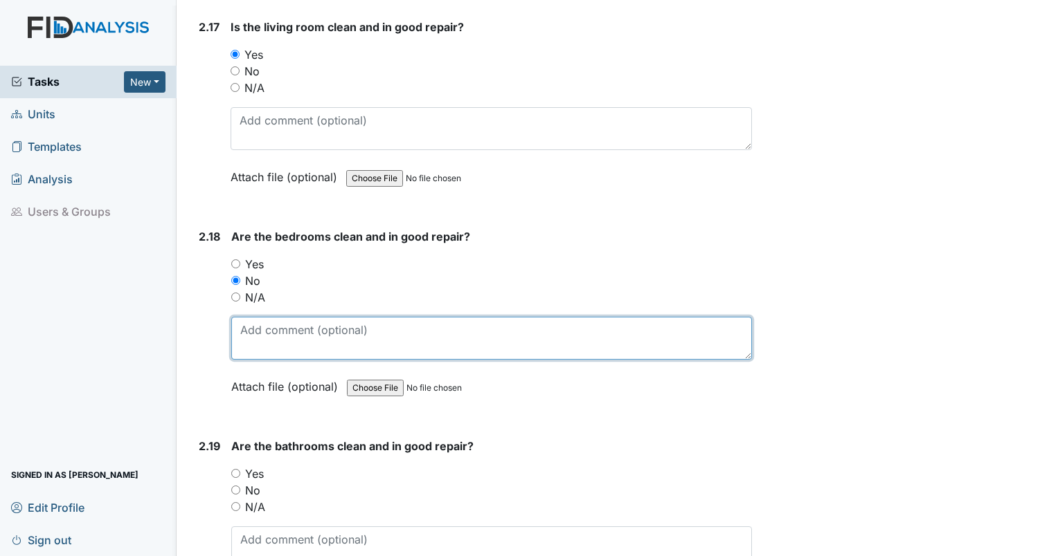
click at [244, 331] on textarea at bounding box center [491, 338] width 520 height 43
type textarea "bedroom 1 - door knob is damaging closet door. consider protective device. bedr…"
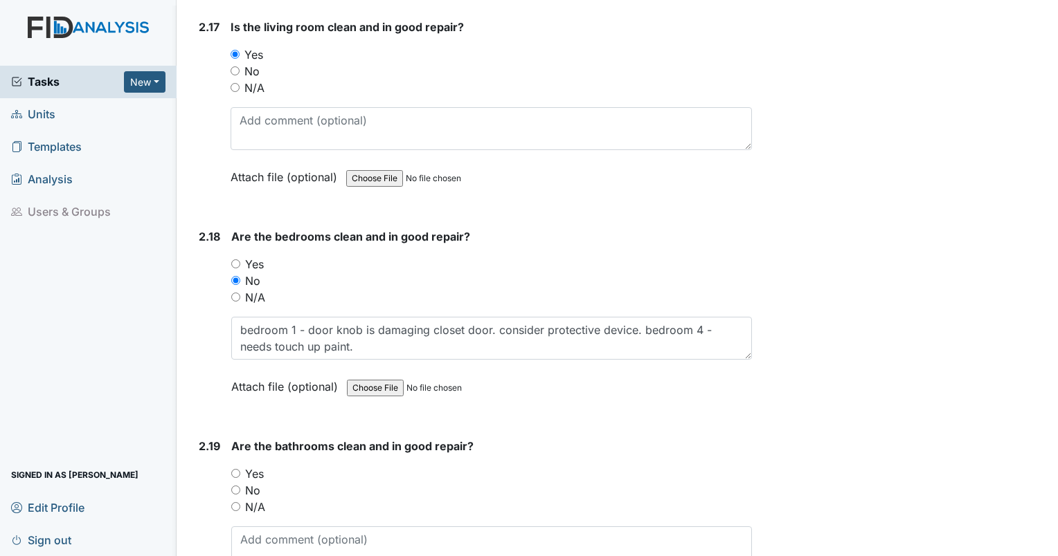
click at [233, 486] on input "No" at bounding box center [235, 490] width 9 height 9
radio input "true"
click at [244, 527] on textarea at bounding box center [491, 548] width 520 height 43
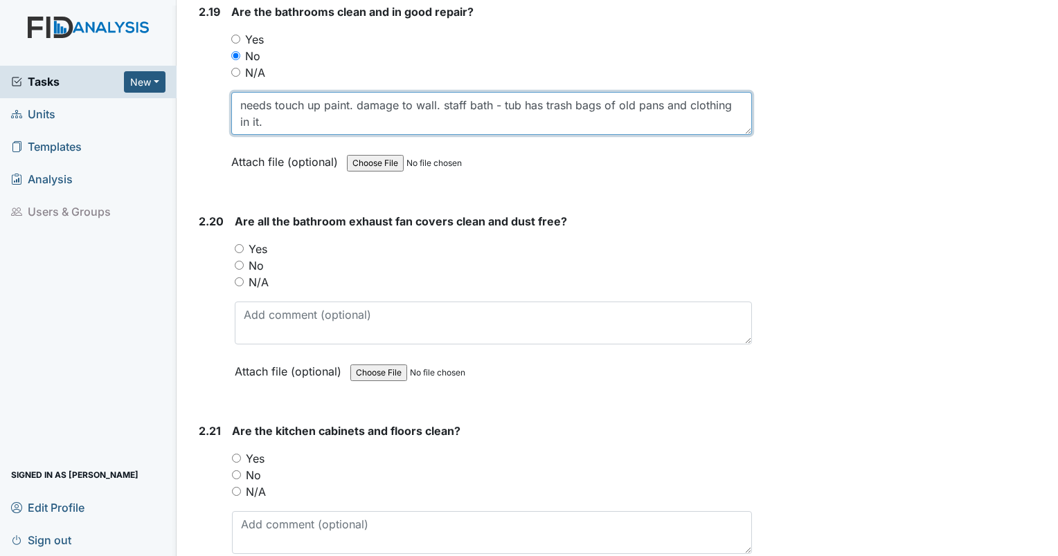
scroll to position [6043, 0]
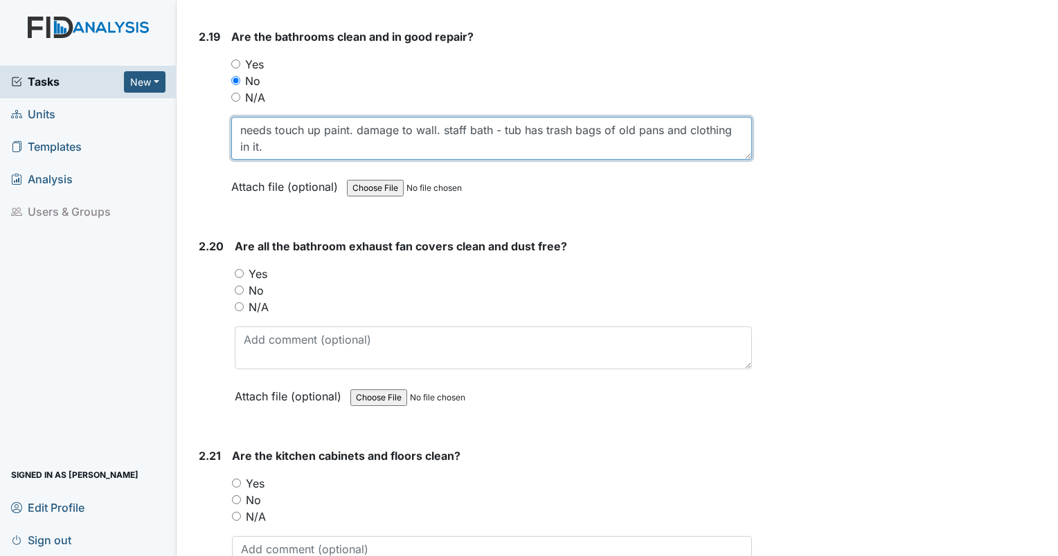
type textarea "needs touch up paint. damage to wall. staff bath - tub has trash bags of old pa…"
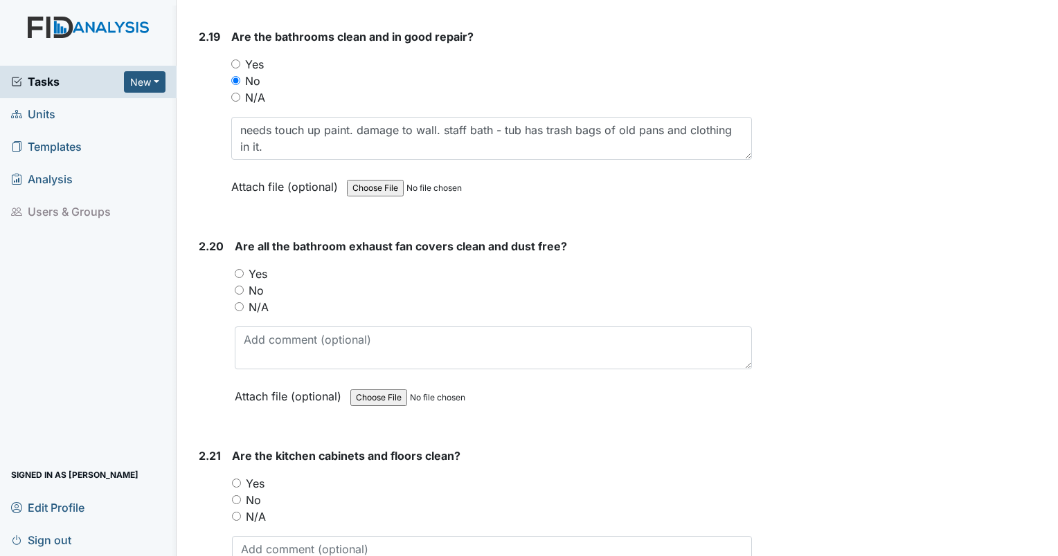
click at [237, 286] on input "No" at bounding box center [239, 290] width 9 height 9
radio input "true"
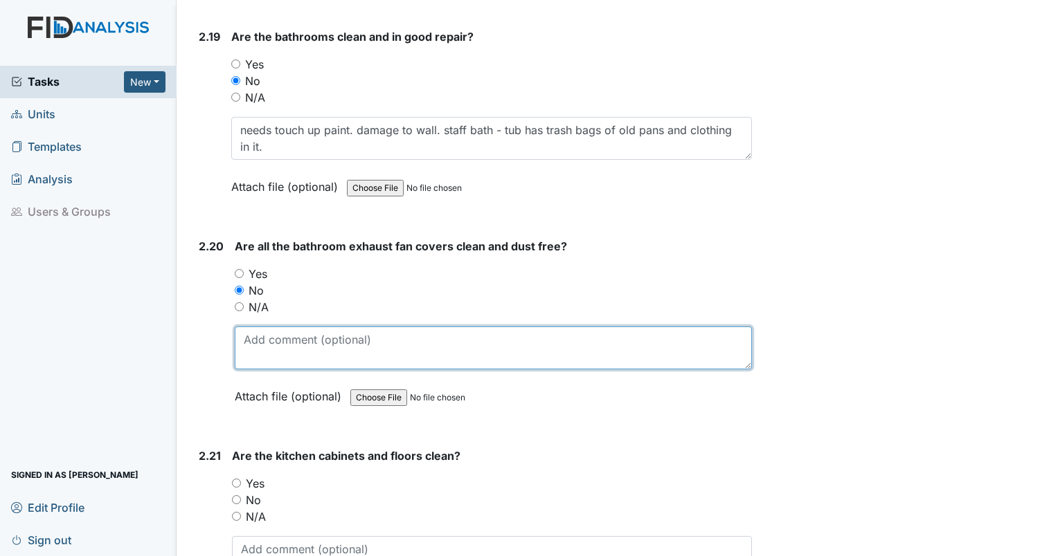
click at [256, 327] on textarea at bounding box center [493, 348] width 517 height 43
click at [309, 327] on textarea "exhaust fans has dust" at bounding box center [493, 348] width 517 height 43
type textarea "exhaust fan has dust"
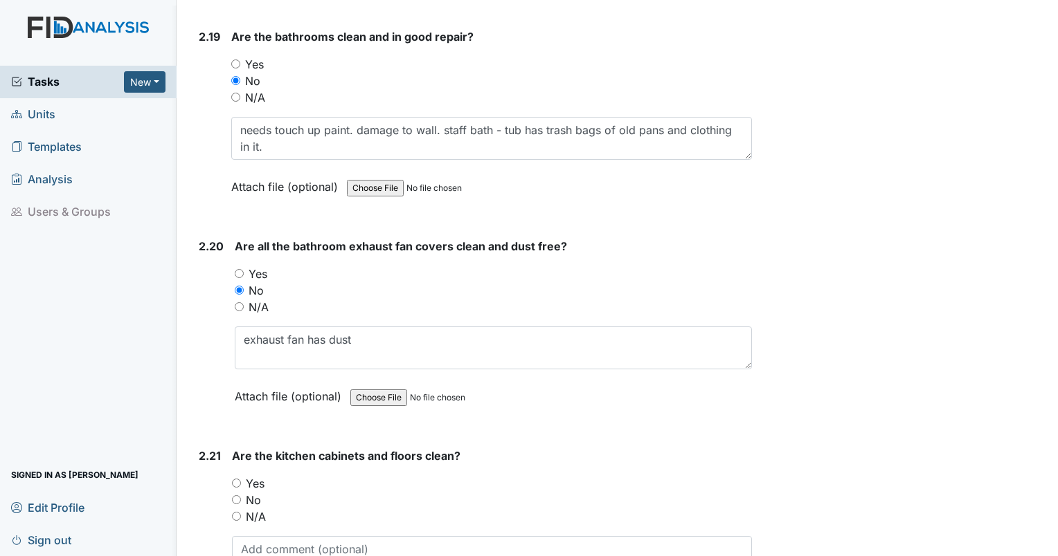
click at [235, 479] on input "Yes" at bounding box center [236, 483] width 9 height 9
radio input "true"
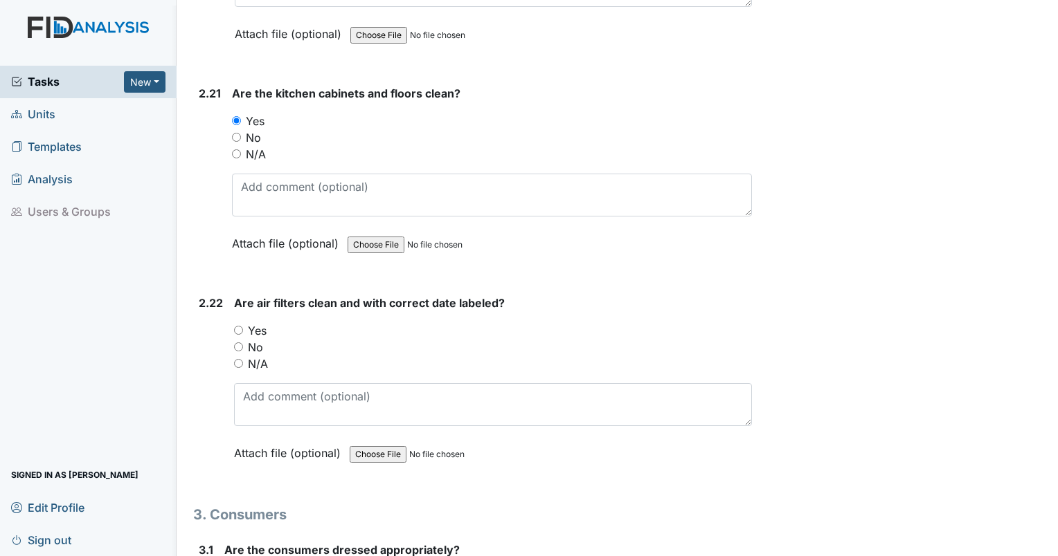
scroll to position [6478, 0]
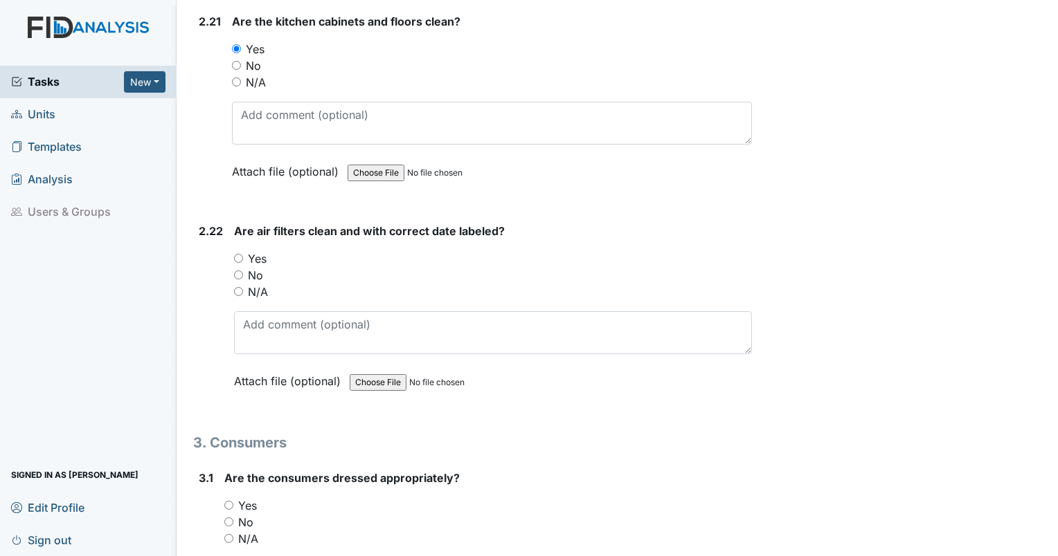
click at [243, 254] on input "Yes" at bounding box center [238, 258] width 9 height 9
radio input "true"
click at [226, 501] on input "Yes" at bounding box center [228, 505] width 9 height 9
radio input "true"
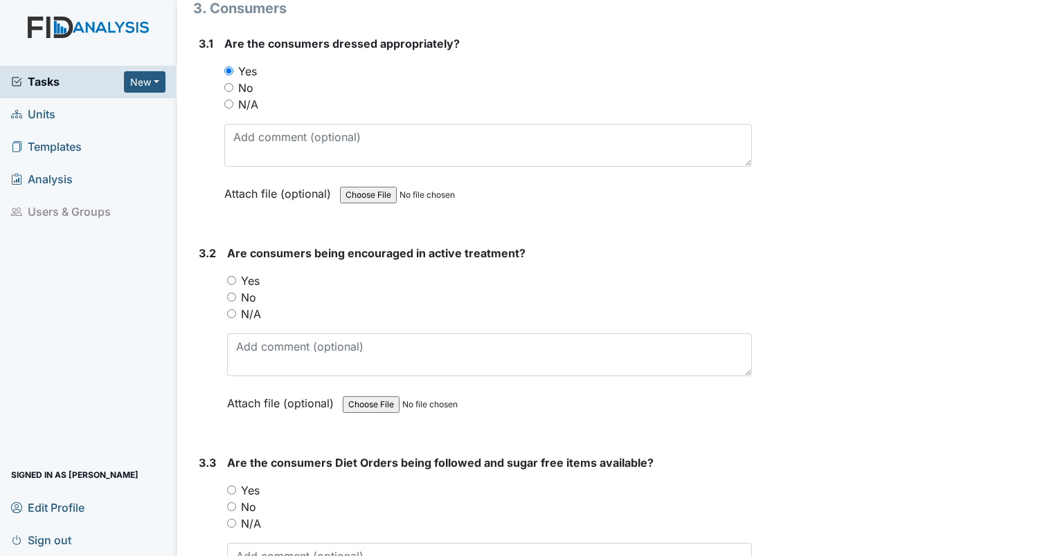
scroll to position [6888, 0]
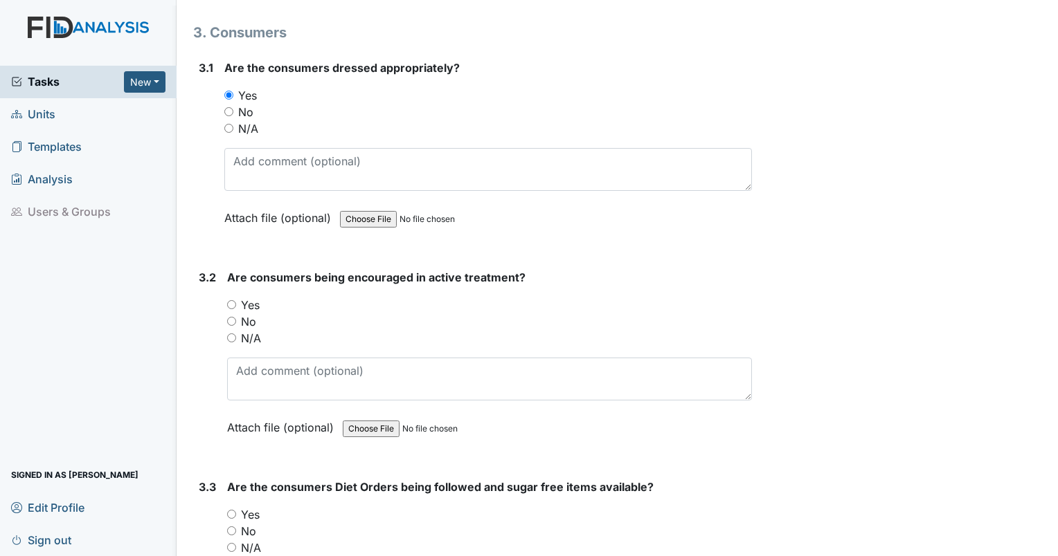
click at [229, 300] on input "Yes" at bounding box center [231, 304] width 9 height 9
radio input "true"
click at [230, 510] on input "Yes" at bounding box center [231, 514] width 9 height 9
radio input "true"
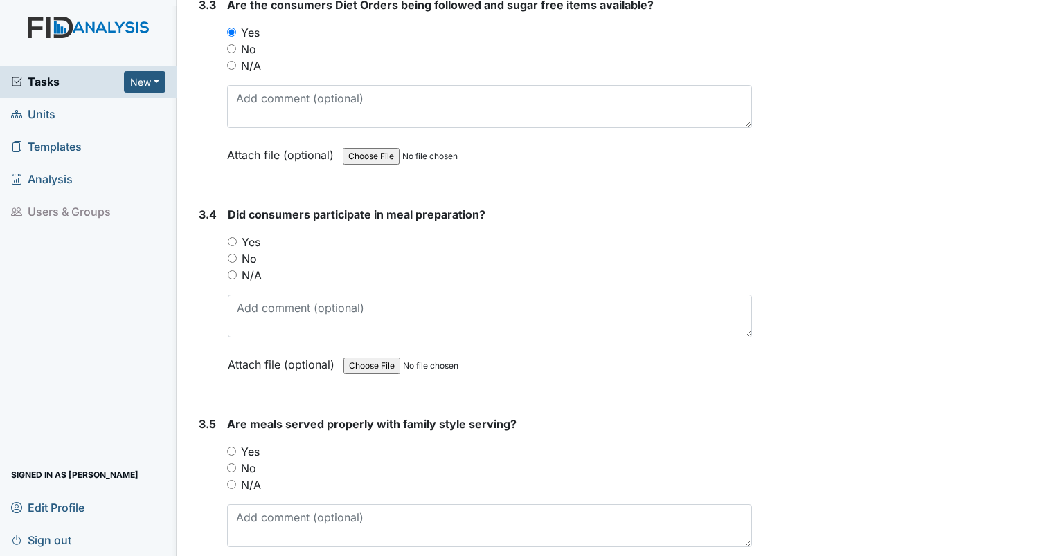
scroll to position [7383, 0]
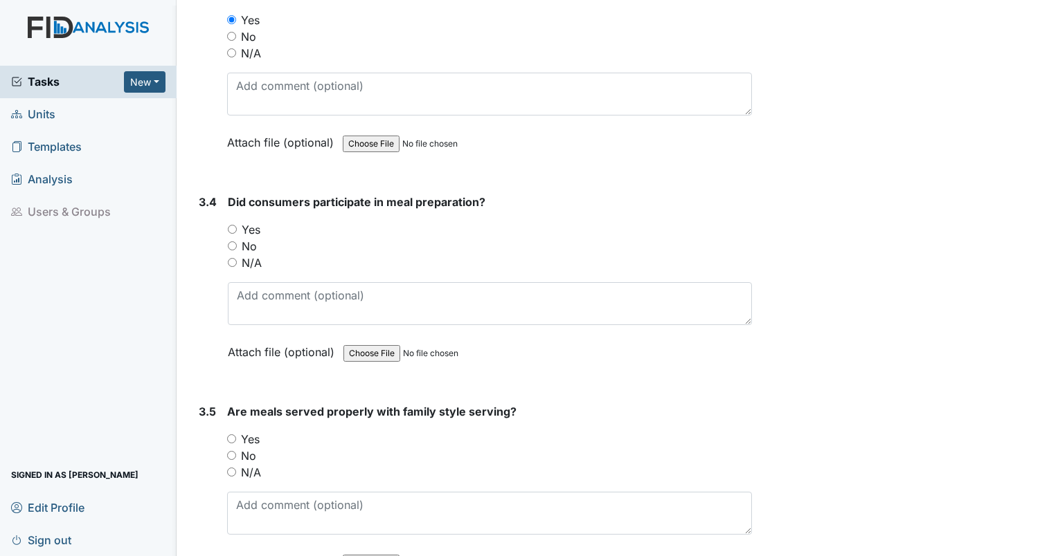
click at [230, 258] on input "N/A" at bounding box center [232, 262] width 9 height 9
radio input "true"
click at [230, 258] on input "N/A" at bounding box center [232, 262] width 9 height 9
click at [232, 468] on input "N/A" at bounding box center [231, 472] width 9 height 9
radio input "true"
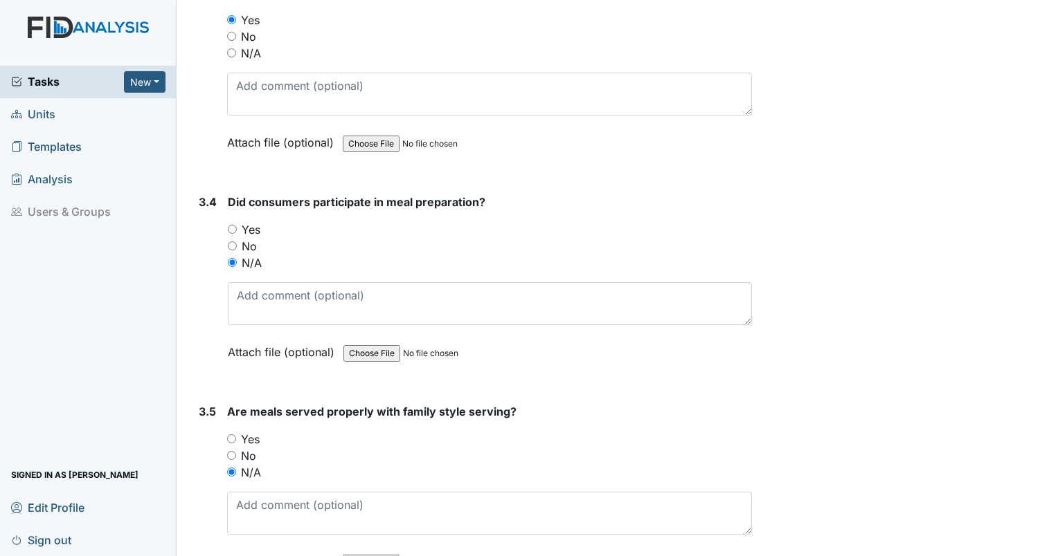
click at [232, 468] on input "N/A" at bounding box center [231, 472] width 9 height 9
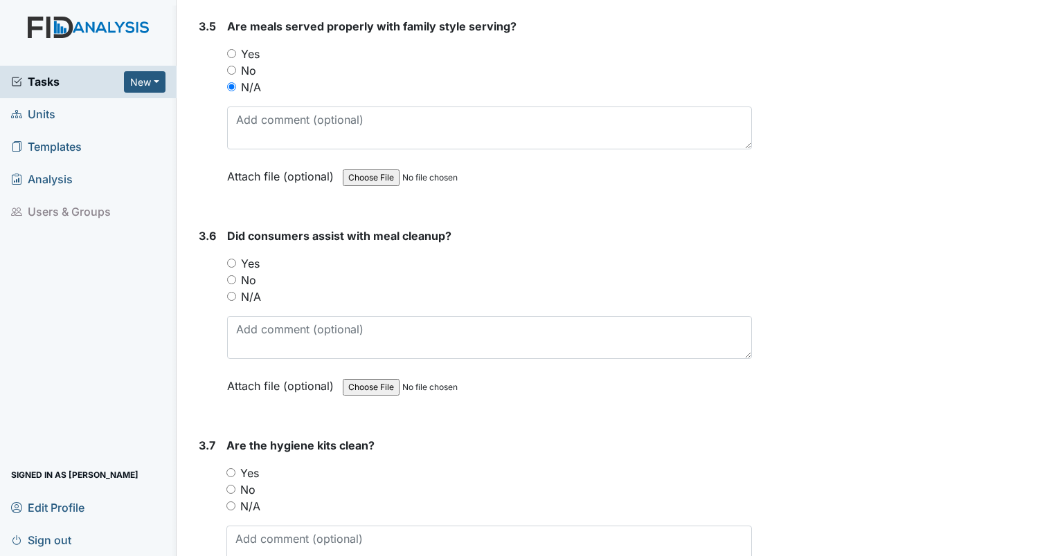
scroll to position [7805, 0]
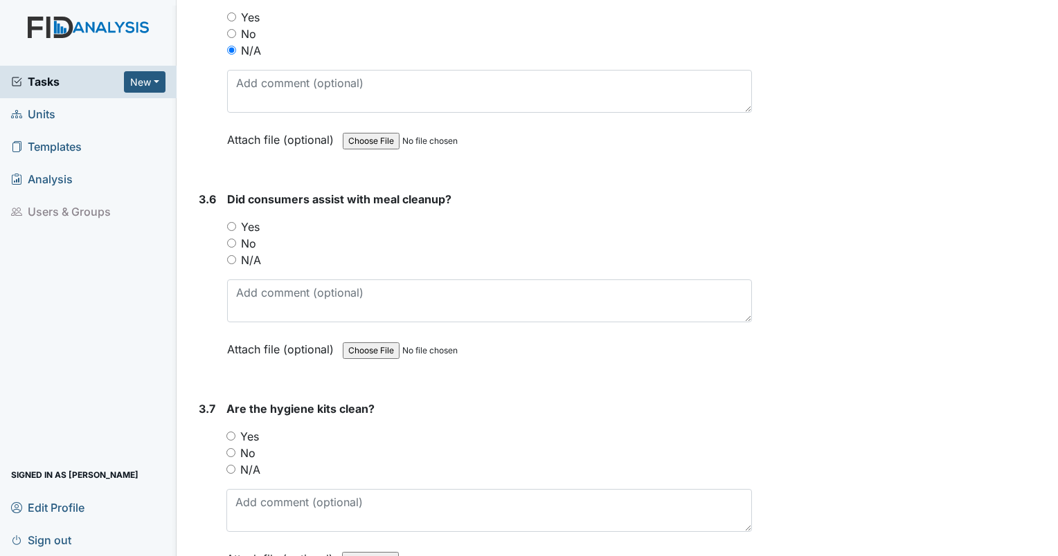
click at [537, 252] on div "N/A" at bounding box center [489, 260] width 525 height 17
click at [227, 255] on input "N/A" at bounding box center [231, 259] width 9 height 9
radio input "true"
click at [231, 432] on input "Yes" at bounding box center [230, 436] width 9 height 9
radio input "true"
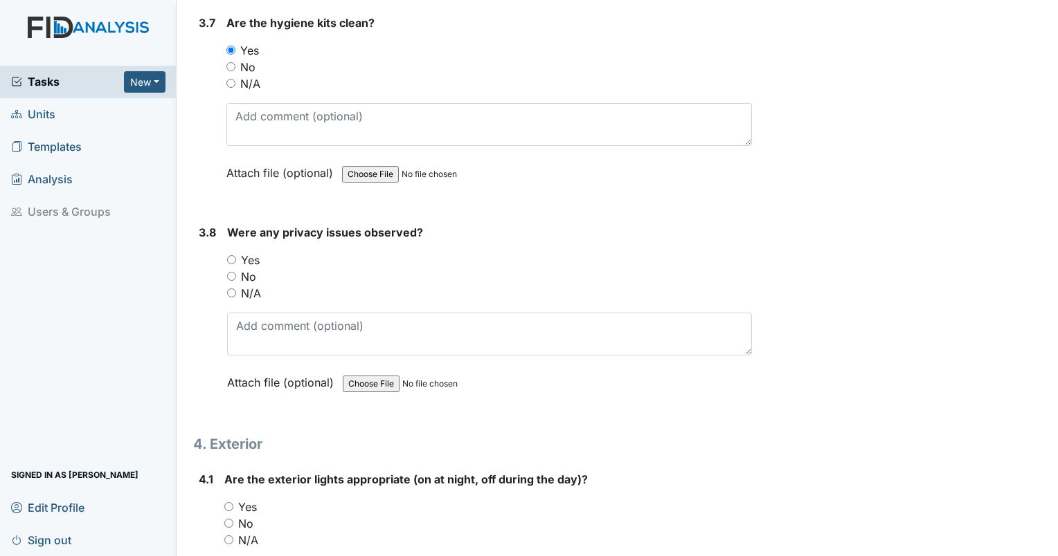
scroll to position [8252, 0]
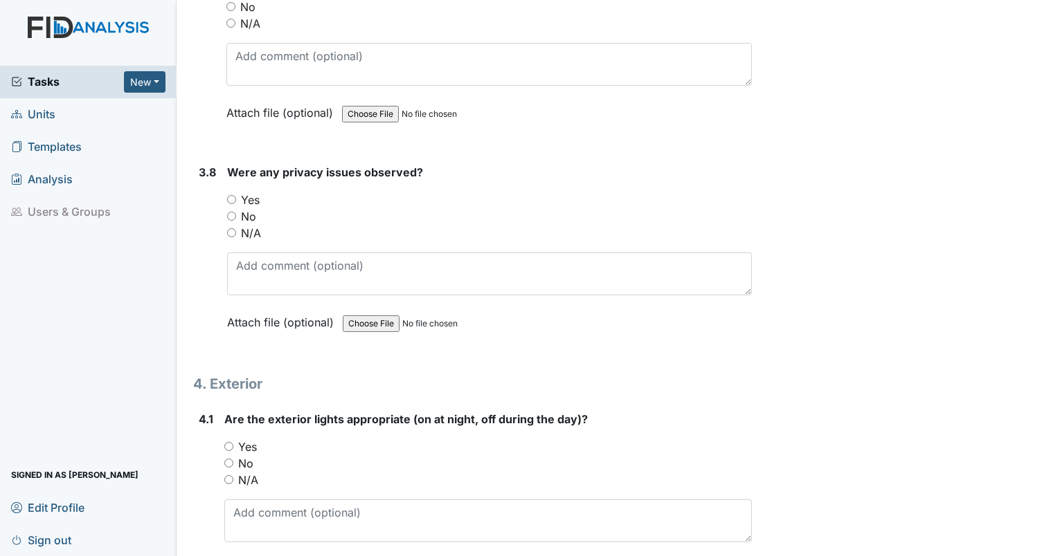
click at [509, 308] on input "file" at bounding box center [437, 323] width 188 height 33
click at [233, 212] on input "No" at bounding box center [231, 216] width 9 height 9
radio input "true"
click at [229, 442] on input "Yes" at bounding box center [228, 446] width 9 height 9
radio input "true"
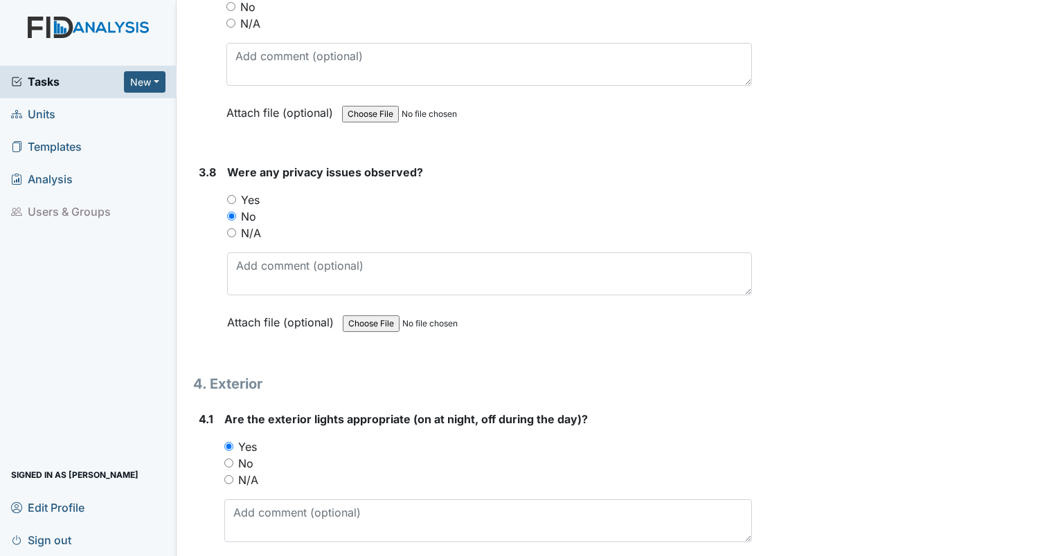
click at [229, 442] on input "Yes" at bounding box center [228, 446] width 9 height 9
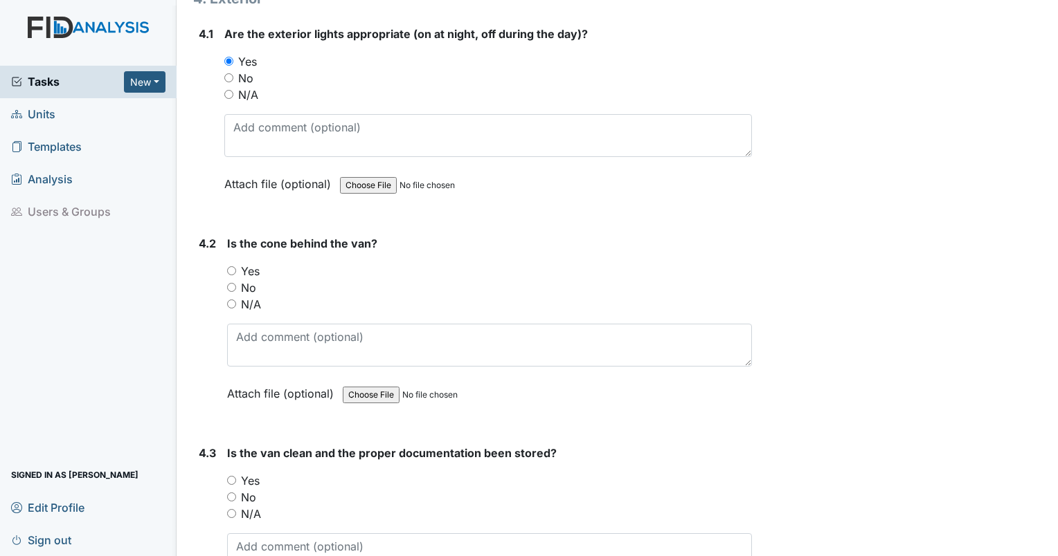
scroll to position [8650, 0]
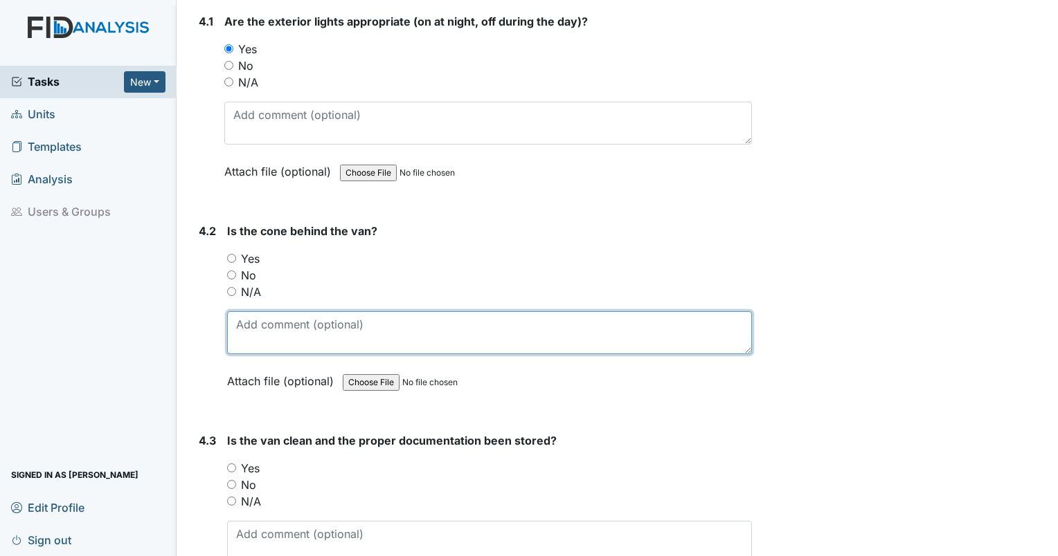
click at [523, 321] on textarea at bounding box center [489, 332] width 525 height 43
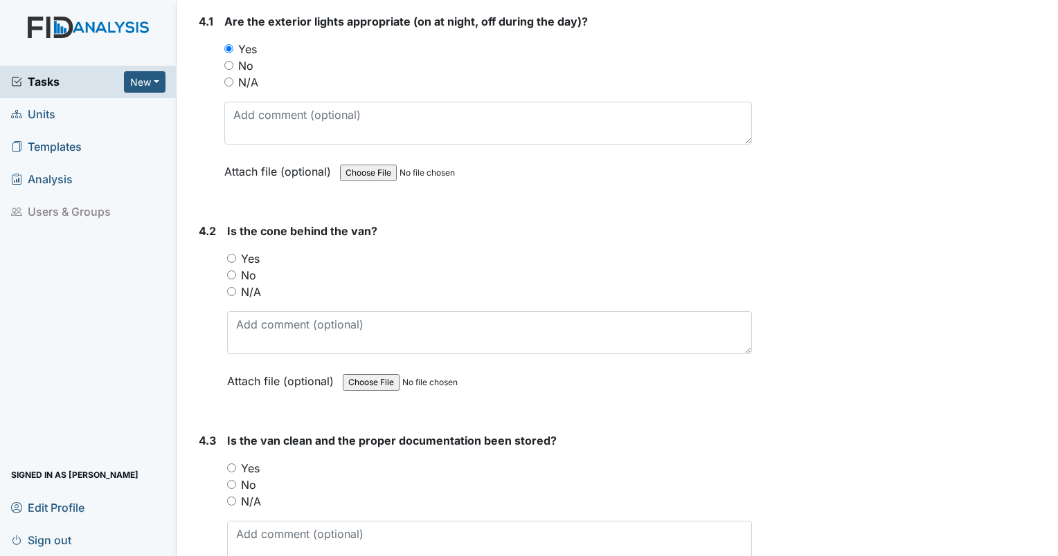
click at [230, 287] on input "N/A" at bounding box center [231, 291] width 9 height 9
radio input "true"
click at [233, 284] on div "N/A" at bounding box center [489, 292] width 525 height 17
click at [233, 287] on input "N/A" at bounding box center [231, 291] width 9 height 9
radio input "true"
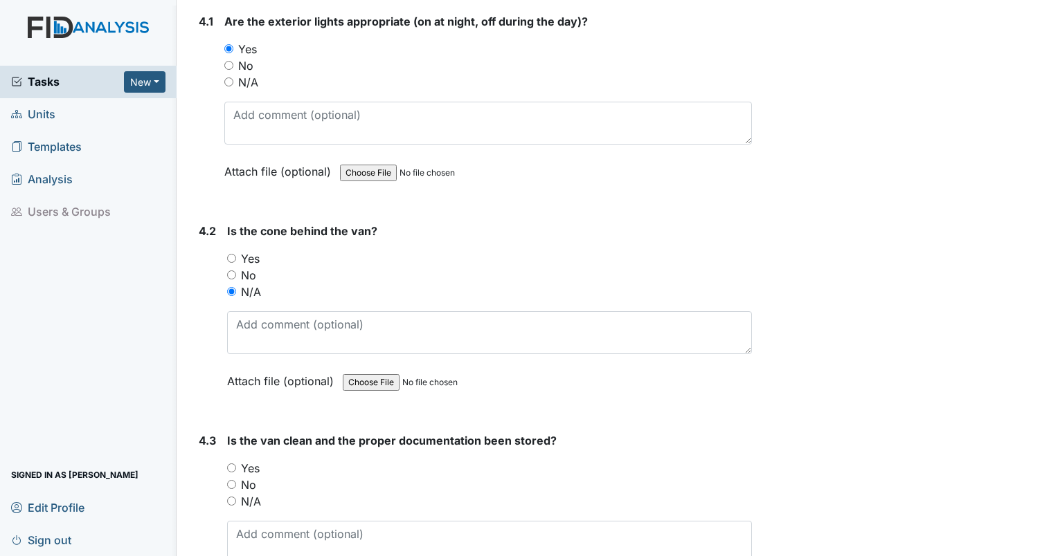
click at [233, 287] on input "N/A" at bounding box center [231, 291] width 9 height 9
click at [233, 497] on input "N/A" at bounding box center [231, 501] width 9 height 9
radio input "true"
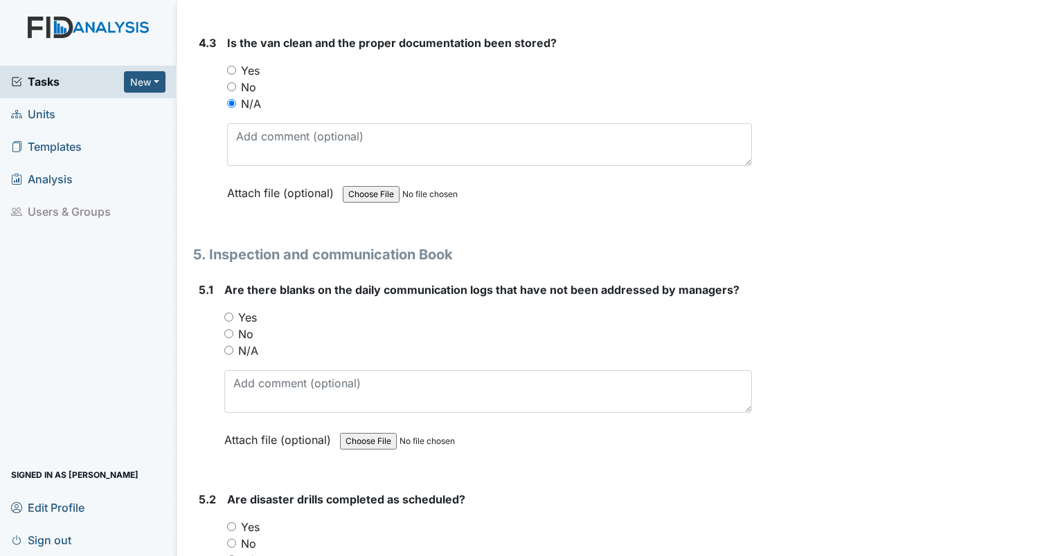
scroll to position [9060, 0]
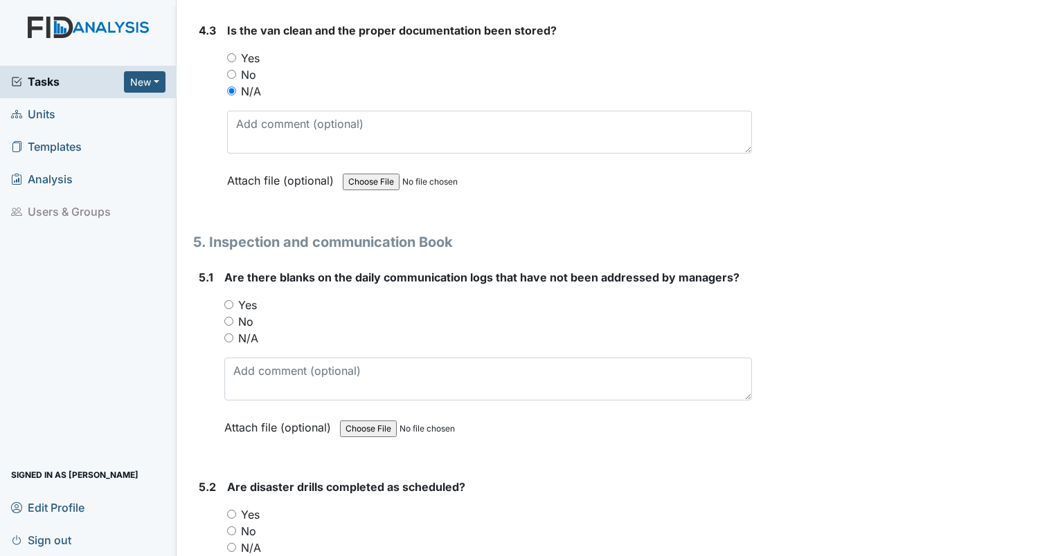
click at [230, 314] on div "No" at bounding box center [487, 322] width 527 height 17
click at [226, 317] on input "No" at bounding box center [228, 321] width 9 height 9
radio input "true"
click at [233, 527] on input "No" at bounding box center [231, 531] width 9 height 9
radio input "true"
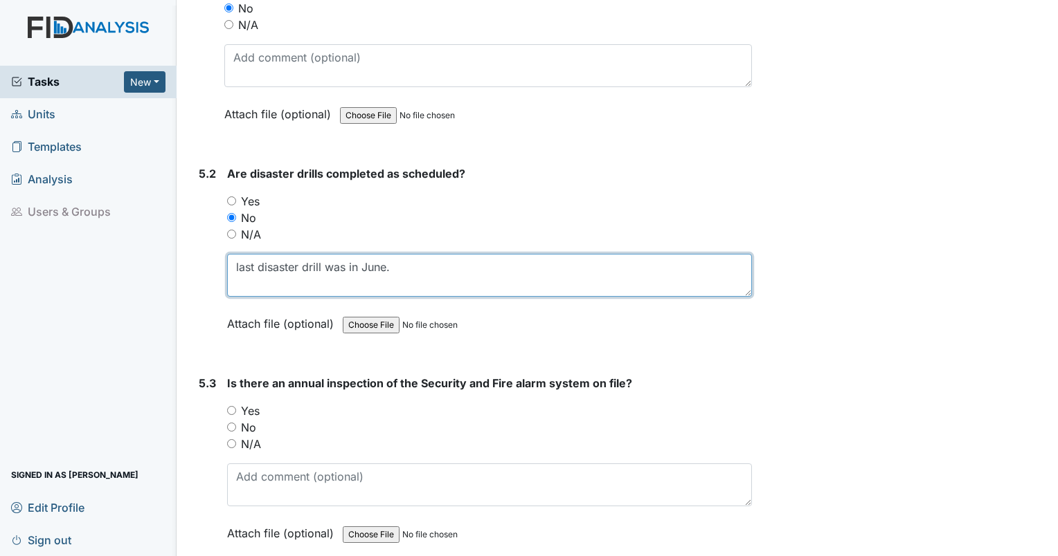
scroll to position [9421, 0]
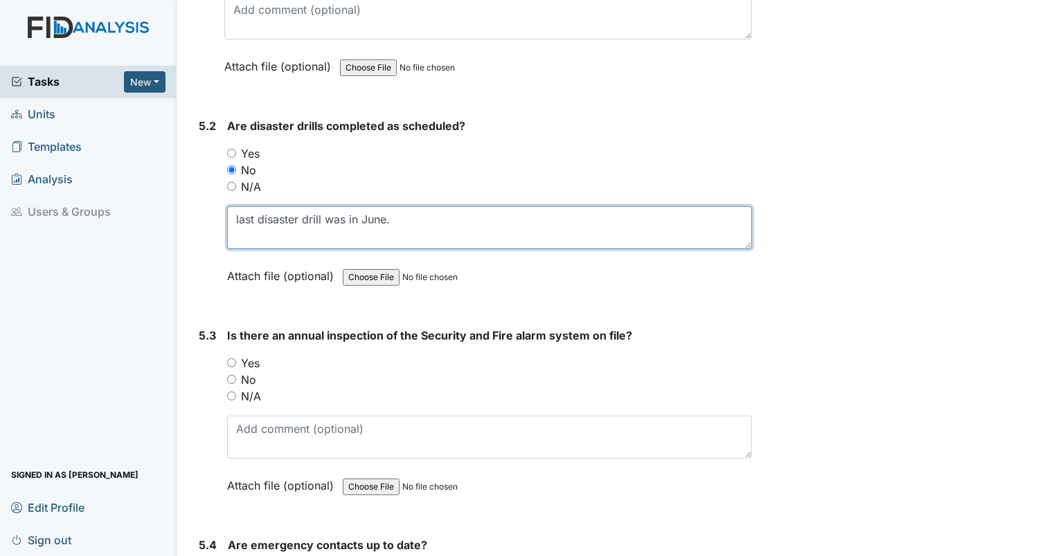
type textarea "last disaster drill was in June."
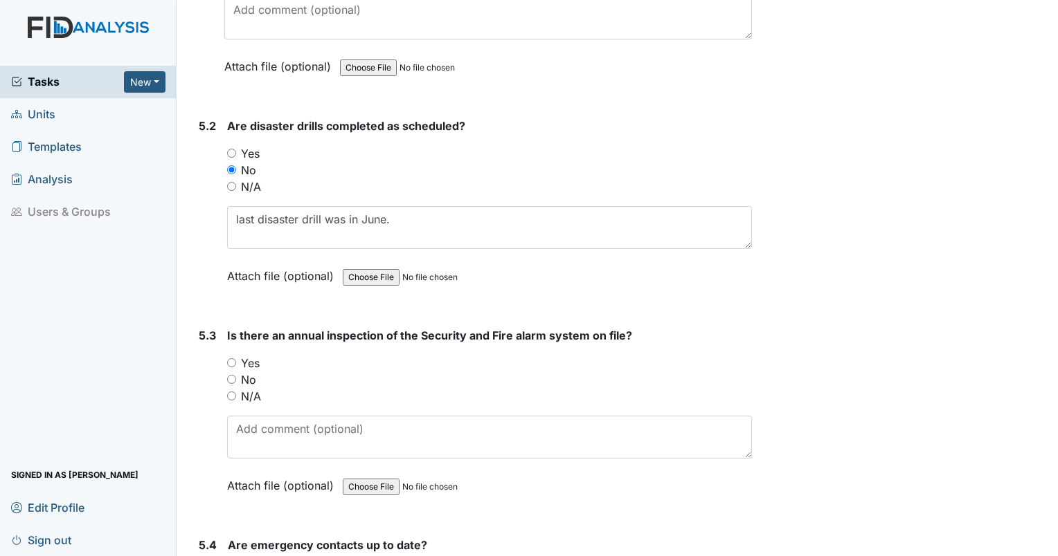
click at [230, 388] on div "N/A" at bounding box center [489, 396] width 525 height 17
click at [230, 392] on input "N/A" at bounding box center [231, 396] width 9 height 9
radio input "true"
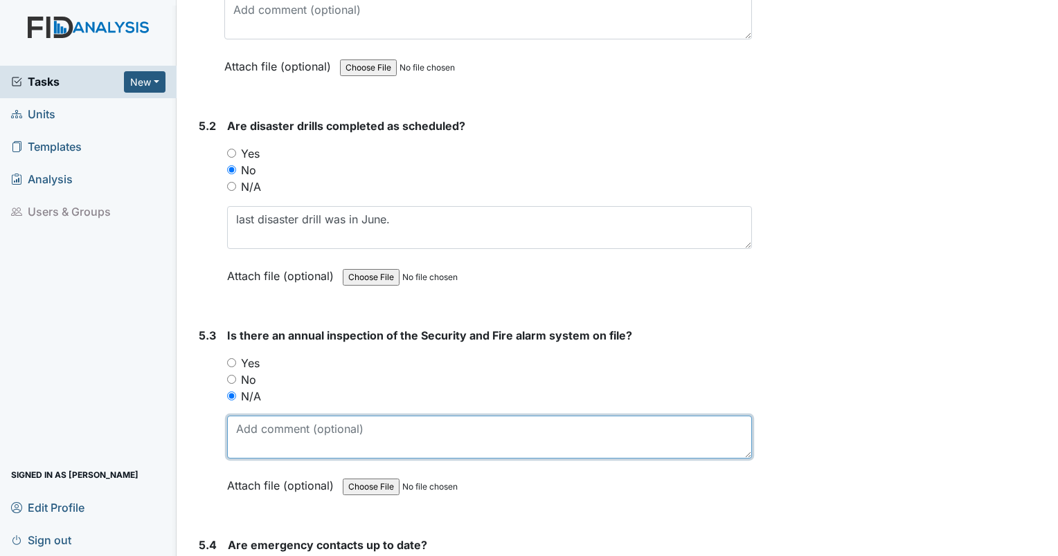
click at [244, 416] on textarea at bounding box center [489, 437] width 525 height 43
type textarea "did not find inspection book"
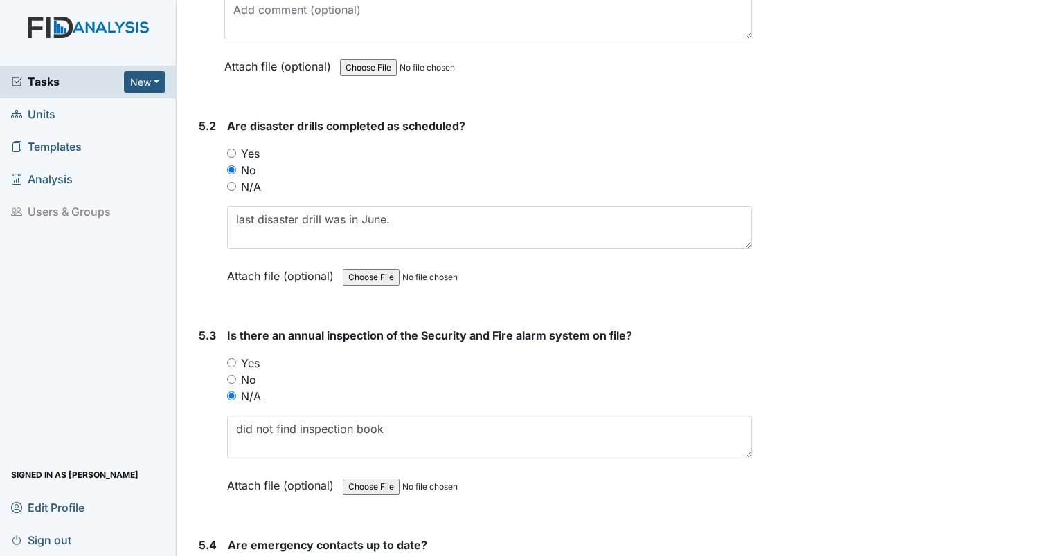
radio input "true"
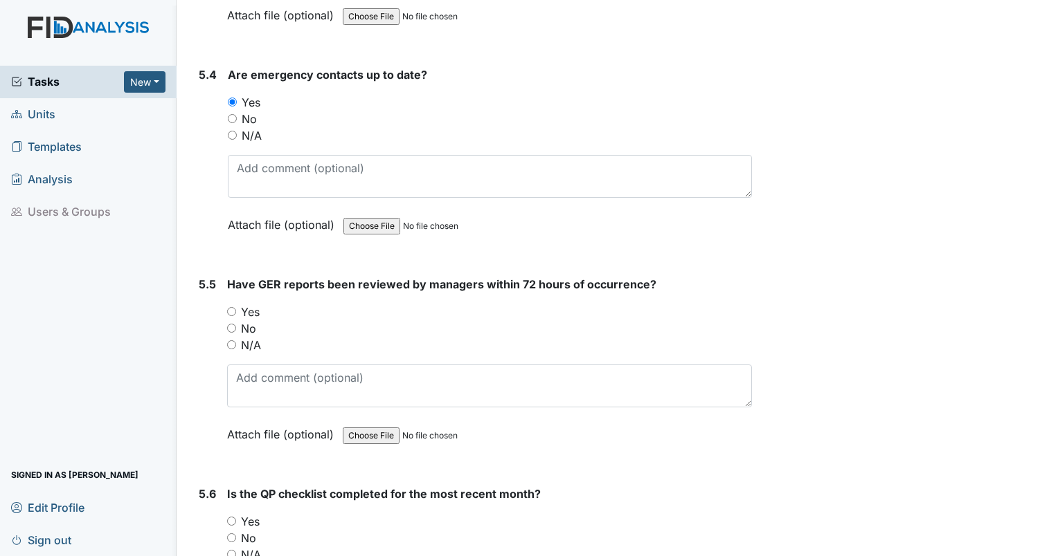
scroll to position [9868, 0]
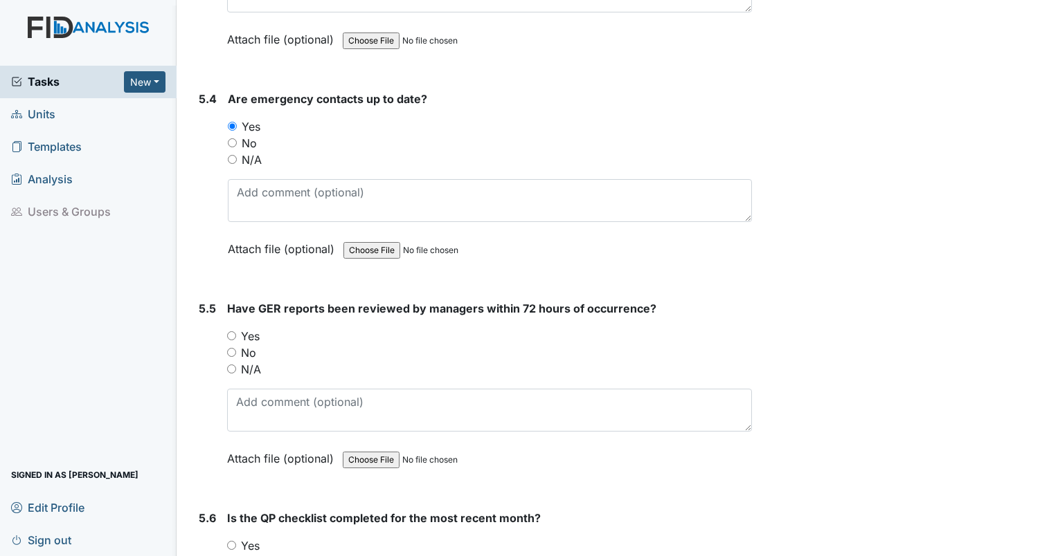
click at [228, 332] on input "Yes" at bounding box center [231, 336] width 9 height 9
radio input "true"
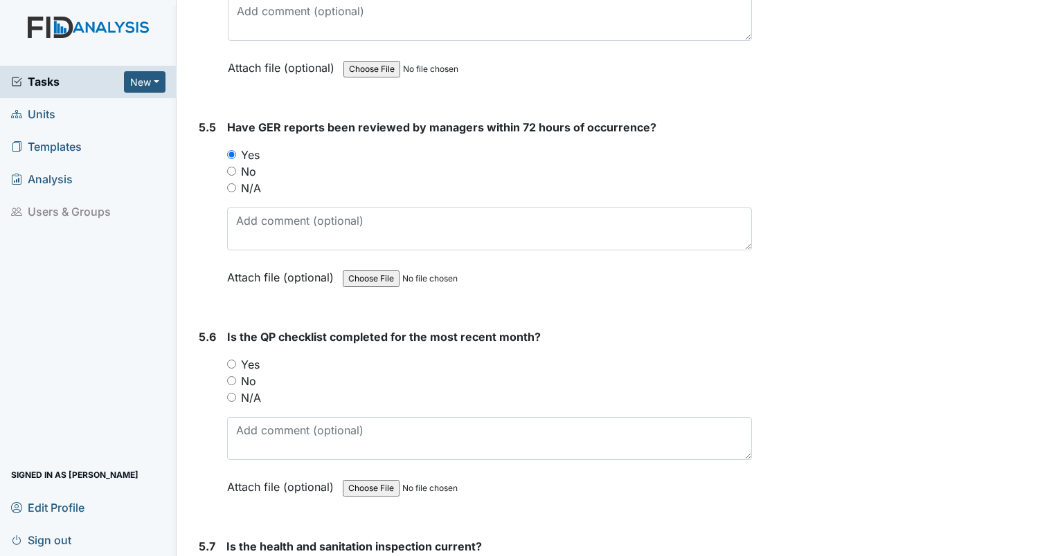
scroll to position [10061, 0]
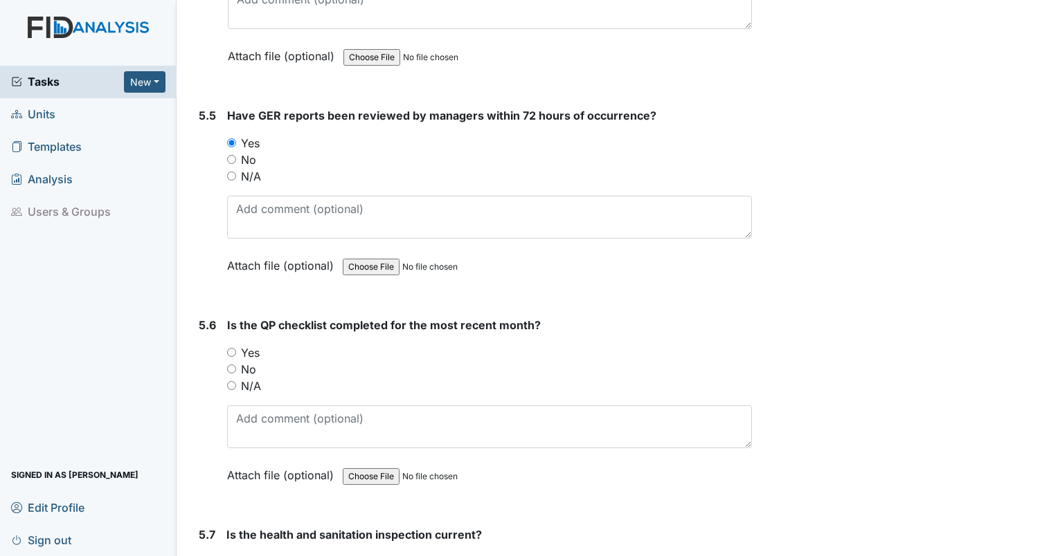
click at [230, 365] on input "No" at bounding box center [231, 369] width 9 height 9
radio input "true"
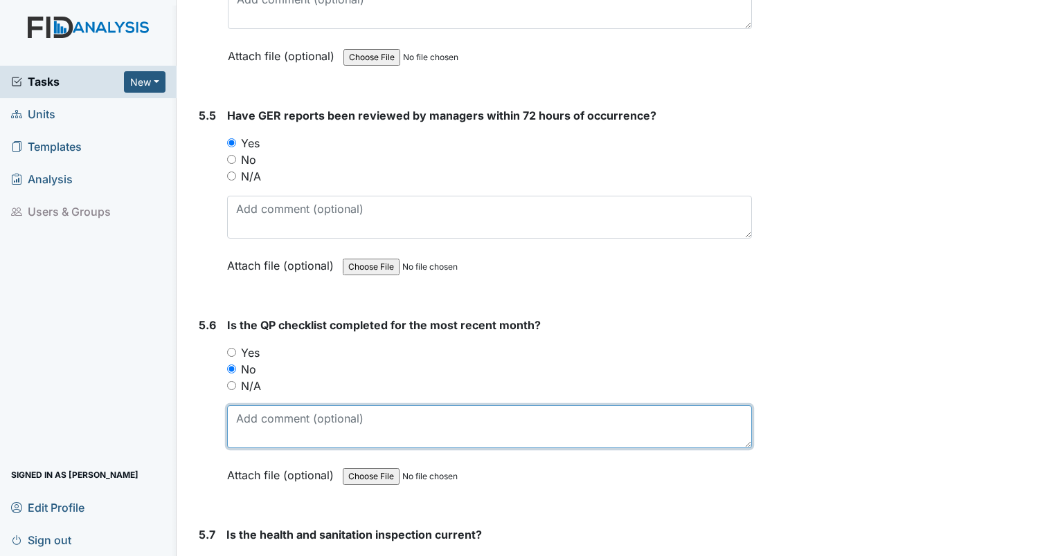
click at [247, 410] on textarea at bounding box center [489, 427] width 525 height 43
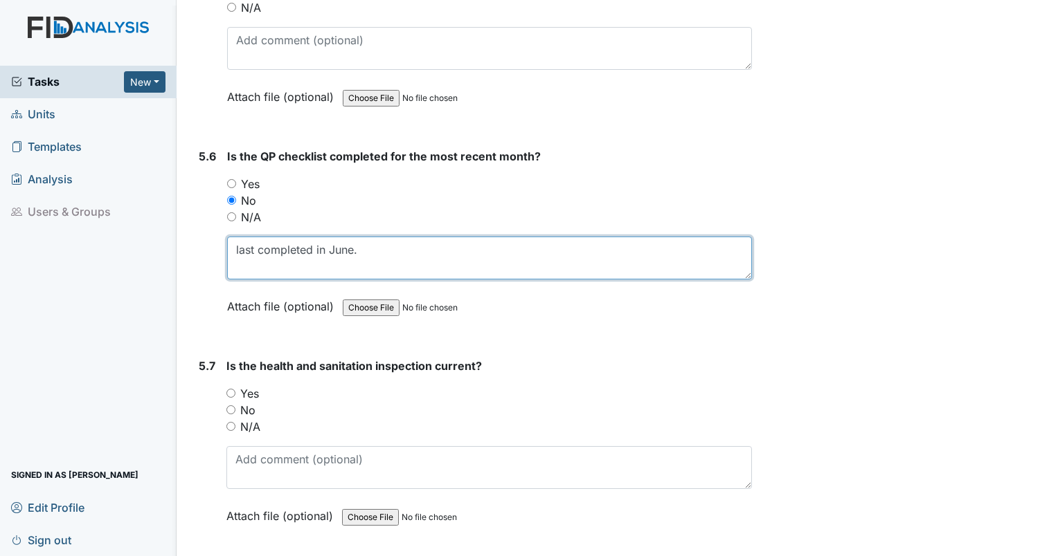
scroll to position [10242, 0]
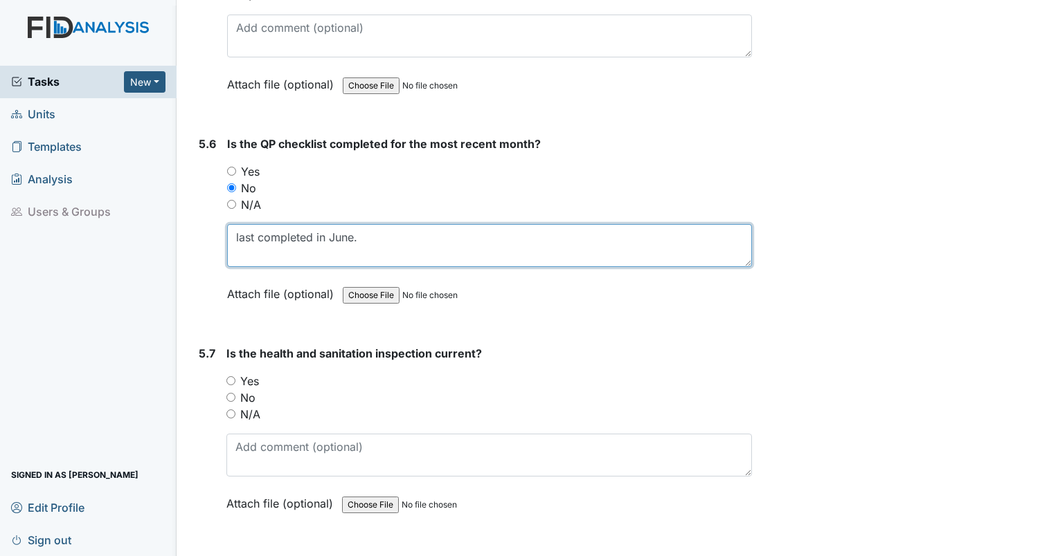
type textarea "last completed in June."
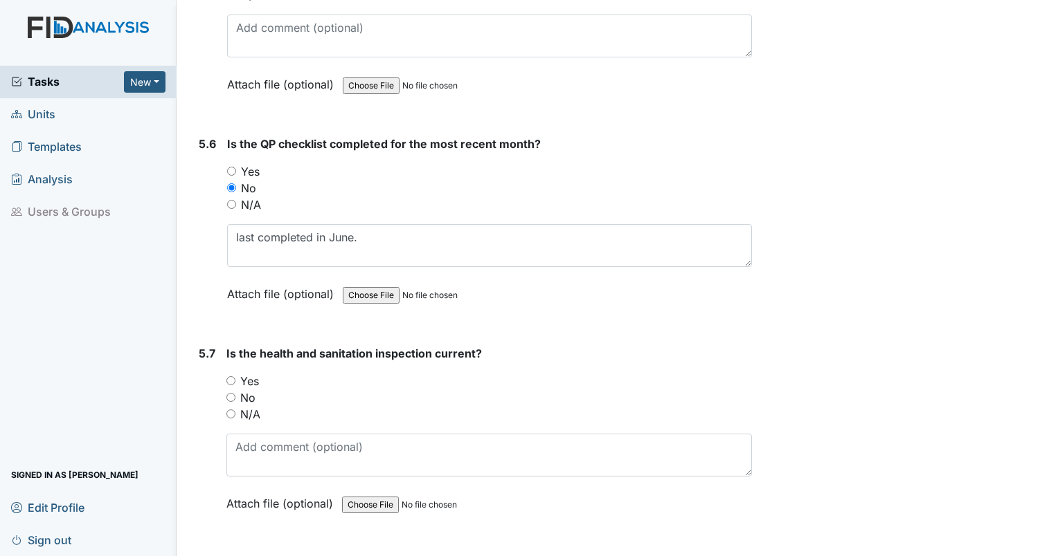
click at [231, 410] on input "N/A" at bounding box center [230, 414] width 9 height 9
radio input "true"
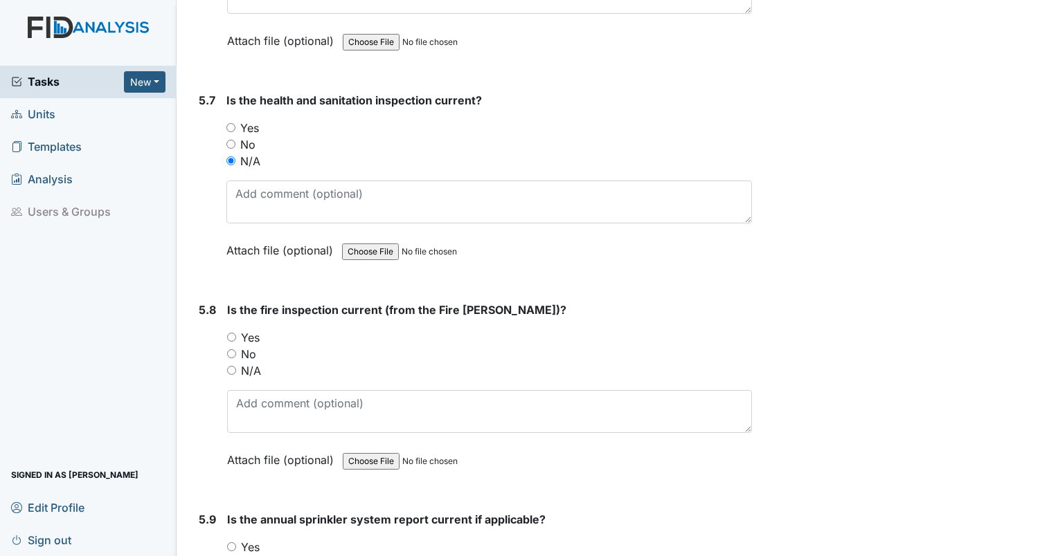
scroll to position [10507, 0]
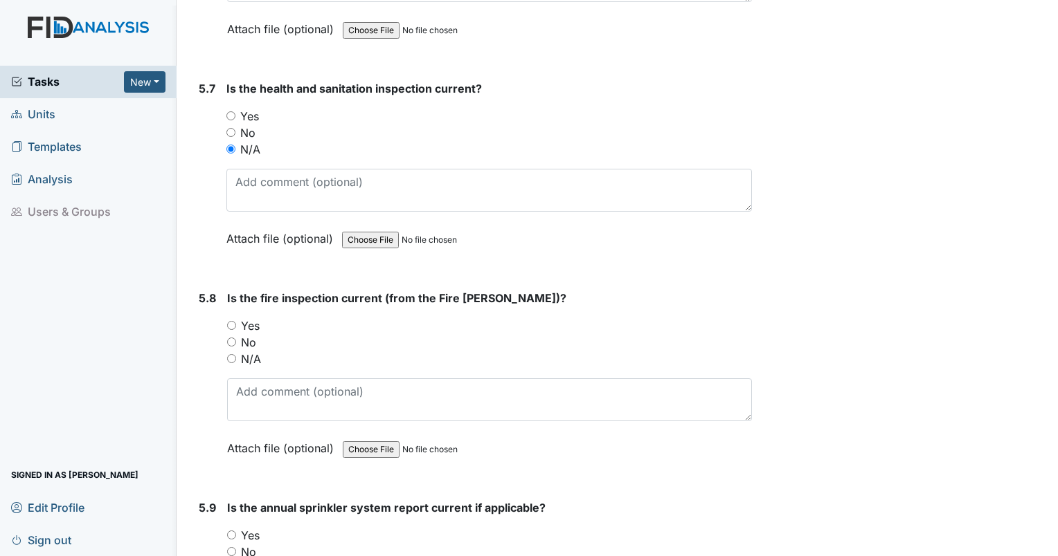
click at [236, 351] on div "N/A" at bounding box center [489, 359] width 525 height 17
click at [234, 354] on input "N/A" at bounding box center [231, 358] width 9 height 9
radio input "true"
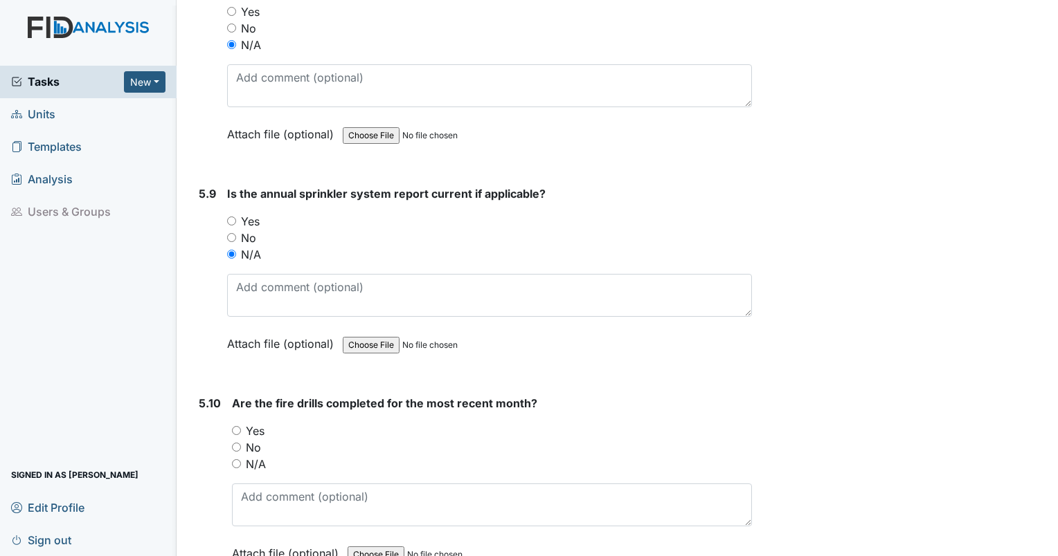
scroll to position [10869, 0]
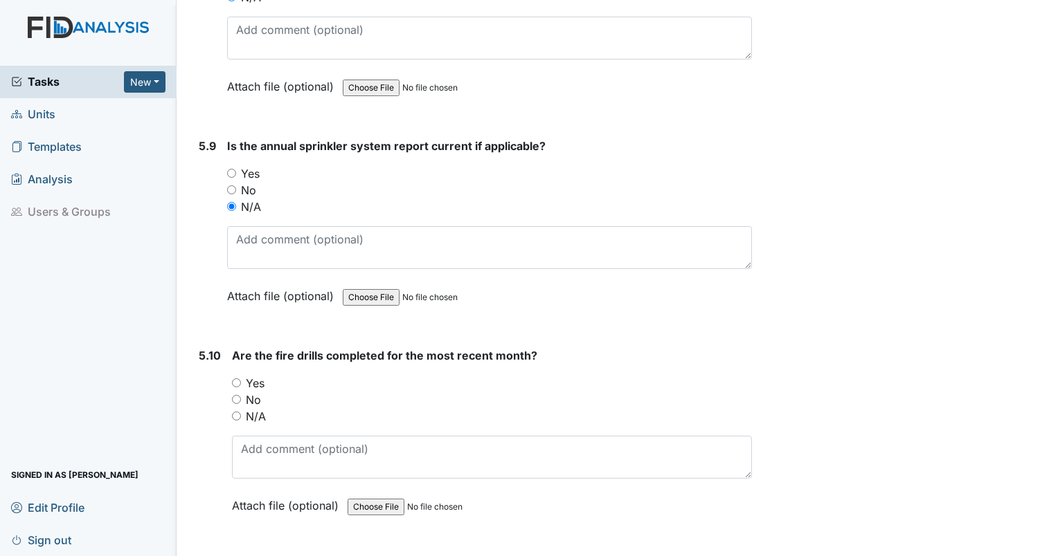
click at [230, 361] on div "5.10 Are the fire drills completed for the most recent month? You must select o…" at bounding box center [472, 441] width 559 height 188
click at [238, 395] on input "No" at bounding box center [236, 399] width 9 height 9
radio input "true"
click at [252, 390] on div "Are the fire drills completed for the most recent month? You must select one of…" at bounding box center [492, 435] width 520 height 176
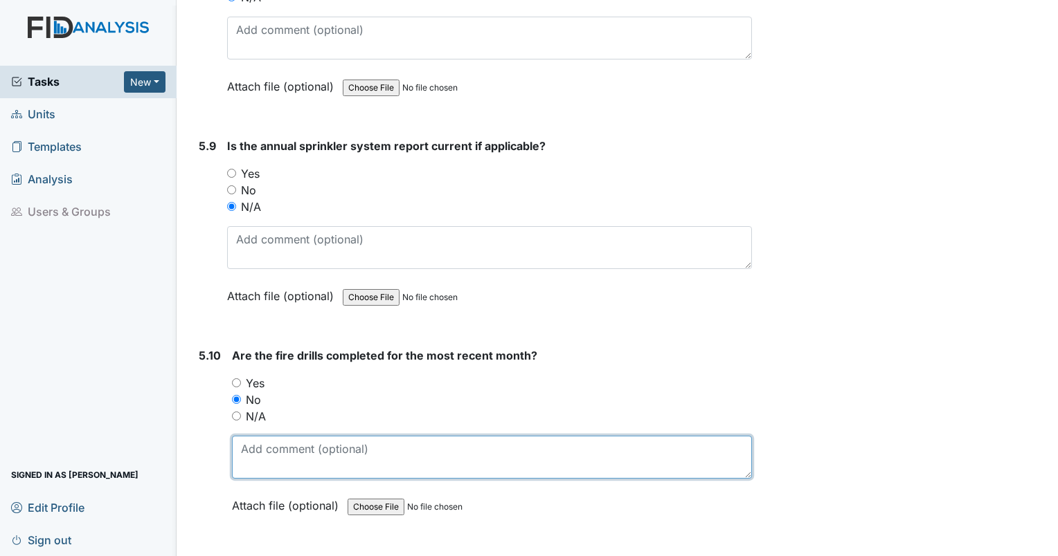
click at [253, 436] on textarea at bounding box center [492, 457] width 520 height 43
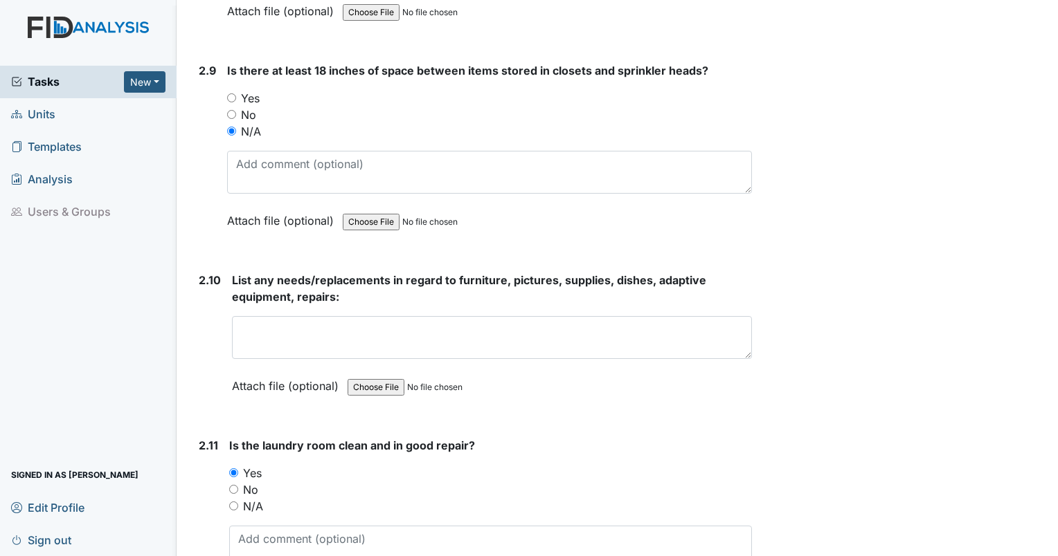
scroll to position [3945, 0]
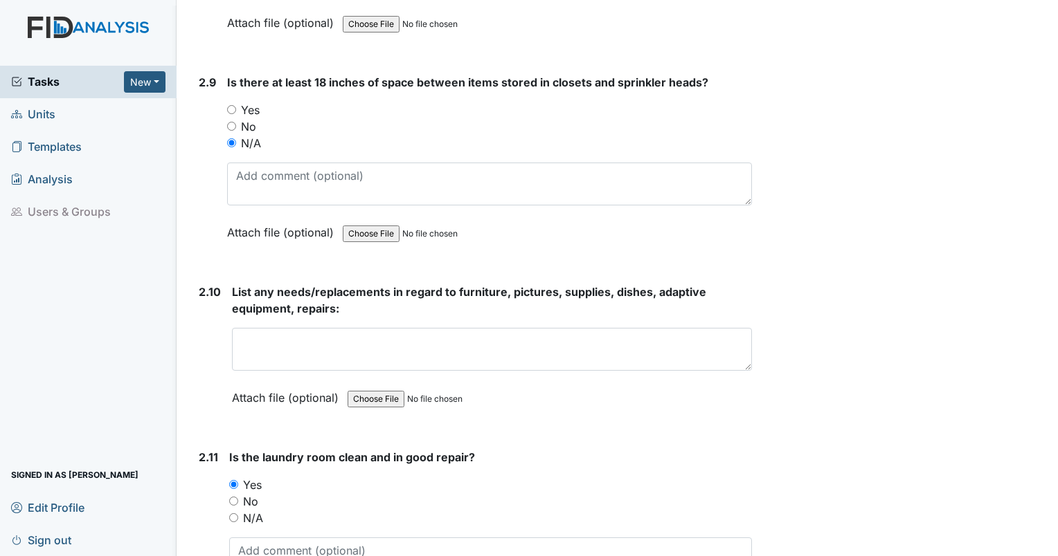
type textarea "last completed in June."
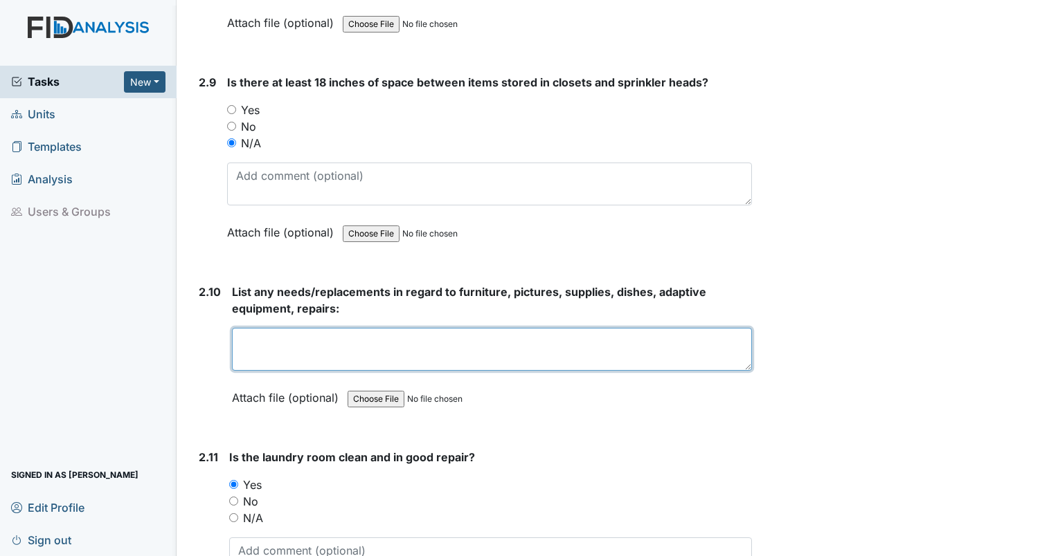
click at [437, 328] on textarea at bounding box center [492, 349] width 520 height 43
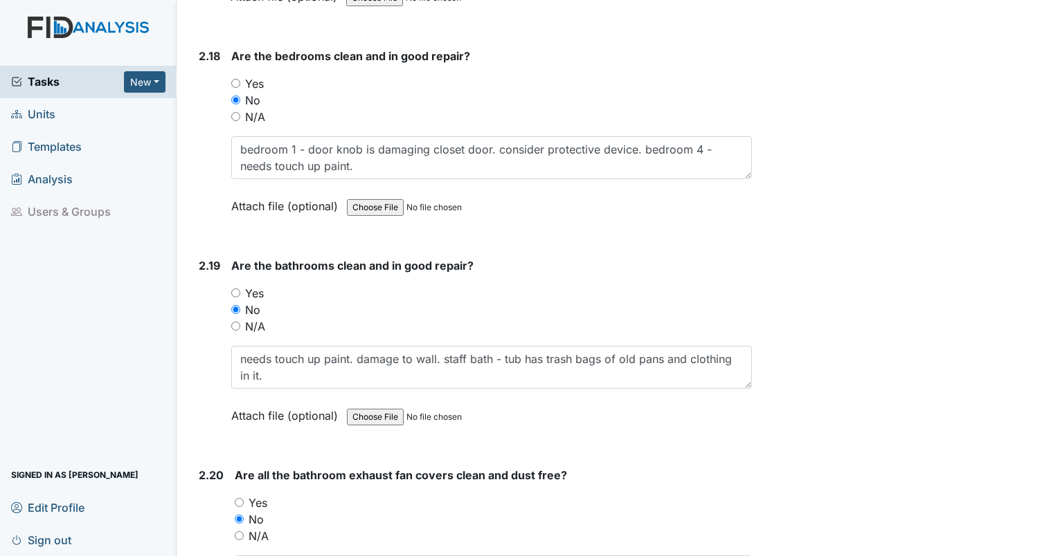
scroll to position [5838, 0]
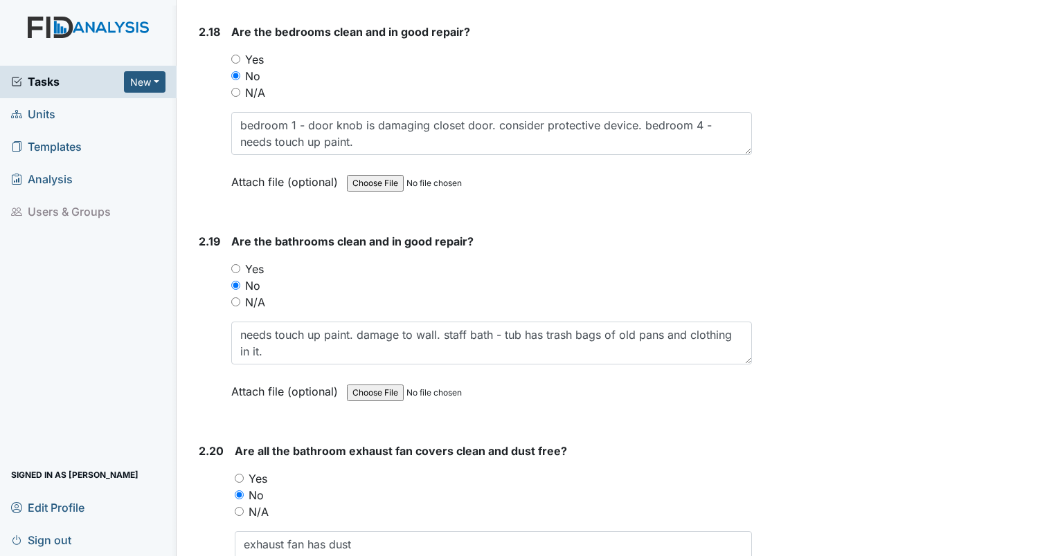
type textarea "shed door frame is broken. bedroom 1 door knob is damaging closet door. conside…"
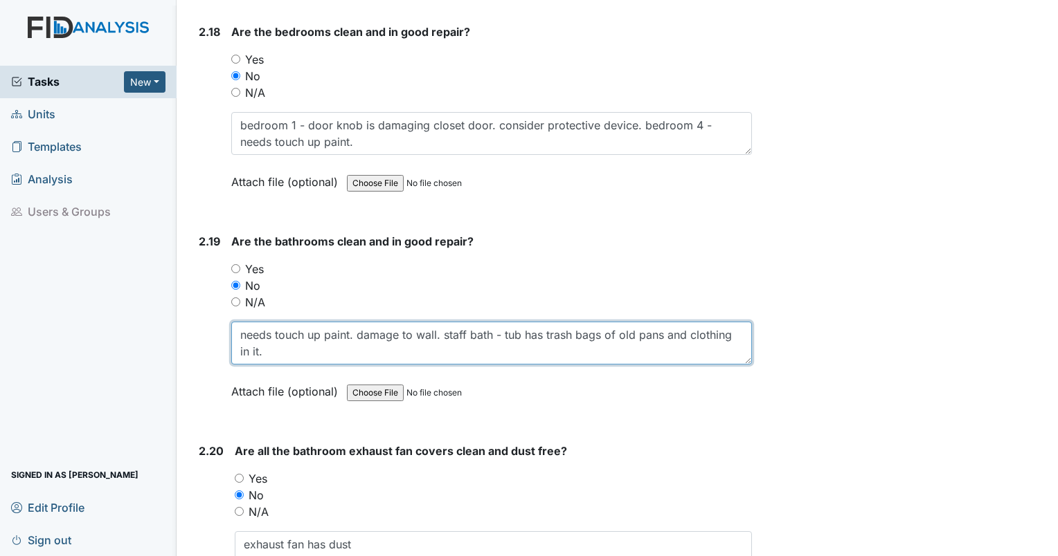
click at [341, 338] on textarea "needs touch up paint. damage to wall. staff bath - tub has trash bags of old pa…" at bounding box center [491, 343] width 520 height 43
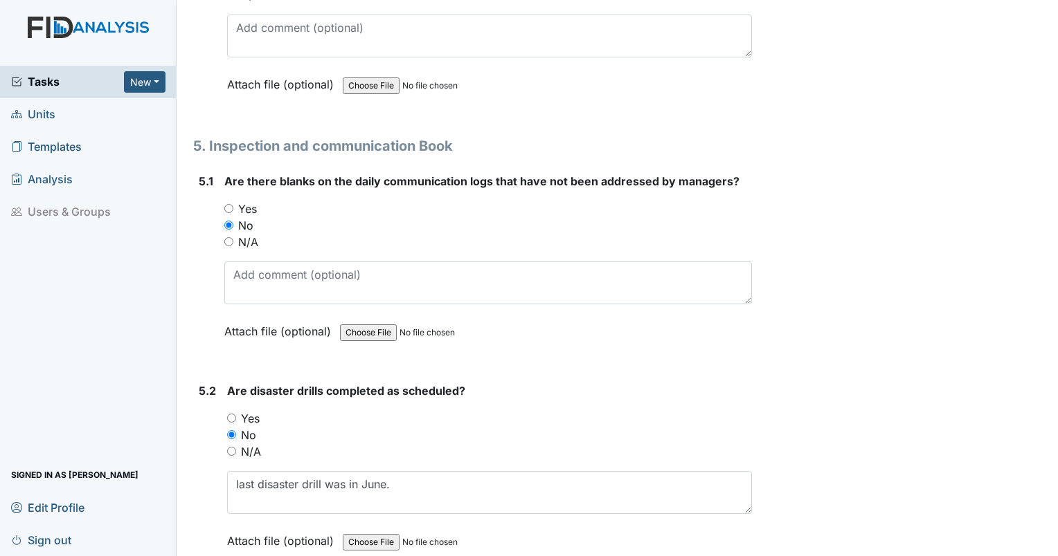
scroll to position [10869, 0]
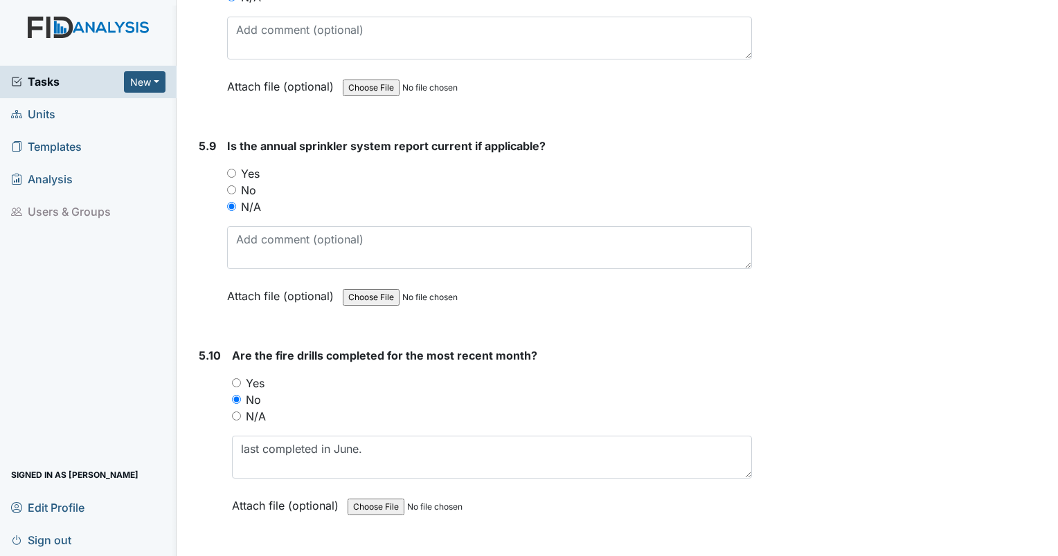
type textarea "needs touch up paint. damage to wall. staff bath - tub has trash bags of old pa…"
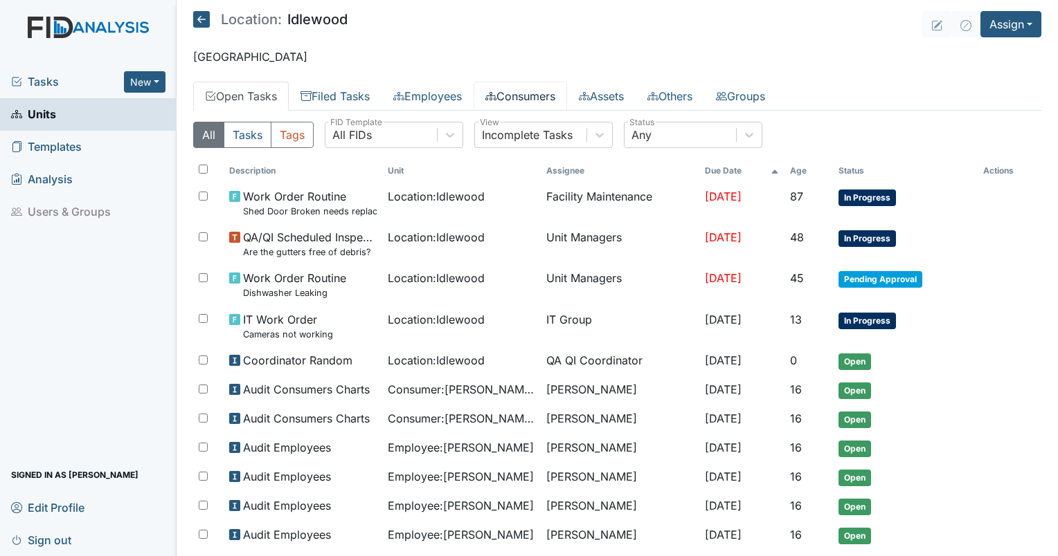
click at [541, 93] on link "Consumers" at bounding box center [519, 96] width 93 height 29
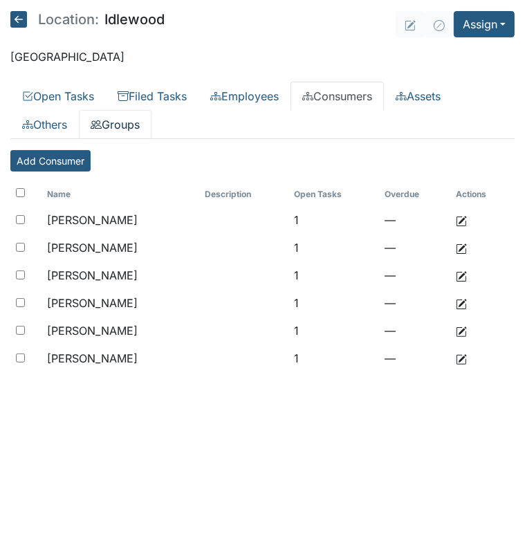
click at [119, 119] on link "Groups" at bounding box center [115, 124] width 73 height 29
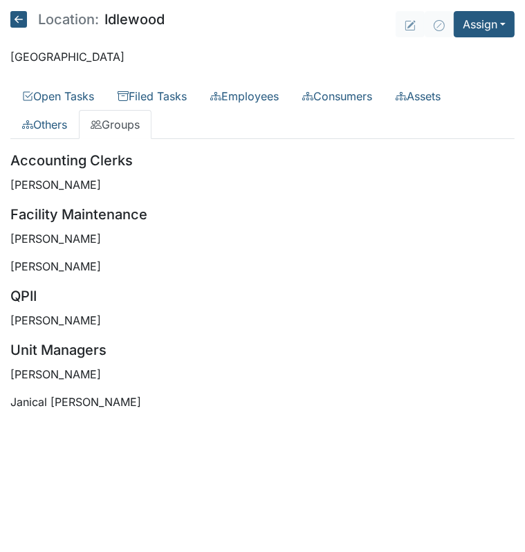
click at [120, 470] on main "Location: Idlewood Assign Assign Form Assign Inspection Assign Document Assign …" at bounding box center [262, 276] width 525 height 552
click at [176, 466] on main "Location: Idlewood Assign Assign Form Assign Inspection Assign Document Assign …" at bounding box center [262, 276] width 525 height 552
click at [154, 98] on link "Filed Tasks" at bounding box center [152, 96] width 93 height 29
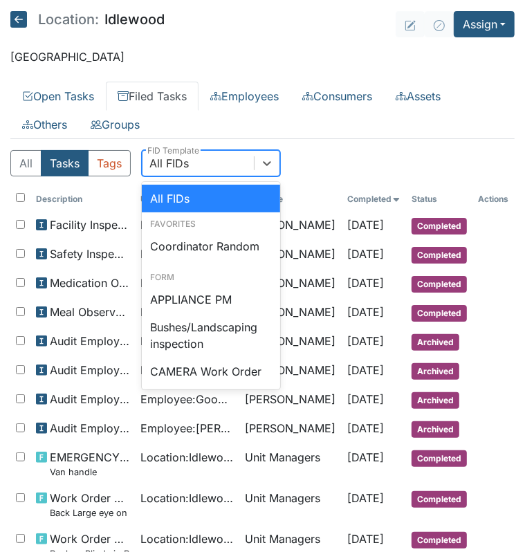
click at [194, 167] on div "All FIDs" at bounding box center [198, 163] width 111 height 25
click at [194, 242] on div "Coordinator Random" at bounding box center [211, 247] width 138 height 28
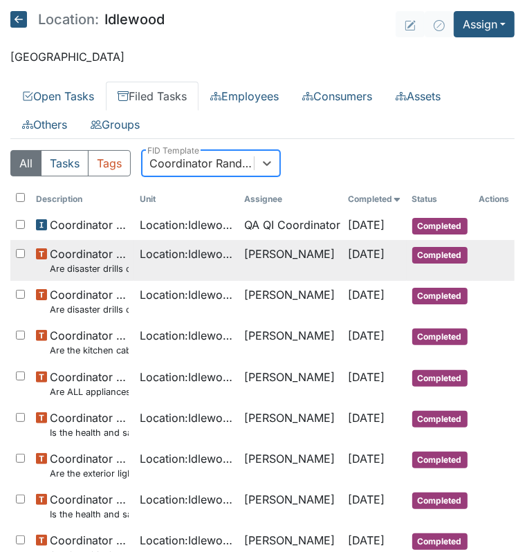
click at [262, 253] on td "Brittney Dunn" at bounding box center [291, 260] width 104 height 41
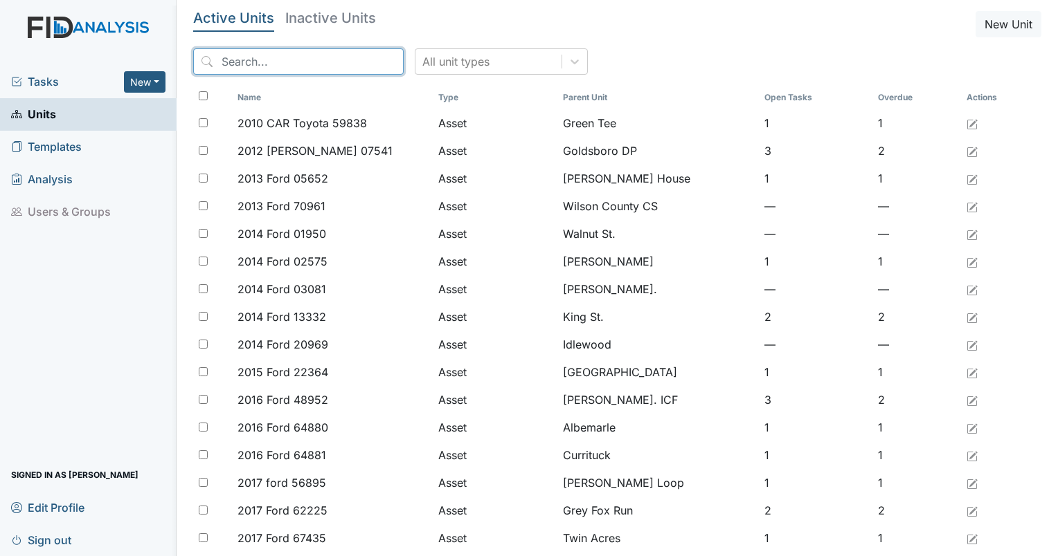
click at [272, 66] on input "search" at bounding box center [298, 61] width 210 height 26
type input "idlewood"
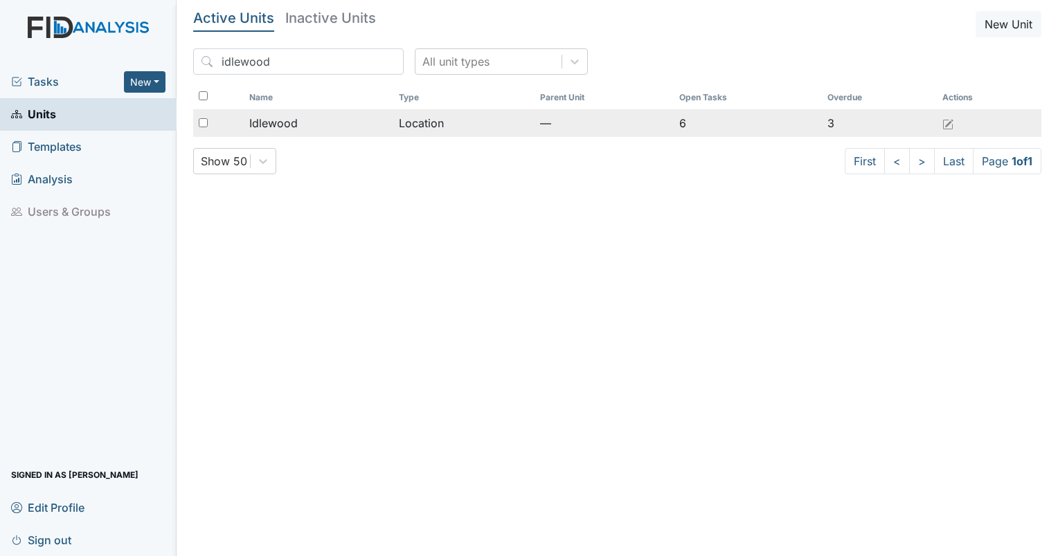
click at [268, 125] on span "Idlewood" at bounding box center [273, 123] width 48 height 17
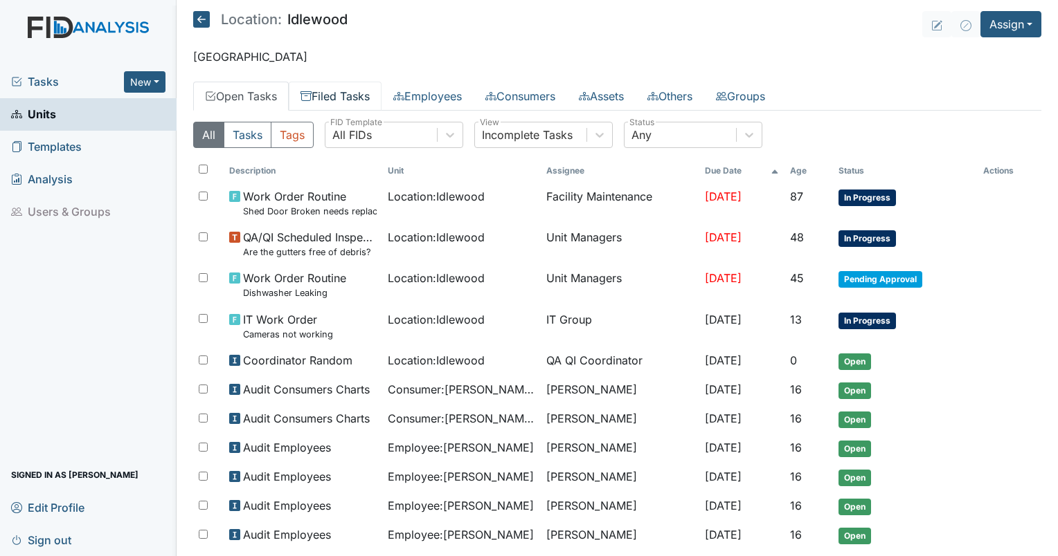
click at [316, 107] on link "Filed Tasks" at bounding box center [335, 96] width 93 height 29
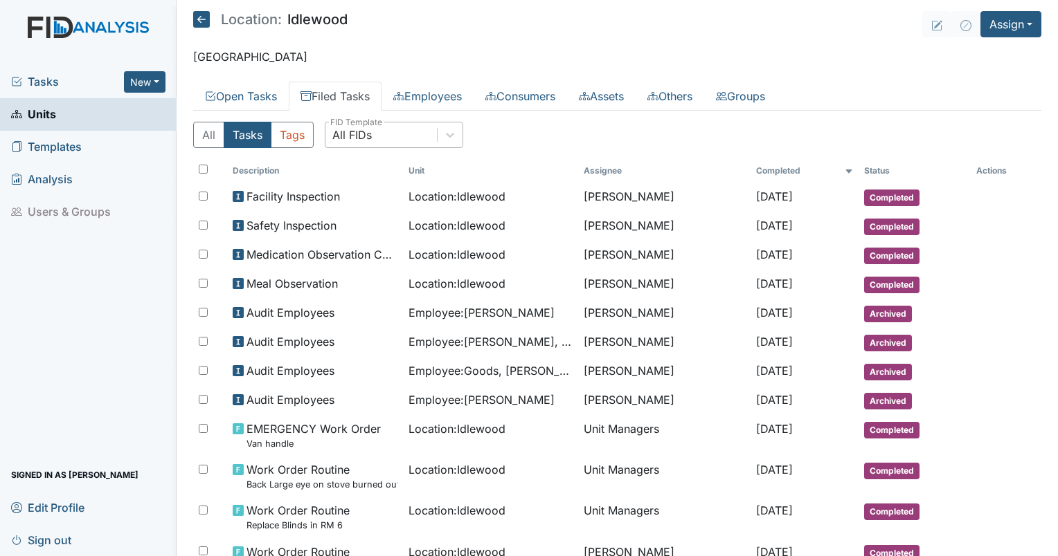
click at [383, 125] on div "All FIDs" at bounding box center [380, 134] width 111 height 25
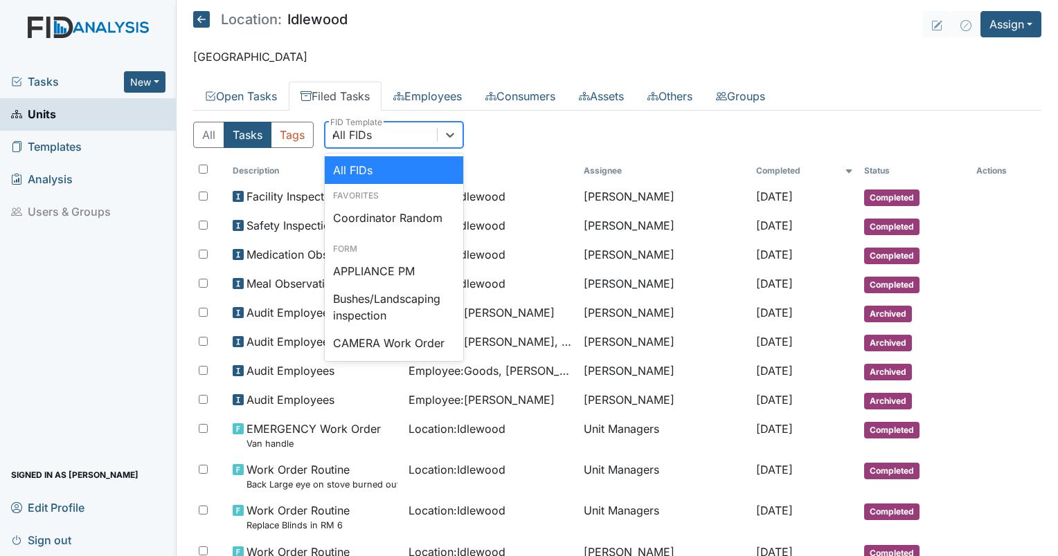
type input "qp"
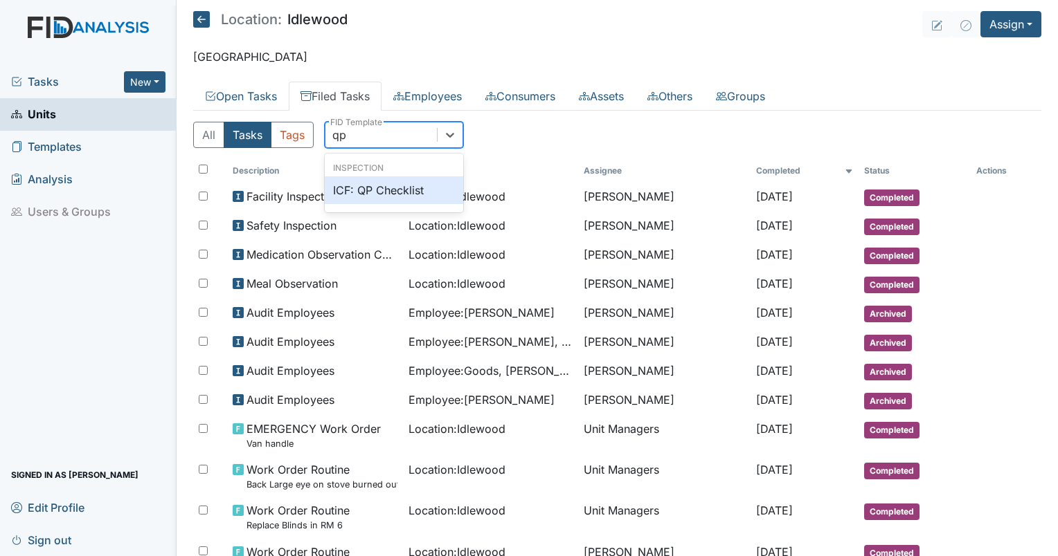
click at [394, 174] on div "Inspection ICF: QP Checklist" at bounding box center [394, 182] width 138 height 53
click at [397, 186] on div "ICF: QP Checklist" at bounding box center [394, 190] width 138 height 28
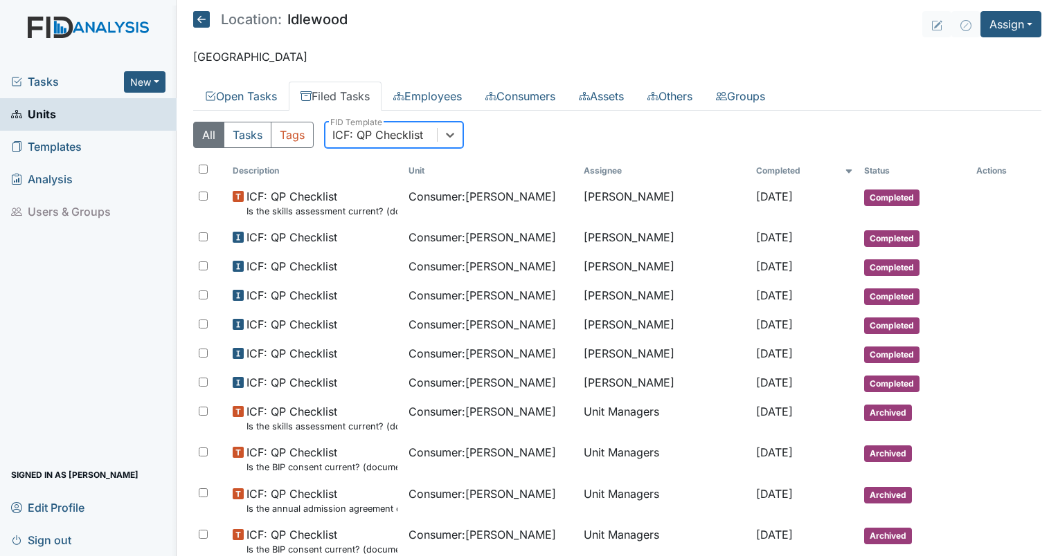
click at [391, 136] on div "ICF: QP Checklist" at bounding box center [377, 135] width 91 height 17
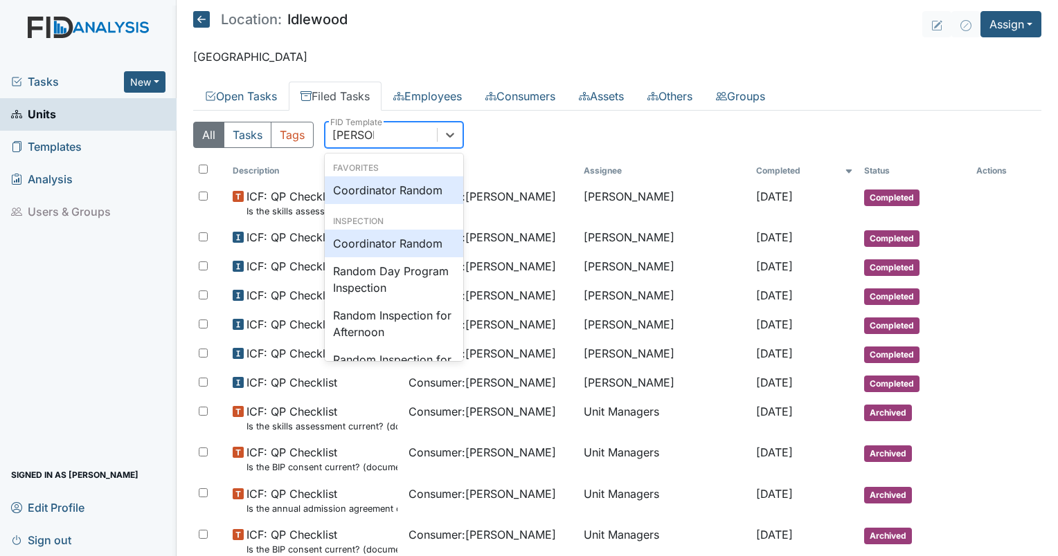
type input "random"
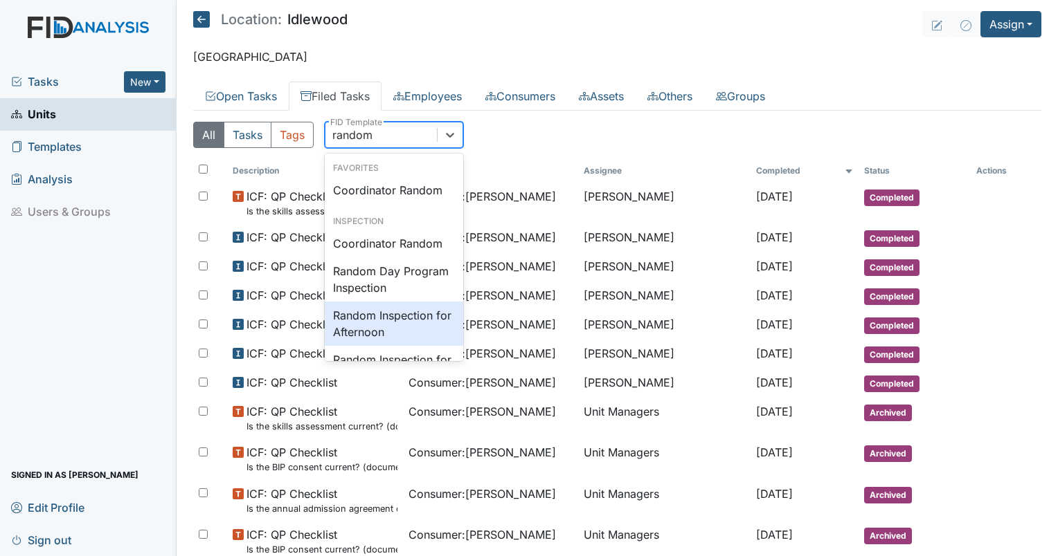
click at [359, 322] on div "Random Inspection for Afternoon" at bounding box center [394, 324] width 138 height 44
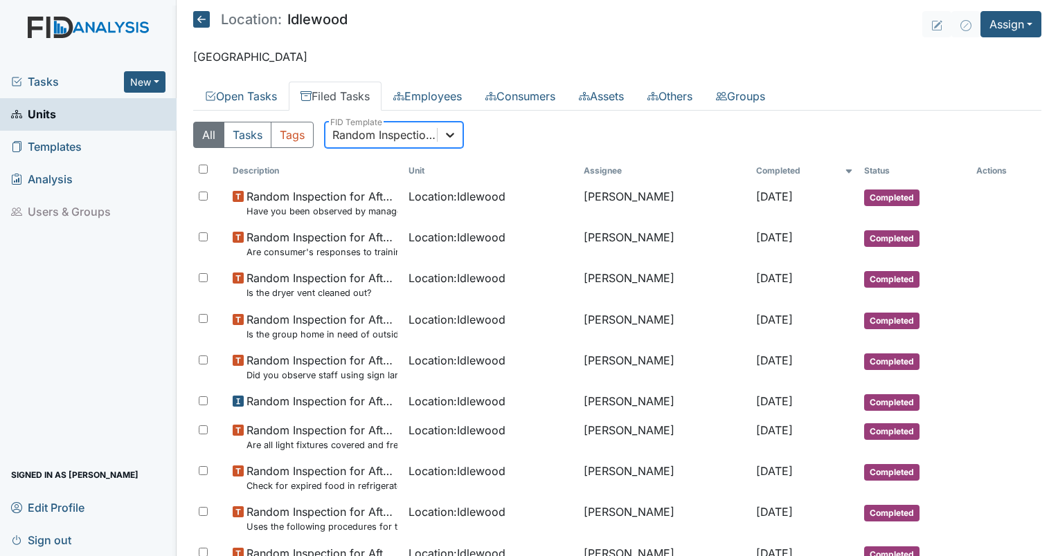
click at [454, 138] on icon at bounding box center [450, 135] width 14 height 14
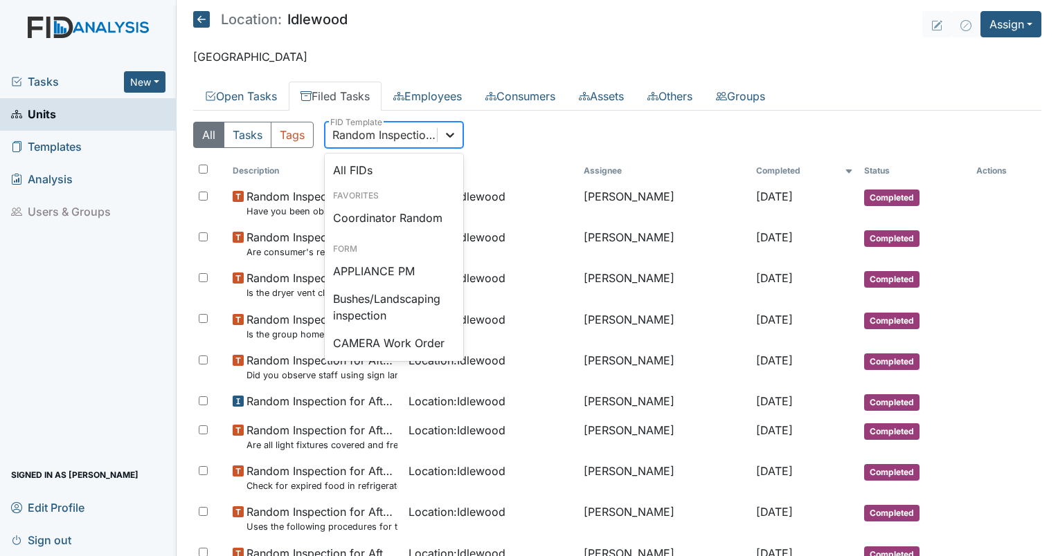
scroll to position [1232, 0]
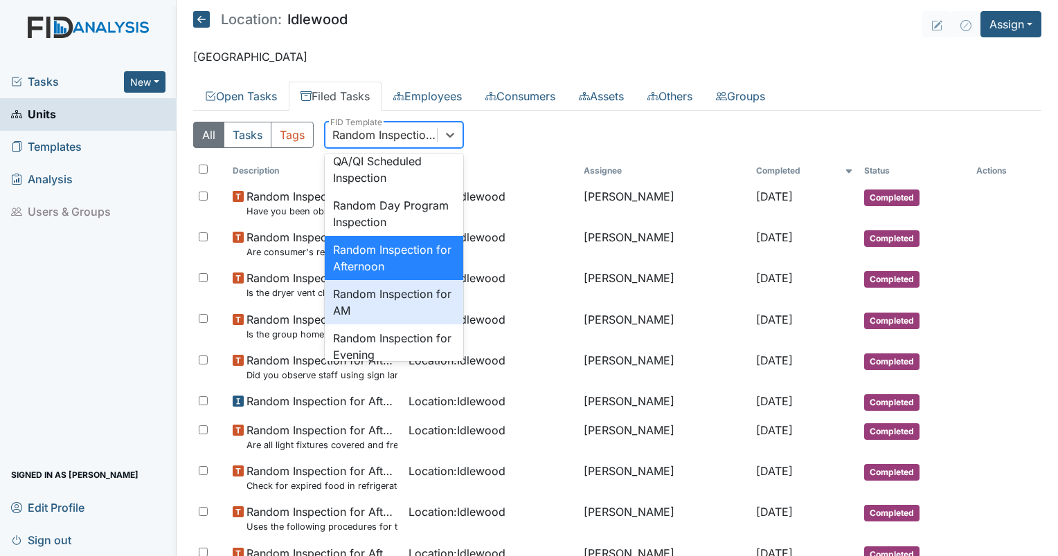
click at [424, 325] on div "Random Inspection for AM" at bounding box center [394, 302] width 138 height 44
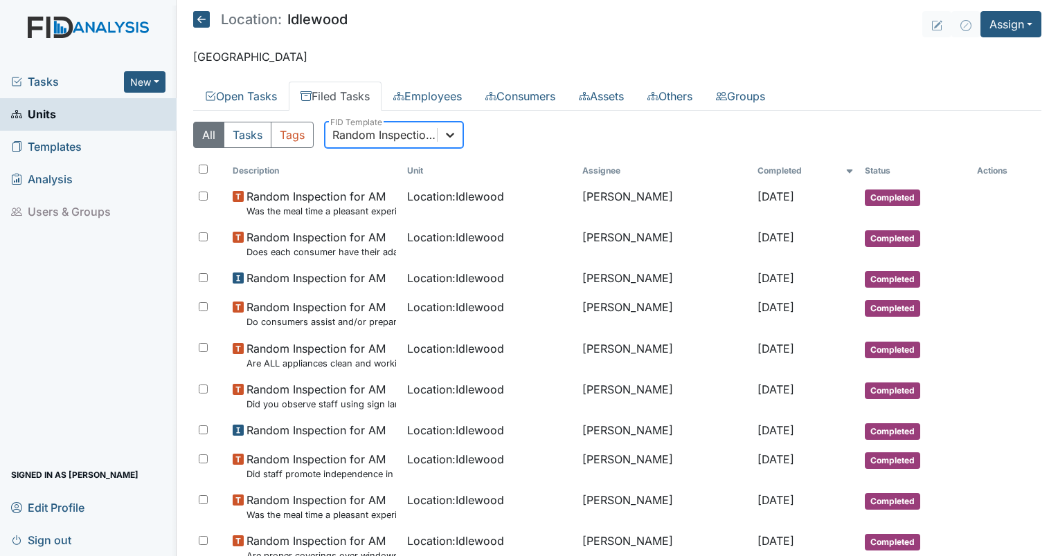
click at [453, 137] on icon at bounding box center [450, 135] width 14 height 14
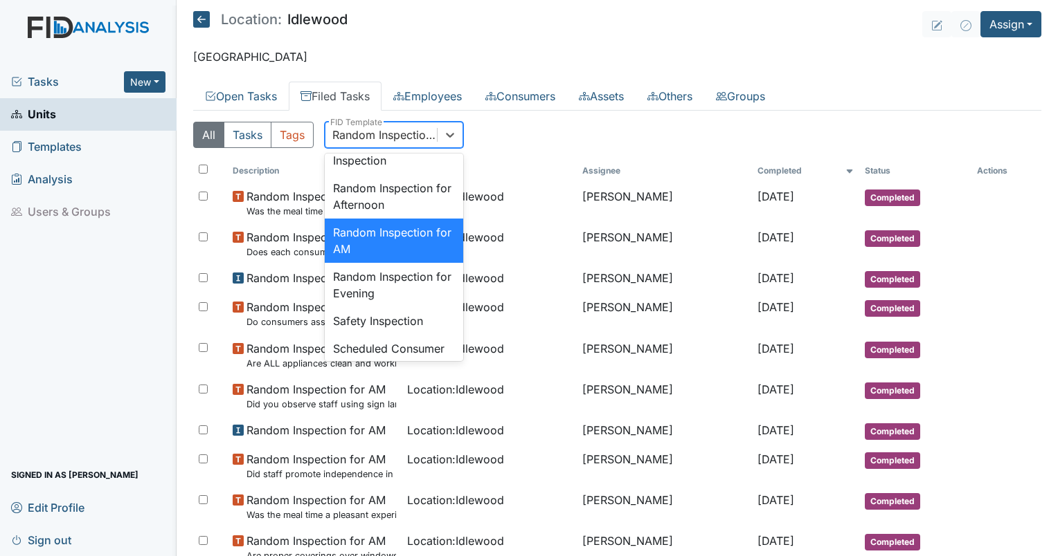
scroll to position [1304, 0]
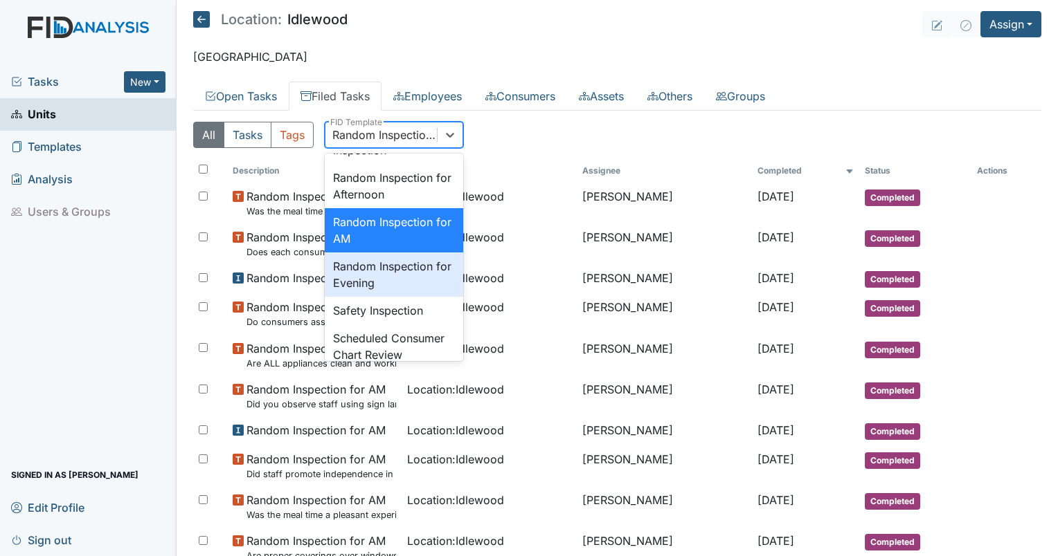
click at [419, 297] on div "Random Inspection for Evening" at bounding box center [394, 275] width 138 height 44
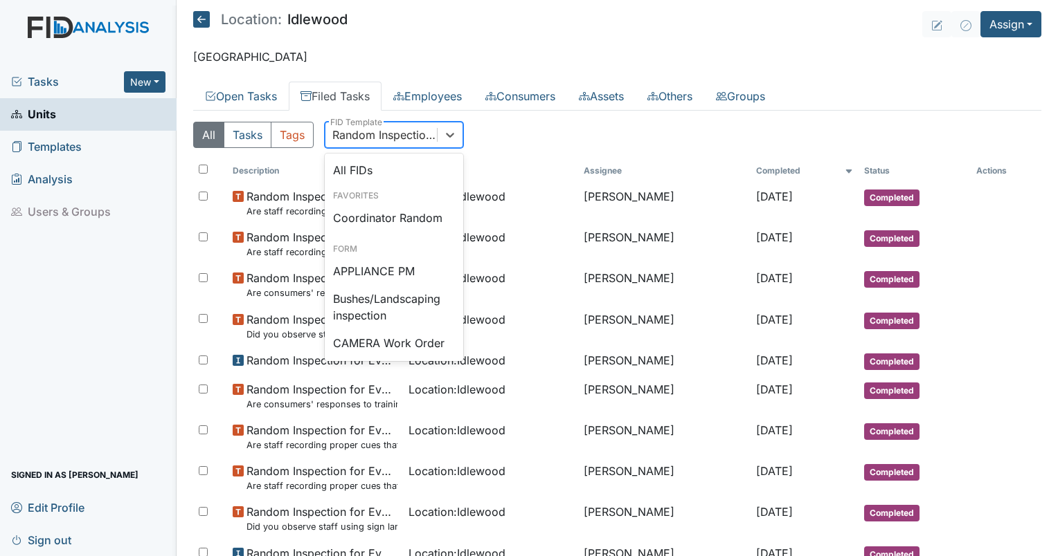
click at [410, 135] on div "Random Inspection for Evening" at bounding box center [385, 135] width 106 height 17
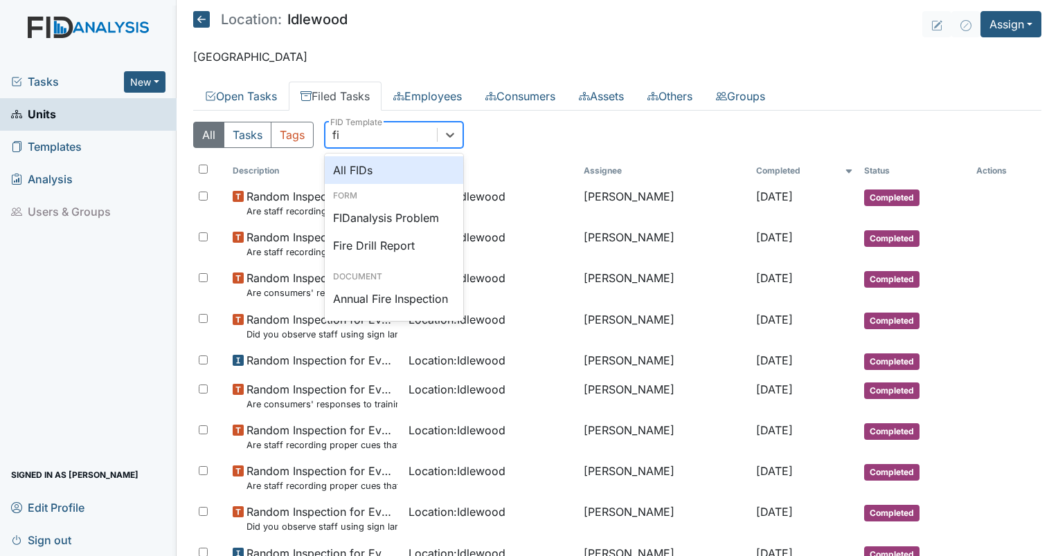
scroll to position [0, 0]
type input "fire"
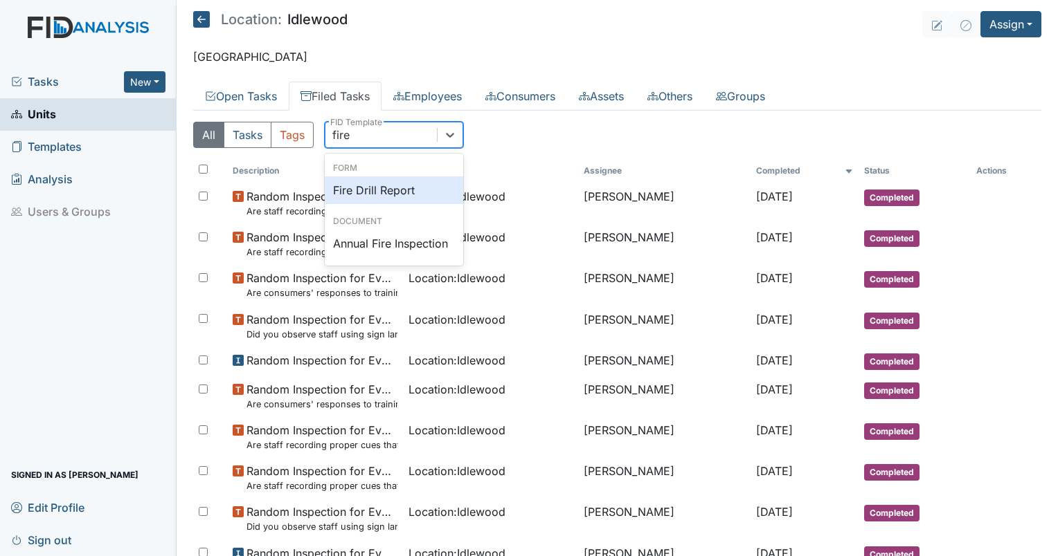
click at [374, 193] on div "Fire Drill Report" at bounding box center [394, 190] width 138 height 28
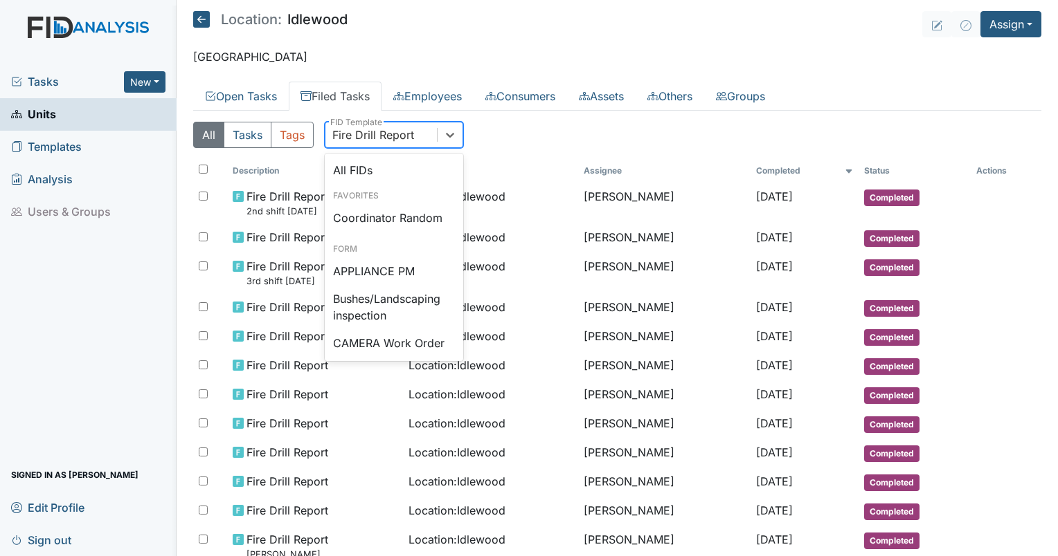
click at [432, 138] on div "Fire Drill Report" at bounding box center [380, 134] width 111 height 25
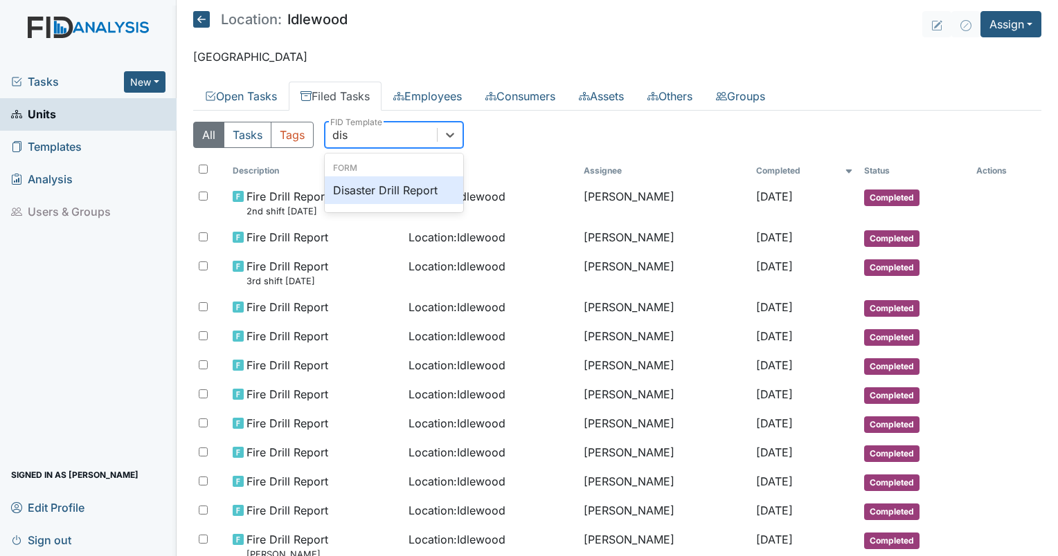
type input "disa"
click at [379, 192] on div "Disaster Drill Report" at bounding box center [394, 190] width 138 height 28
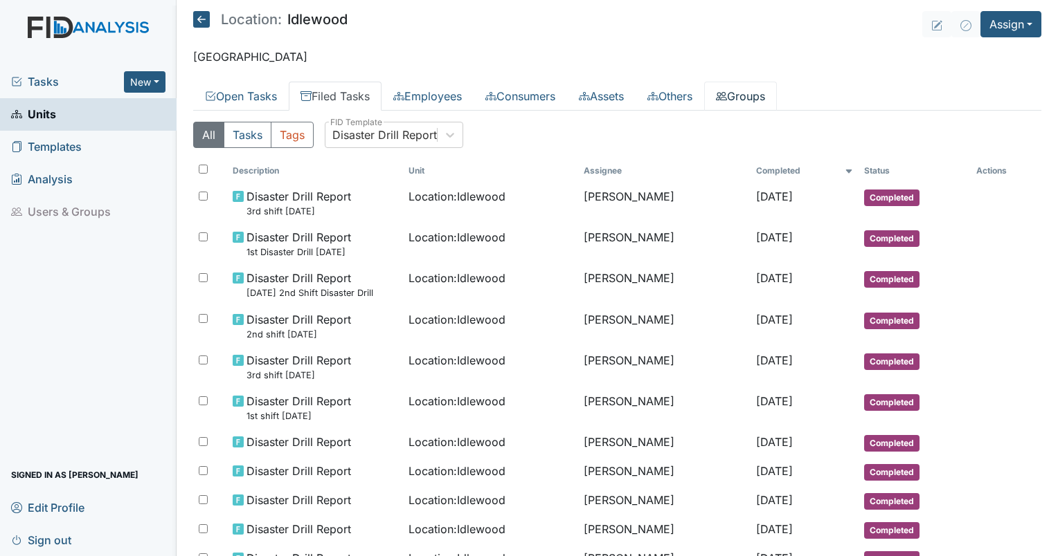
click at [777, 95] on link "Groups" at bounding box center [740, 96] width 73 height 29
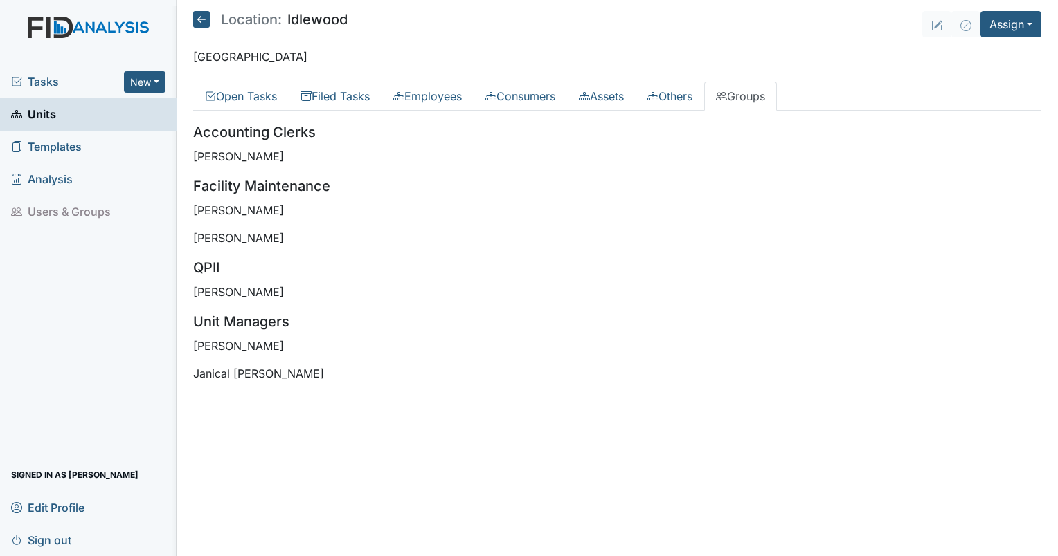
click at [777, 95] on link "Groups" at bounding box center [740, 96] width 73 height 29
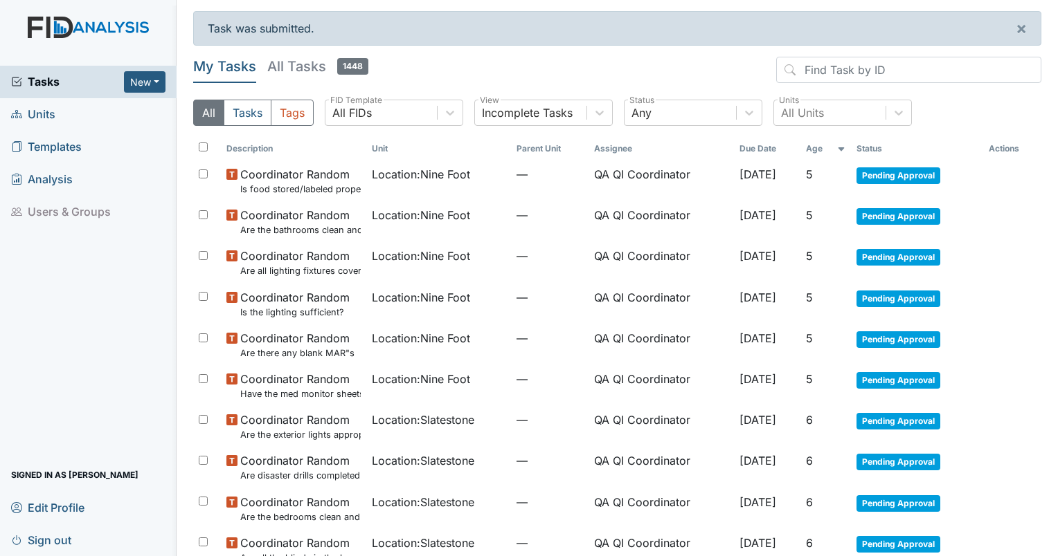
click at [821, 157] on th "Age" at bounding box center [825, 149] width 51 height 24
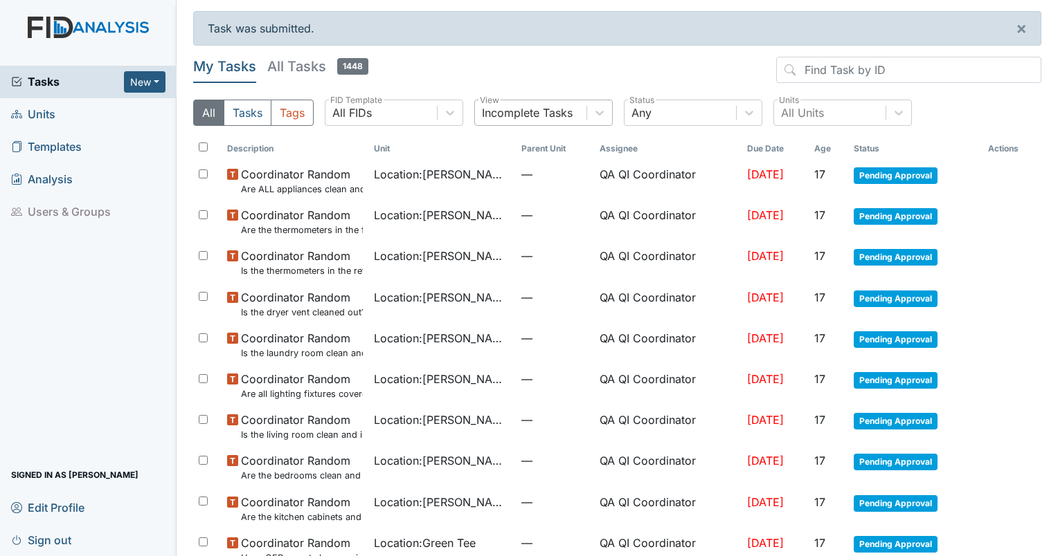
click at [527, 116] on div "Incomplete Tasks" at bounding box center [527, 113] width 91 height 17
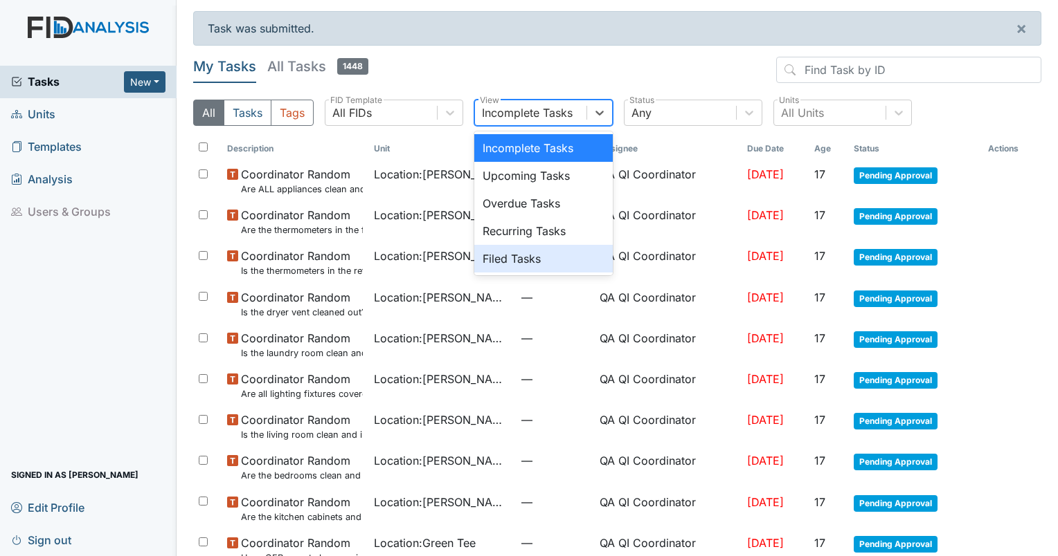
click at [509, 250] on div "Filed Tasks" at bounding box center [543, 259] width 138 height 28
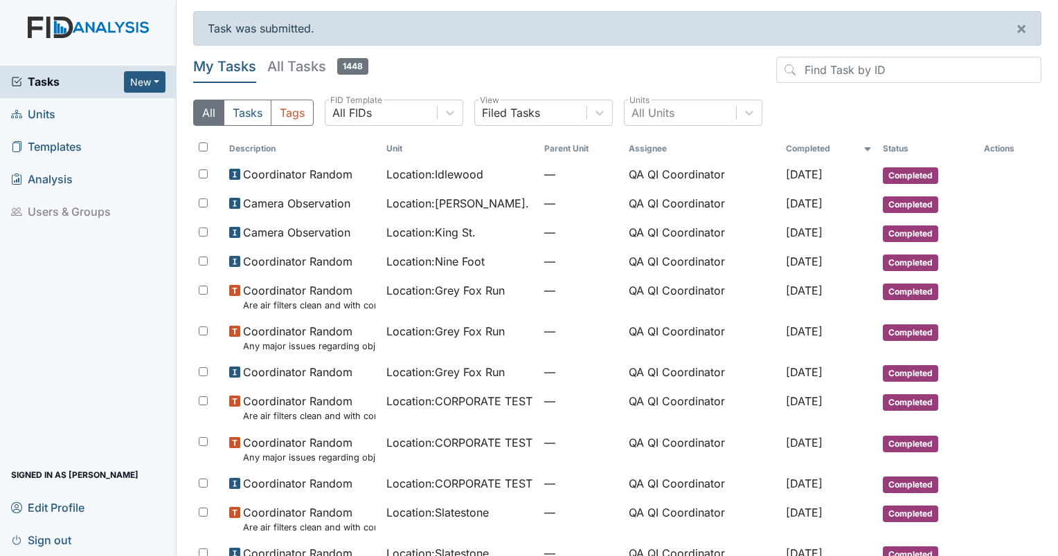
click at [797, 147] on th "Completed" at bounding box center [828, 149] width 97 height 24
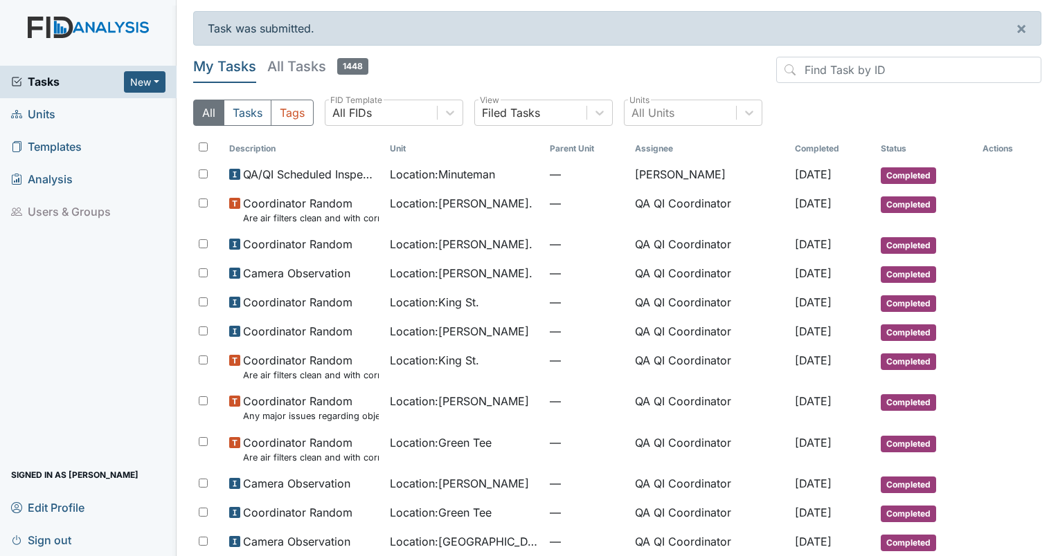
click at [797, 147] on th "Completed" at bounding box center [831, 149] width 85 height 24
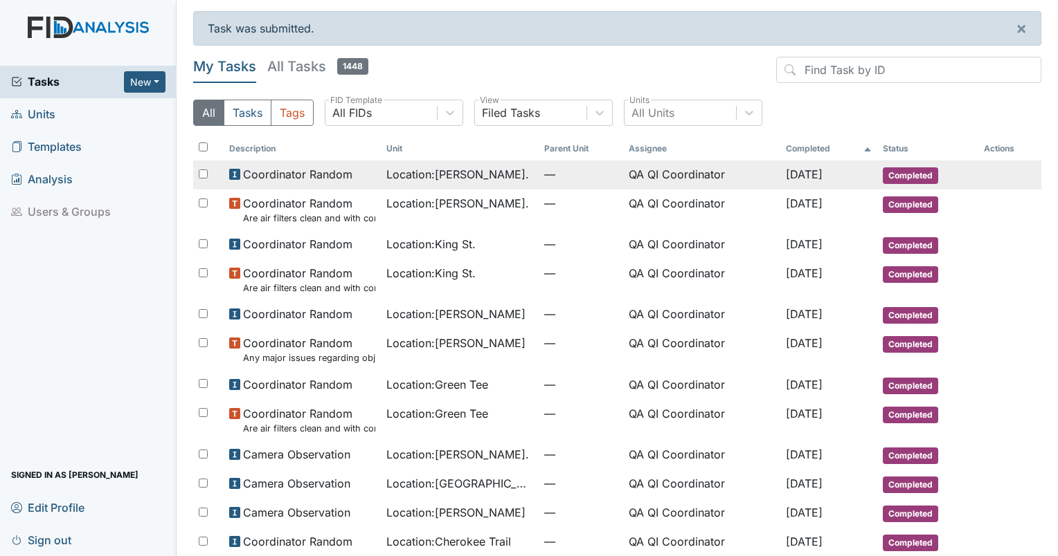
click at [317, 169] on span "Coordinator Random" at bounding box center [297, 174] width 109 height 17
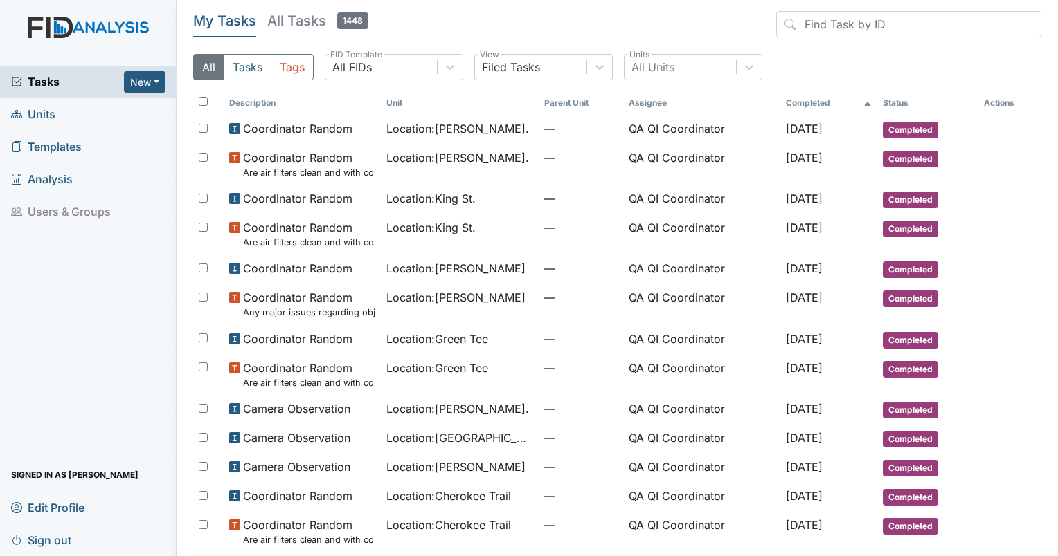
click at [780, 174] on td "Aug 21, 2025" at bounding box center [828, 164] width 97 height 41
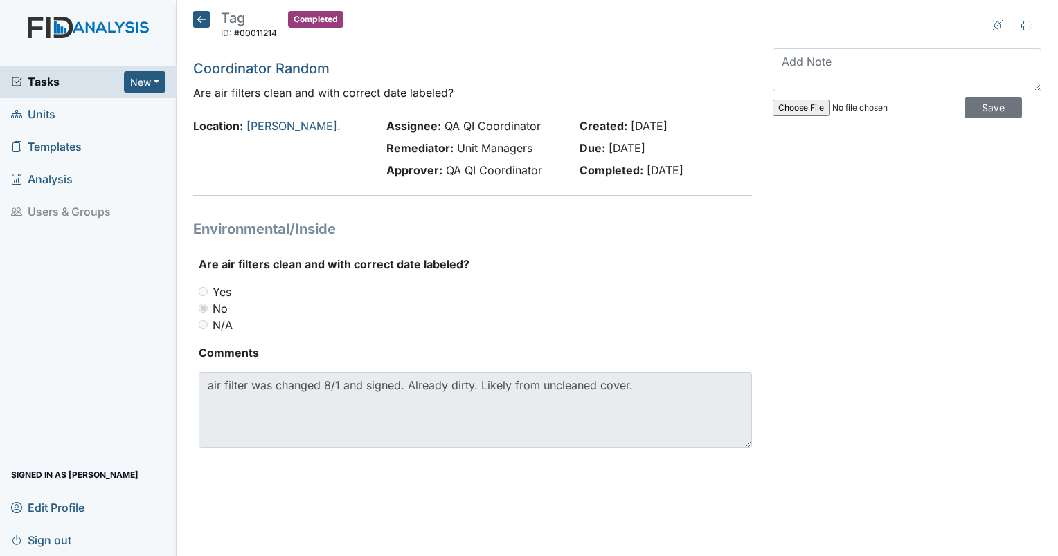
click at [800, 108] on input "file" at bounding box center [866, 107] width 188 height 33
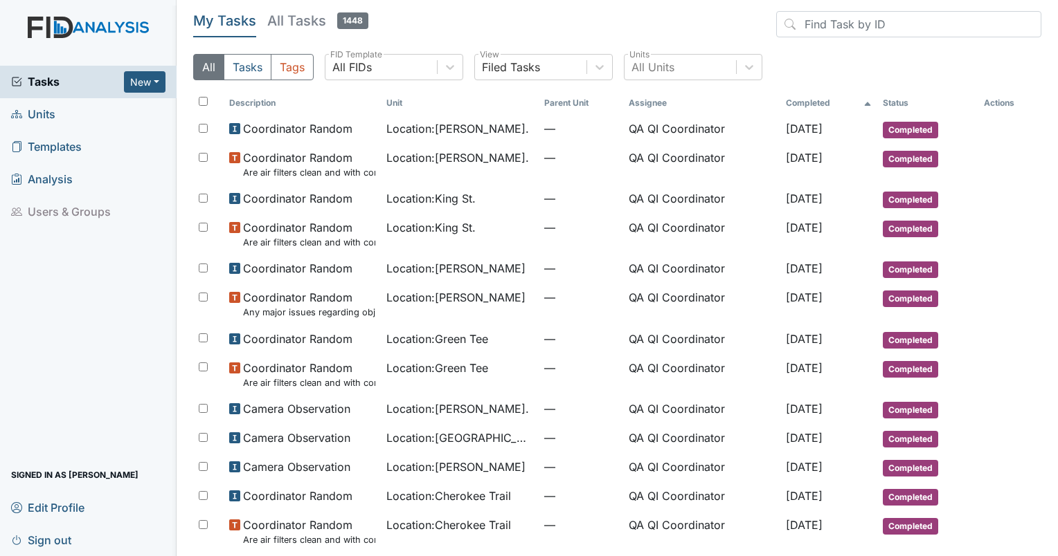
click at [786, 100] on th "Completed" at bounding box center [828, 103] width 97 height 24
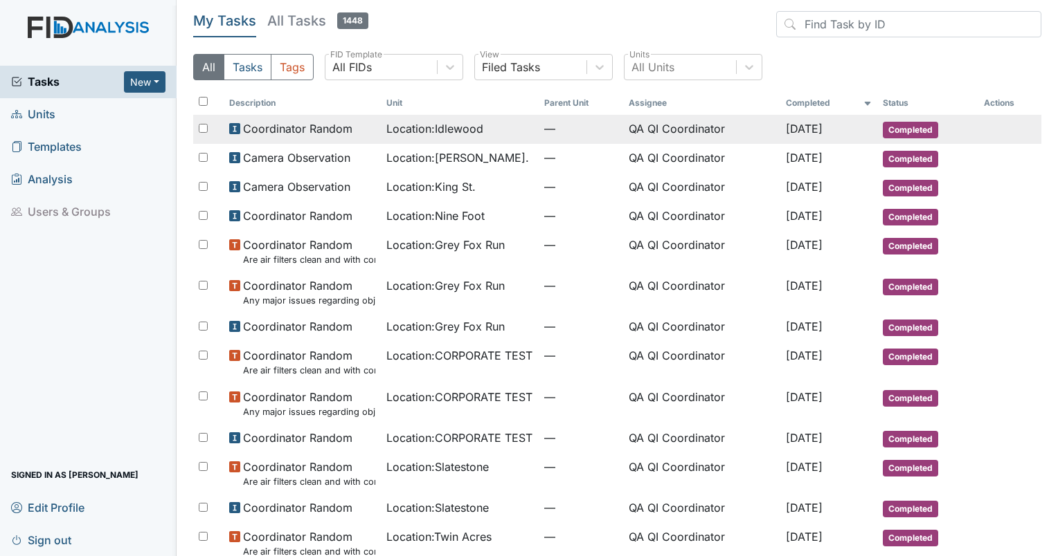
click at [786, 131] on span "[DATE]" at bounding box center [804, 129] width 37 height 14
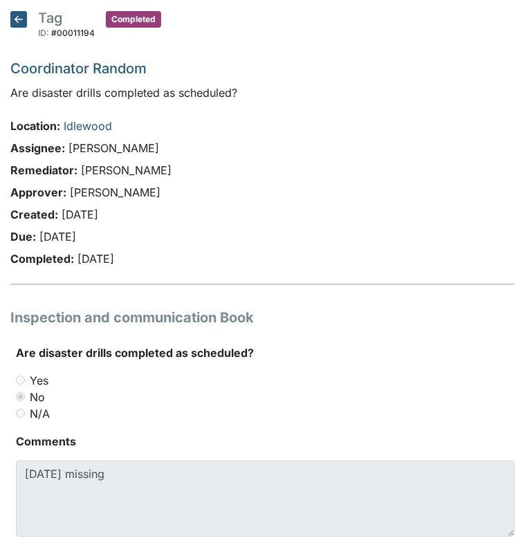
click at [28, 29] on h5 "Tag ID: #00011194 Completed Autosaving..." at bounding box center [85, 26] width 151 height 30
click at [26, 27] on icon at bounding box center [18, 19] width 17 height 17
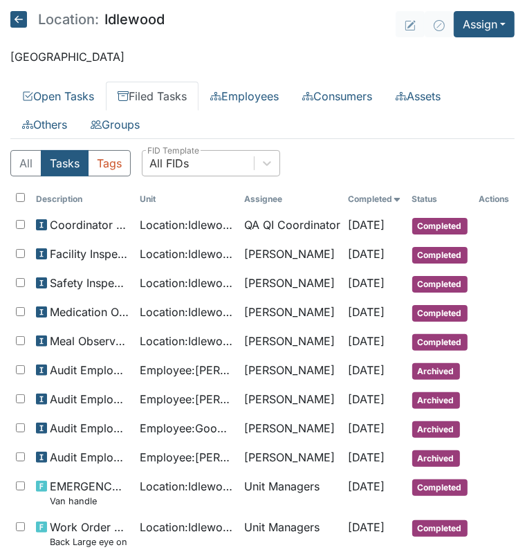
click at [190, 170] on div "All FIDs" at bounding box center [198, 163] width 111 height 25
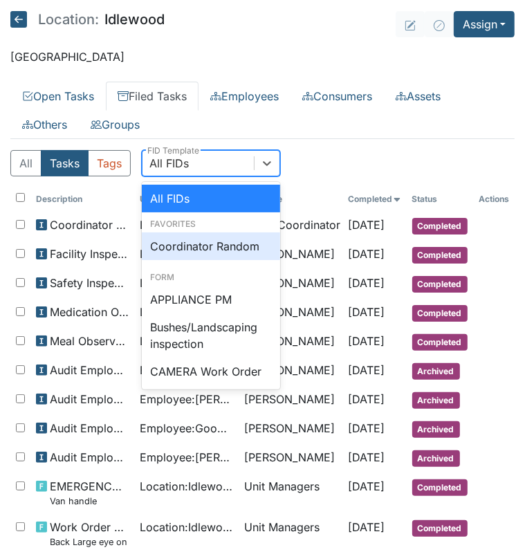
click at [208, 239] on div "Coordinator Random" at bounding box center [211, 247] width 138 height 28
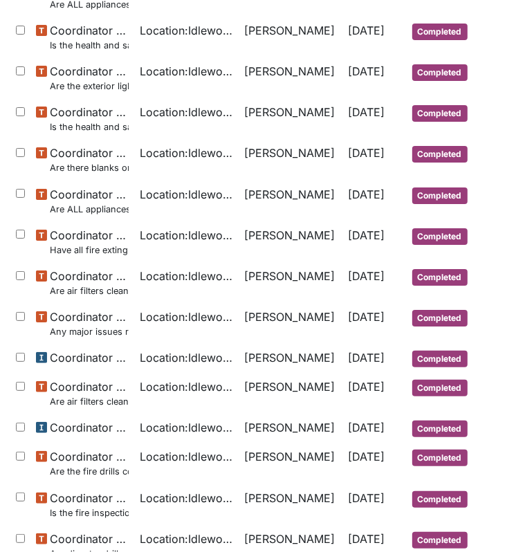
scroll to position [394, 0]
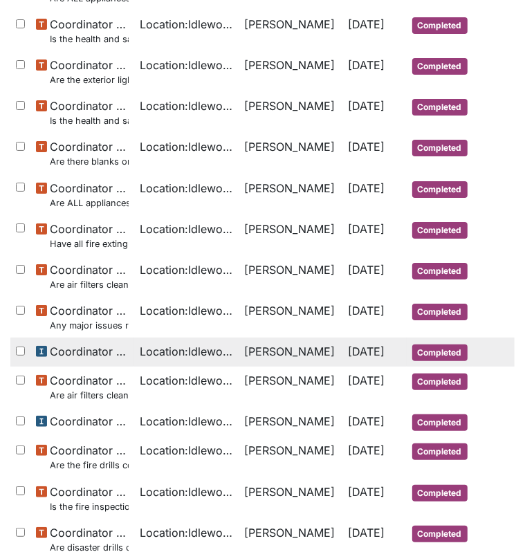
click at [183, 347] on span "Location : Idlewood" at bounding box center [186, 351] width 93 height 17
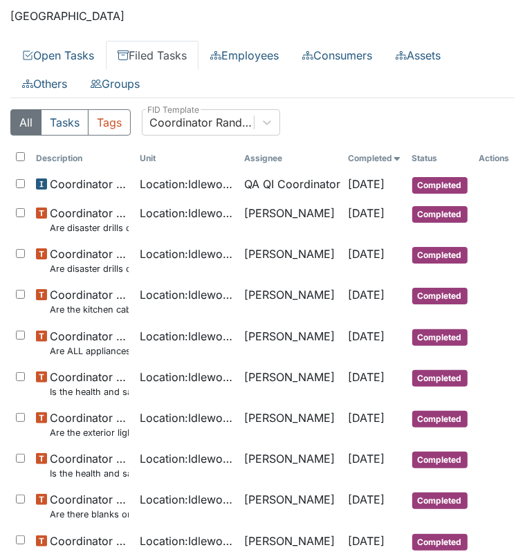
scroll to position [8, 0]
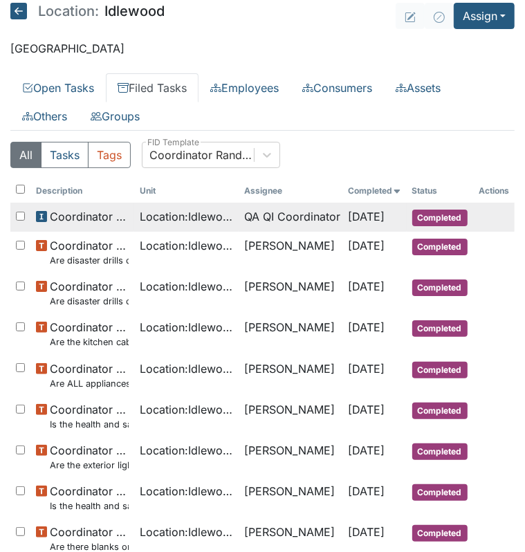
click at [91, 212] on span "Coordinator Random" at bounding box center [89, 216] width 79 height 17
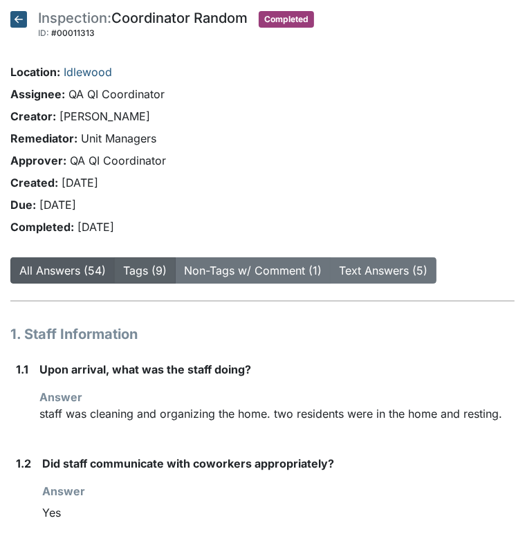
click at [136, 264] on link "Tags (9)" at bounding box center [145, 271] width 44 height 14
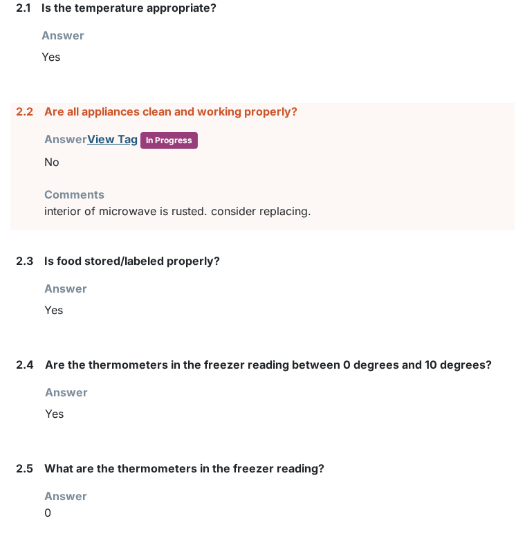
scroll to position [1538, 0]
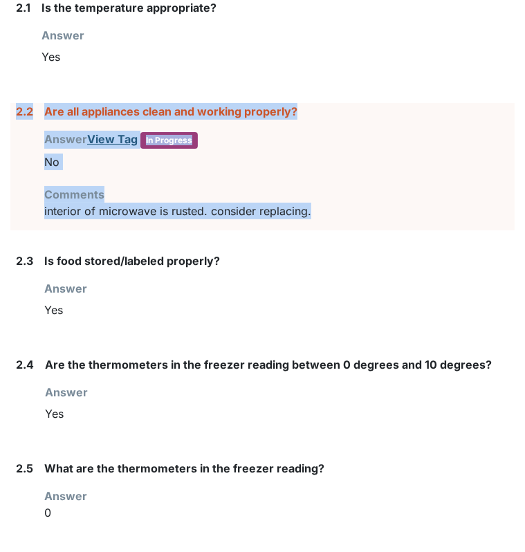
drag, startPoint x: 325, startPoint y: 214, endPoint x: 8, endPoint y: 107, distance: 335.3
drag, startPoint x: 8, startPoint y: 107, endPoint x: 55, endPoint y: 117, distance: 48.2
copy div "2.2 Are all appliances clean and working properly? Answer View Tag In Progress …"
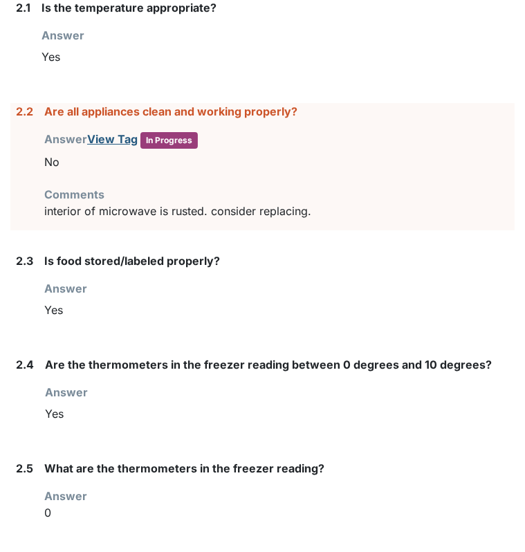
click at [439, 327] on div "Is food stored/labeled properly? Answer You must select one of the below option…" at bounding box center [279, 294] width 471 height 82
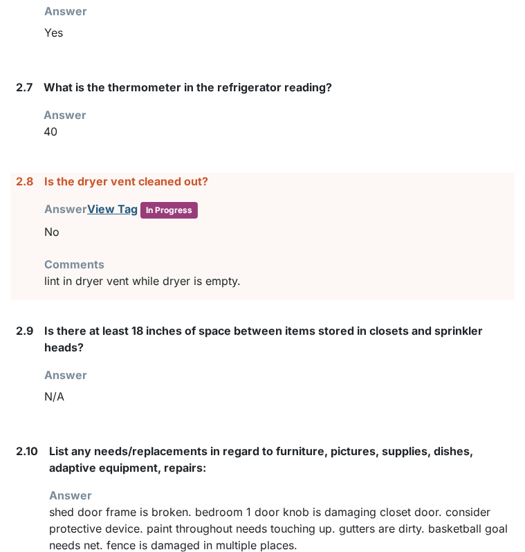
scroll to position [2140, 0]
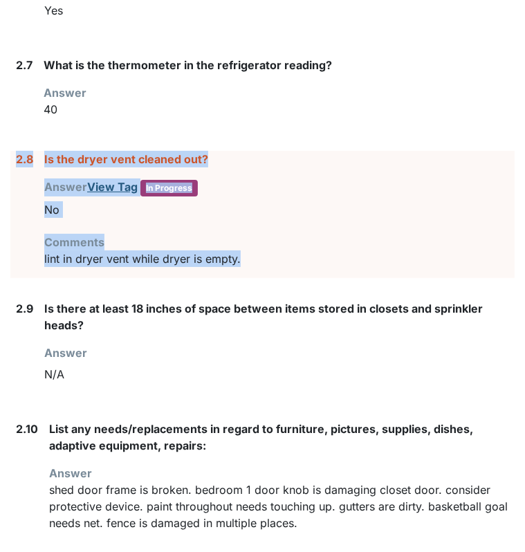
drag, startPoint x: 257, startPoint y: 253, endPoint x: 15, endPoint y: 158, distance: 259.9
click at [15, 158] on div "2.8 Is the dryer vent cleaned out? Answer View Tag In Progress You must select …" at bounding box center [262, 214] width 505 height 127
drag, startPoint x: 15, startPoint y: 158, endPoint x: 75, endPoint y: 155, distance: 60.3
copy div "2.8 Is the dryer vent cleaned out? Answer View Tag In Progress You must select …"
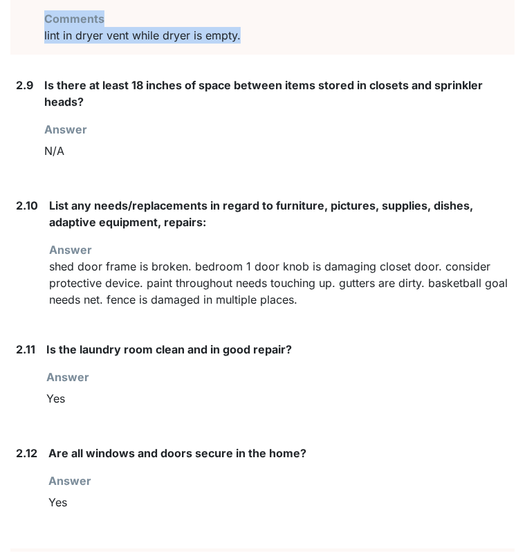
scroll to position [2385, 0]
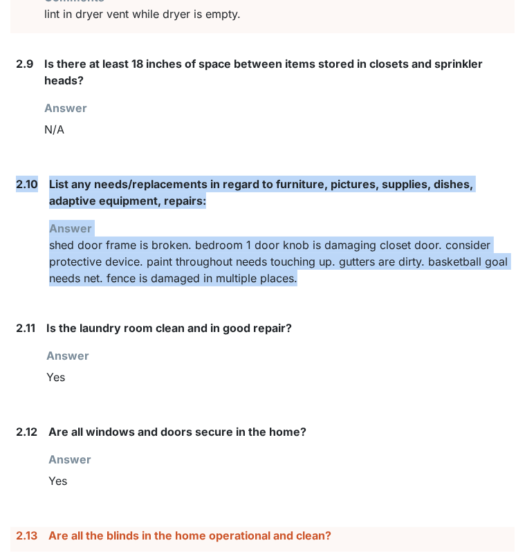
drag, startPoint x: 347, startPoint y: 271, endPoint x: 17, endPoint y: 183, distance: 341.0
click at [17, 183] on div "2.10 List any needs/replacements in regard to furniture, pictures, supplies, di…" at bounding box center [262, 237] width 505 height 122
drag, startPoint x: 17, startPoint y: 183, endPoint x: 79, endPoint y: 181, distance: 61.7
copy div "2.10 List any needs/replacements in regard to furniture, pictures, supplies, di…"
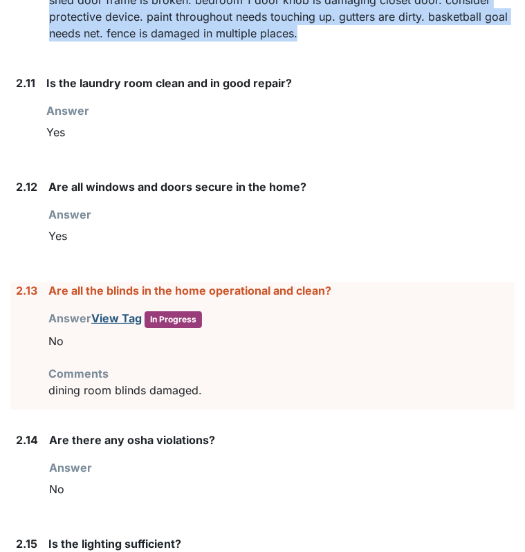
scroll to position [2681, 0]
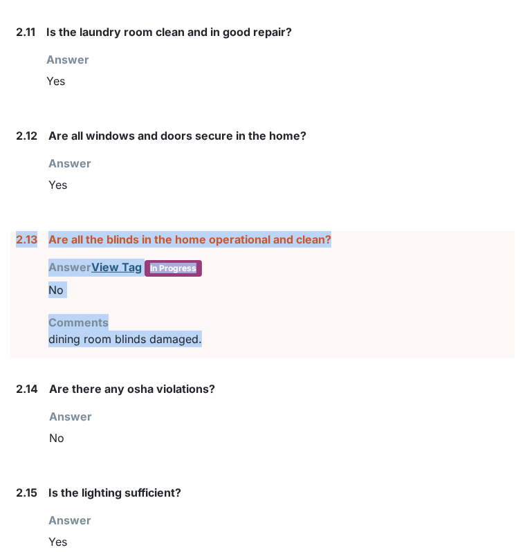
drag, startPoint x: 209, startPoint y: 334, endPoint x: 13, endPoint y: 235, distance: 219.4
click at [13, 235] on div "2.13 Are all the blinds in the home operational and clean? Answer View Tag In P…" at bounding box center [262, 294] width 505 height 127
drag, startPoint x: 13, startPoint y: 235, endPoint x: 75, endPoint y: 225, distance: 62.4
copy div "2.13 Are all the blinds in the home operational and clean? Answer View Tag In P…"
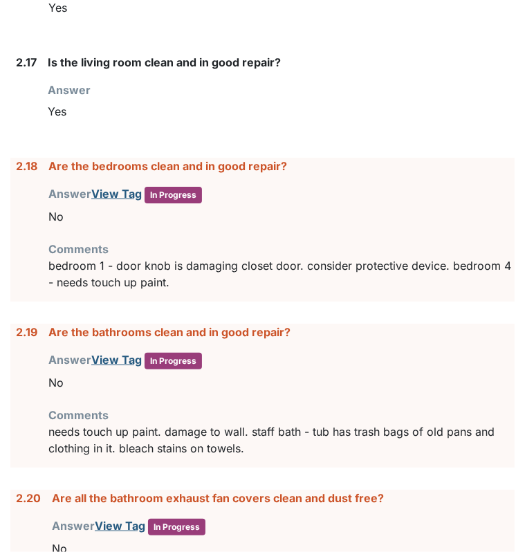
scroll to position [3413, 0]
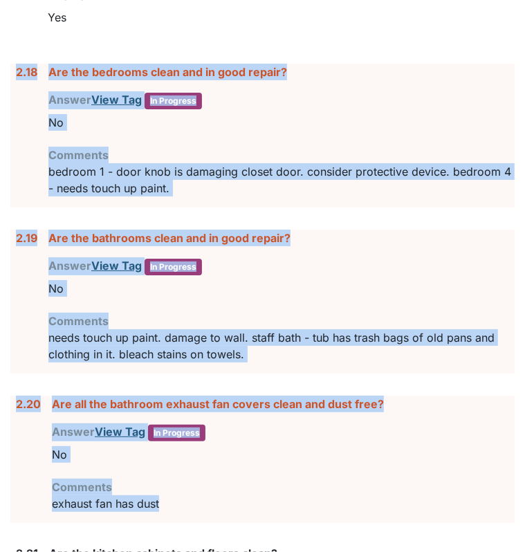
drag, startPoint x: 212, startPoint y: 498, endPoint x: 5, endPoint y: 75, distance: 470.5
copy form "2.18 Are the bedrooms clean and in good repair? Answer View Tag In Progress You…"
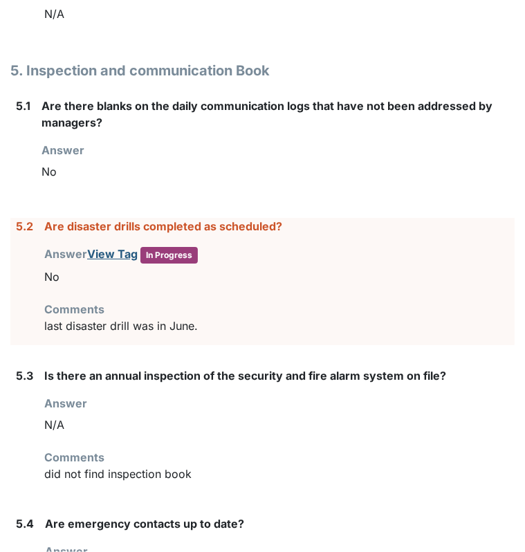
scroll to position [5395, 0]
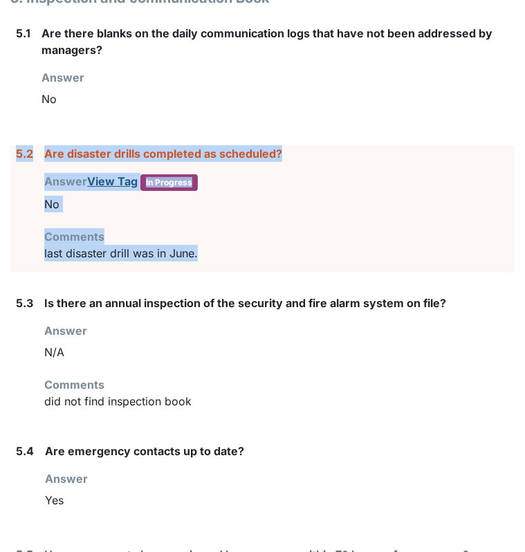
drag, startPoint x: 204, startPoint y: 236, endPoint x: 15, endPoint y: 142, distance: 211.7
click at [15, 145] on div "5.2 Are disaster drills completed as scheduled? Answer View Tag In Progress You…" at bounding box center [262, 208] width 505 height 127
drag, startPoint x: 15, startPoint y: 142, endPoint x: 74, endPoint y: 134, distance: 60.0
copy div "5.2 Are disaster drills completed as scheduled? Answer View Tag In Progress You…"
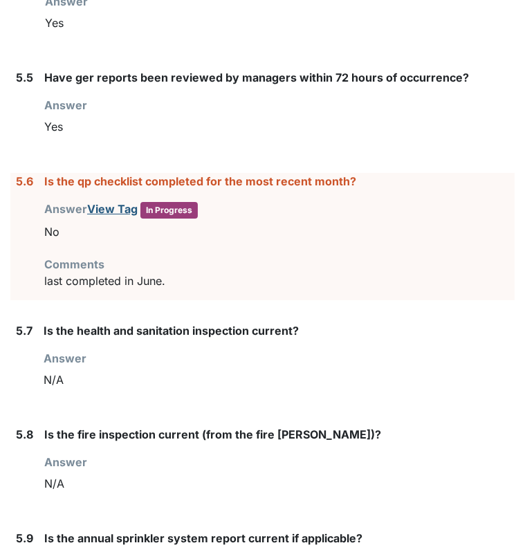
scroll to position [5931, 0]
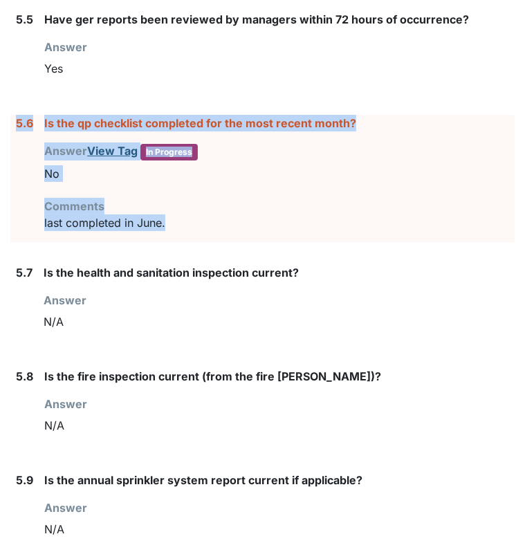
drag, startPoint x: 171, startPoint y: 206, endPoint x: 14, endPoint y: 109, distance: 184.6
click at [14, 115] on div "5.6 Is the qp checklist completed for the most recent month? Answer View Tag In…" at bounding box center [262, 178] width 505 height 127
drag, startPoint x: 14, startPoint y: 109, endPoint x: 80, endPoint y: 110, distance: 65.8
copy div "5.6 Is the qp checklist completed for the most recent month? Answer View Tag In…"
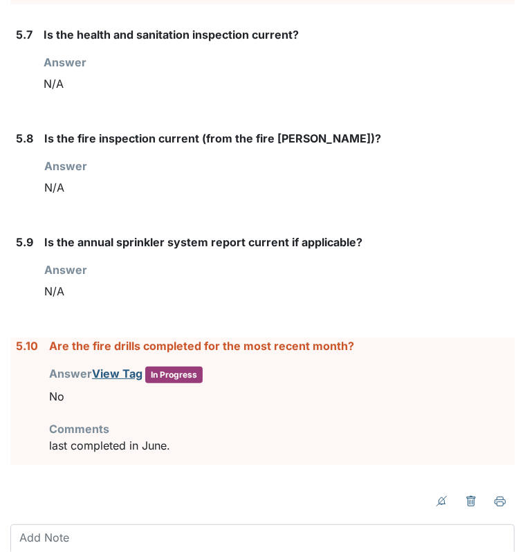
scroll to position [6264, 0]
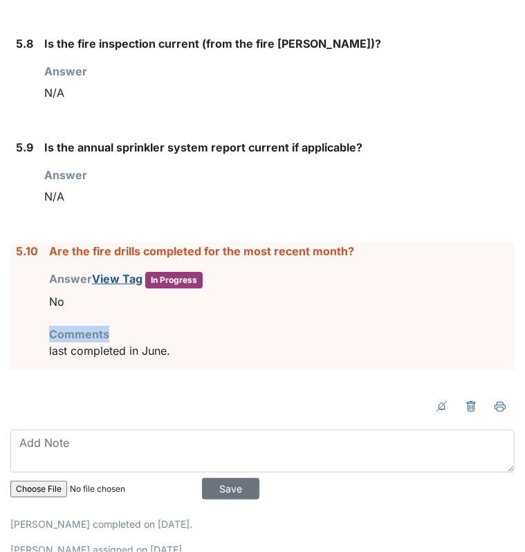
drag, startPoint x: 182, startPoint y: 321, endPoint x: 61, endPoint y: 286, distance: 126.2
click at [61, 286] on div "Are the fire drills completed for the most recent month? Answer View Tag In Pro…" at bounding box center [282, 306] width 466 height 127
drag, startPoint x: 61, startPoint y: 286, endPoint x: 167, endPoint y: 338, distance: 118.5
click at [167, 343] on p "last completed in June." at bounding box center [282, 351] width 466 height 17
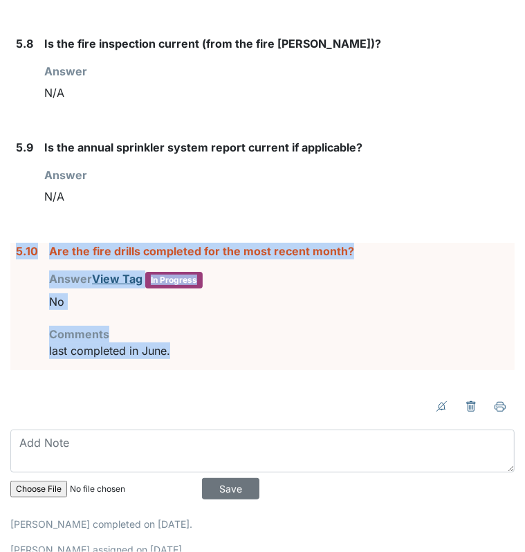
drag, startPoint x: 169, startPoint y: 336, endPoint x: 15, endPoint y: 229, distance: 188.0
click at [15, 243] on div "5.10 Are the fire drills completed for the most recent month? Answer View Tag I…" at bounding box center [262, 306] width 505 height 127
drag, startPoint x: 15, startPoint y: 229, endPoint x: 59, endPoint y: 233, distance: 44.5
copy div "5.10 Are the fire drills completed for the most recent month? Answer View Tag I…"
